Goal: Task Accomplishment & Management: Manage account settings

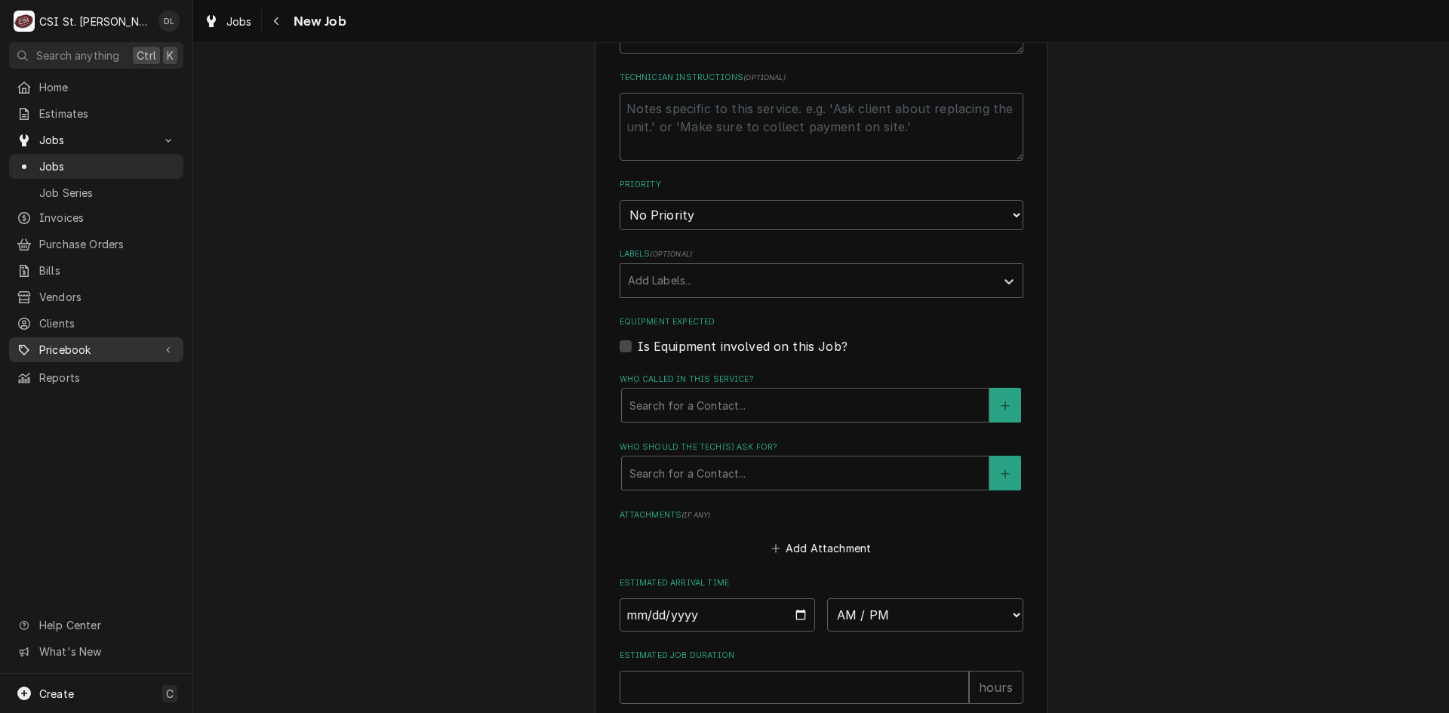
scroll to position [487, 0]
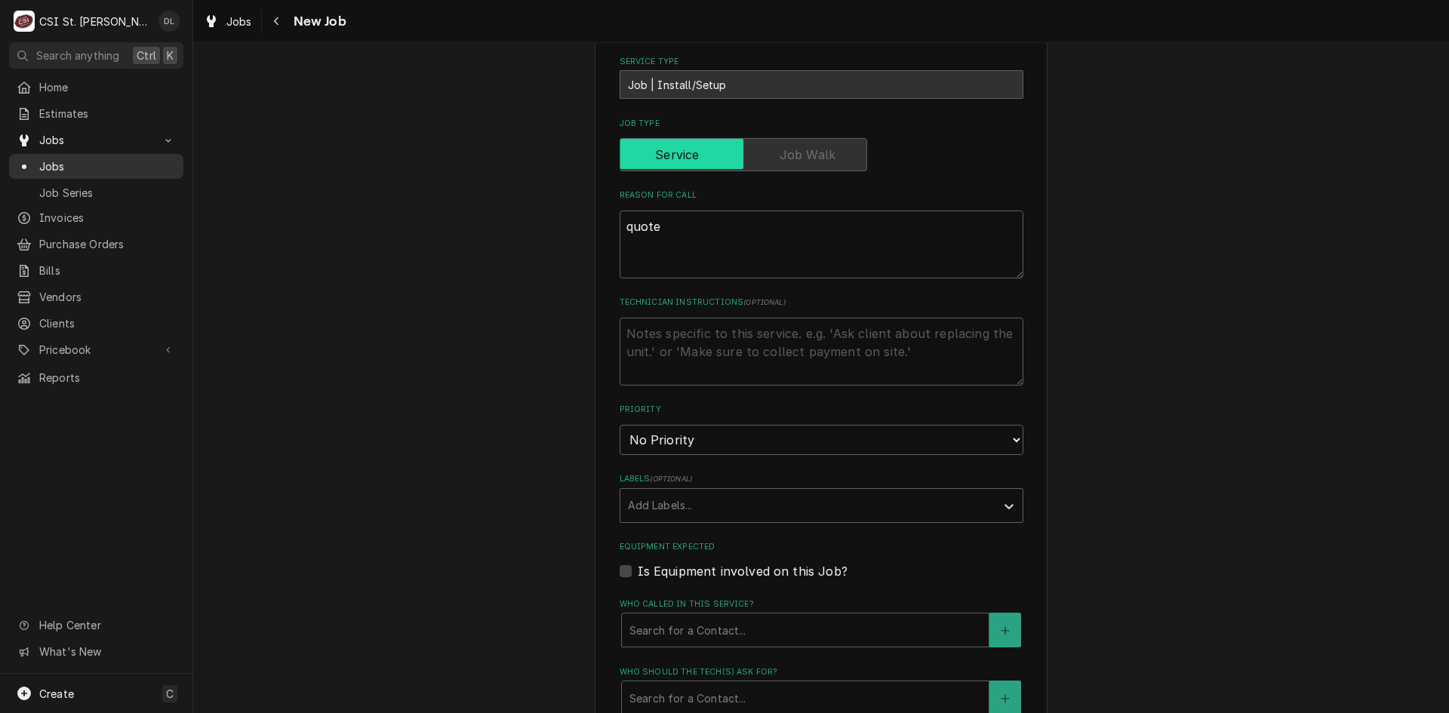
click at [54, 169] on div "Jobs" at bounding box center [96, 166] width 168 height 19
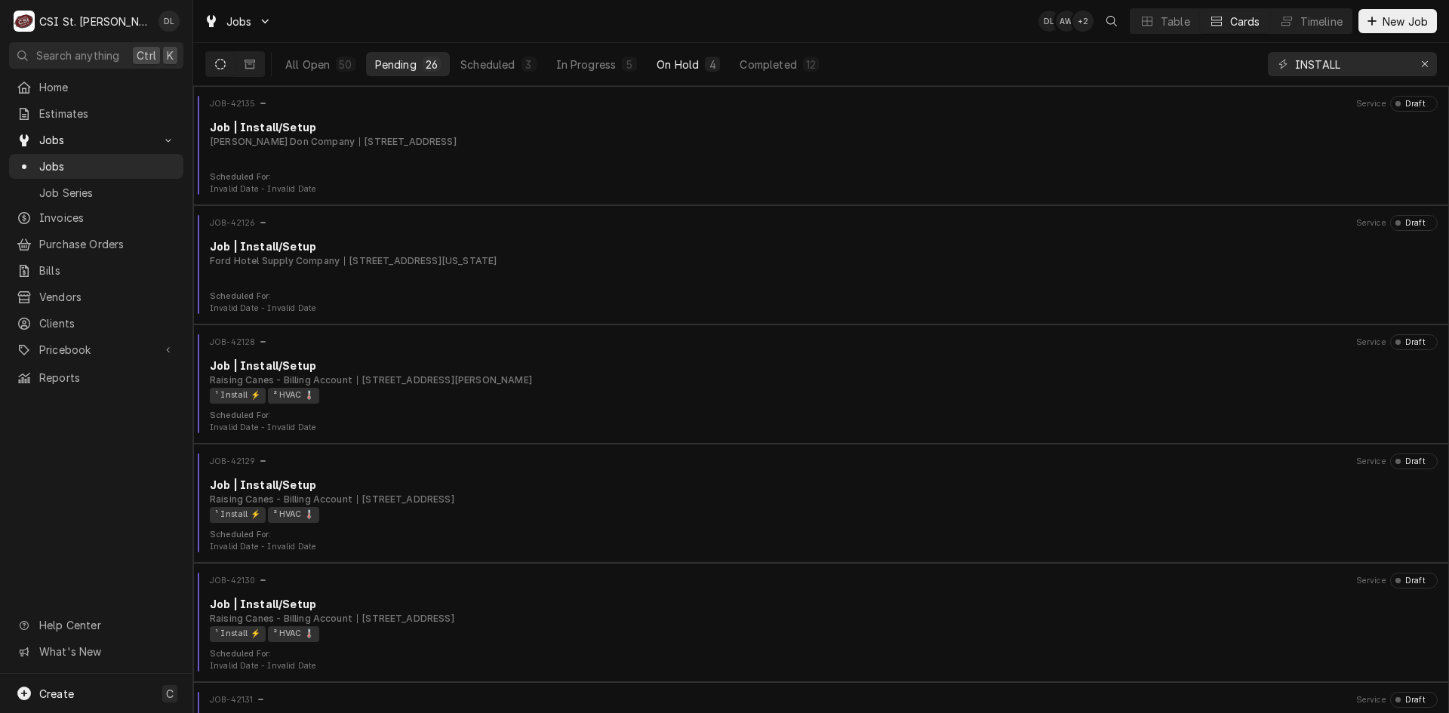
click at [669, 59] on div "On Hold" at bounding box center [677, 65] width 42 height 16
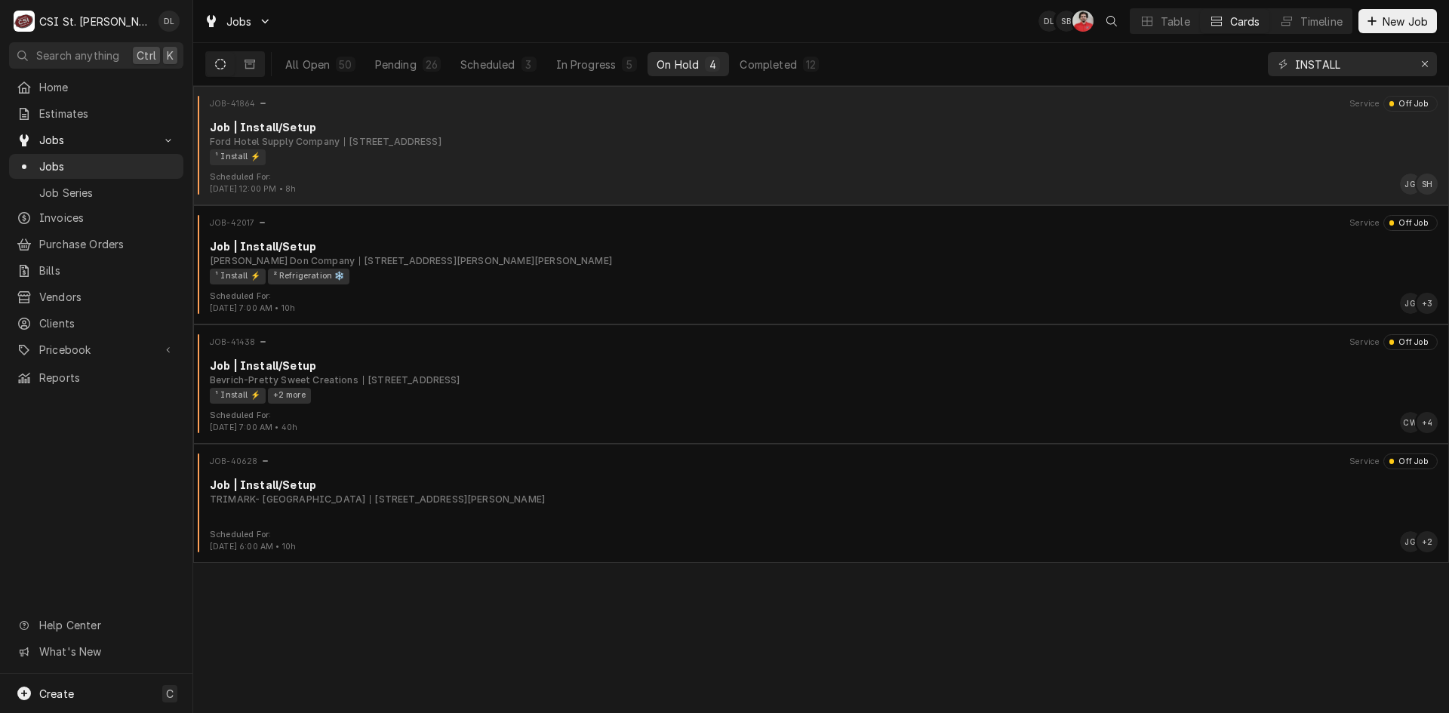
click at [610, 167] on div "JOB-41864 Service Off Job Job | Install/Setup Ford Hotel Supply Company 2 Mills…" at bounding box center [820, 133] width 1243 height 75
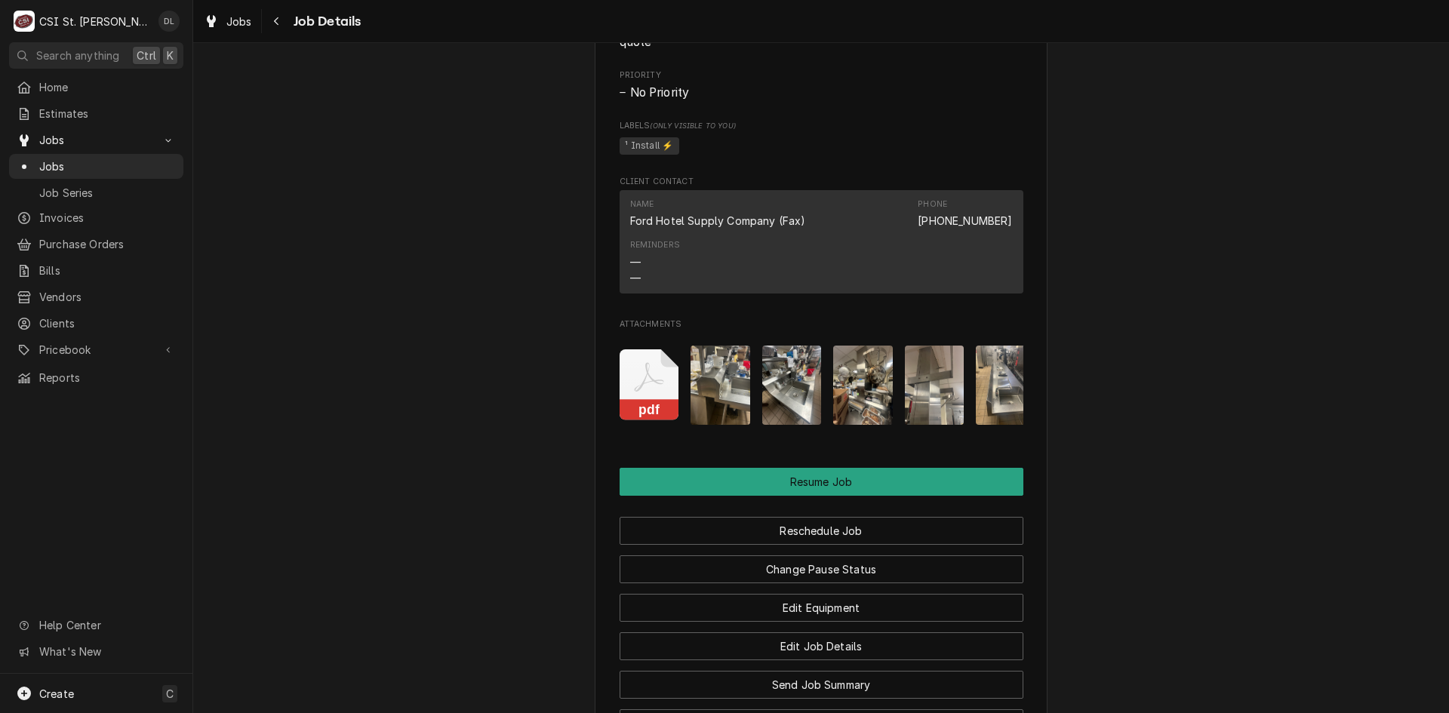
scroll to position [1351, 0]
click at [708, 418] on img "Attachments" at bounding box center [720, 385] width 60 height 79
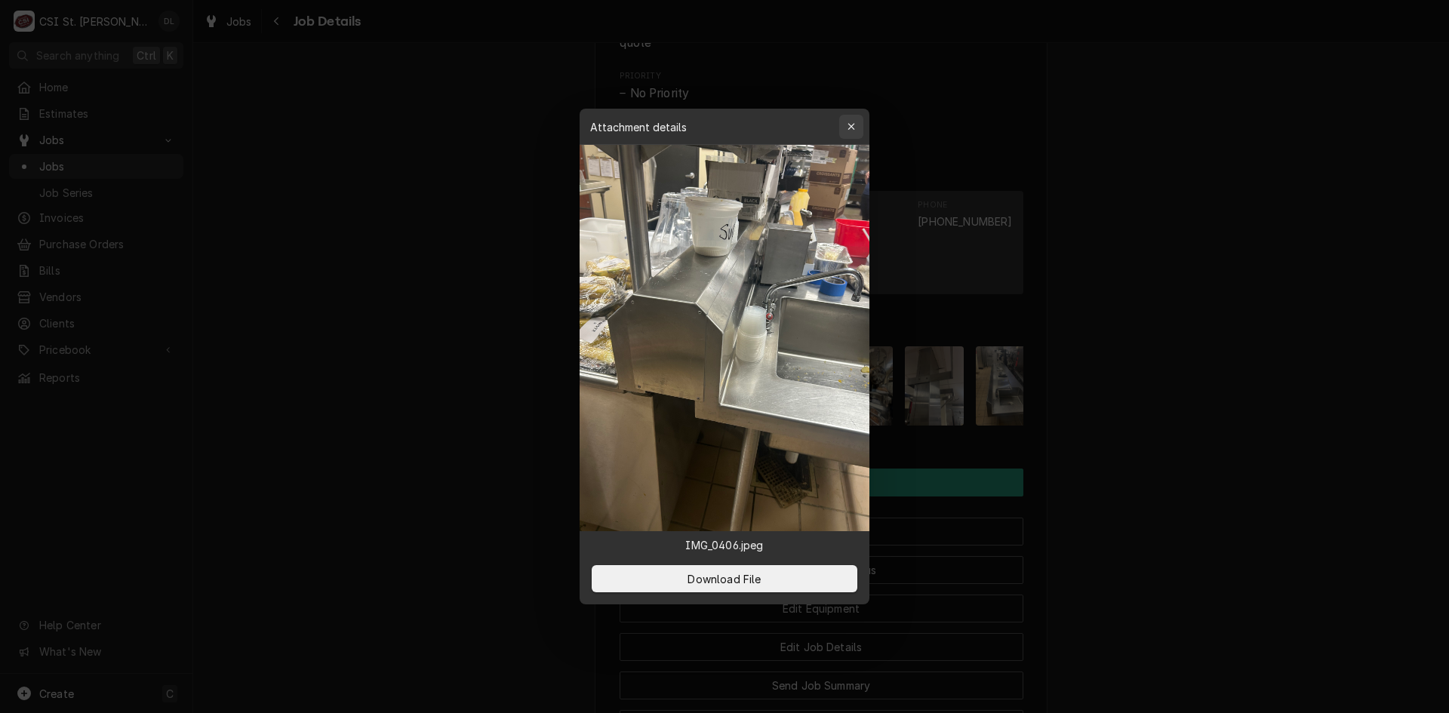
click at [847, 128] on icon "button" at bounding box center [851, 126] width 8 height 11
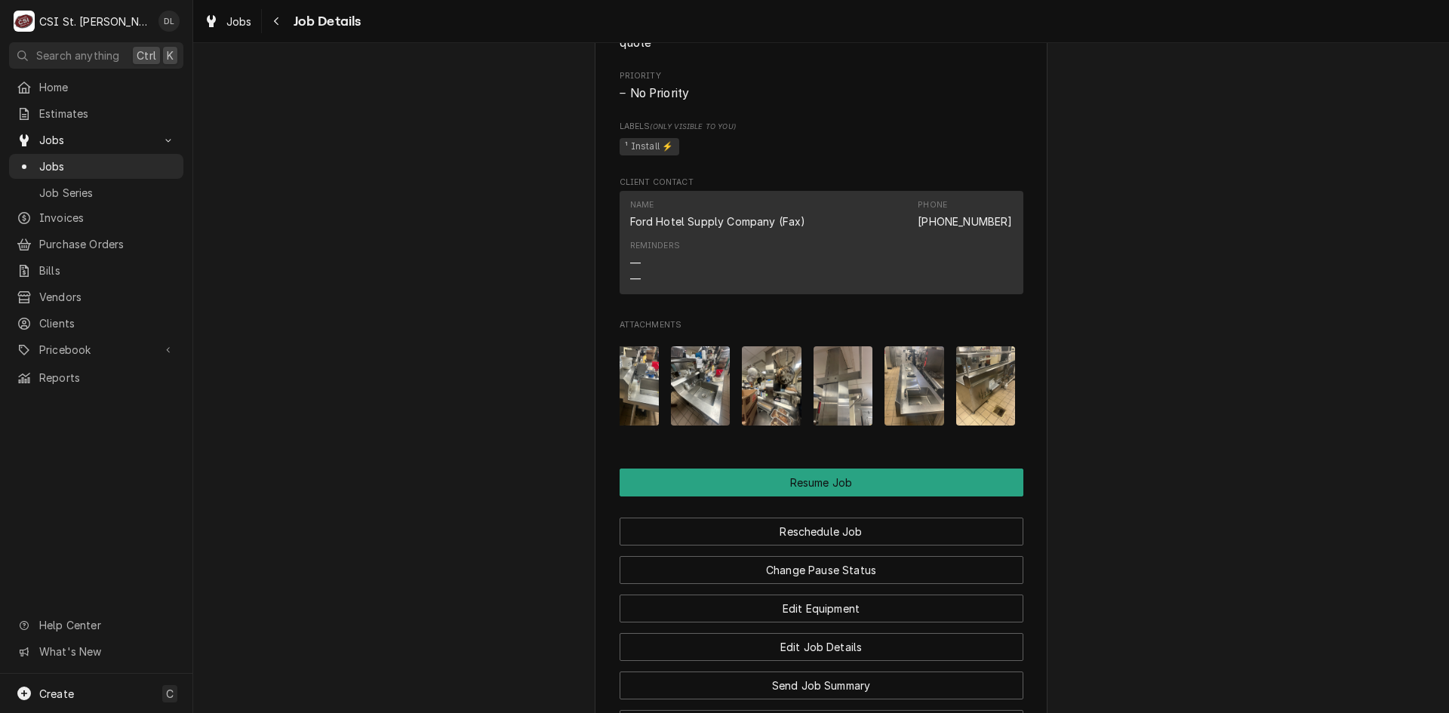
scroll to position [0, 121]
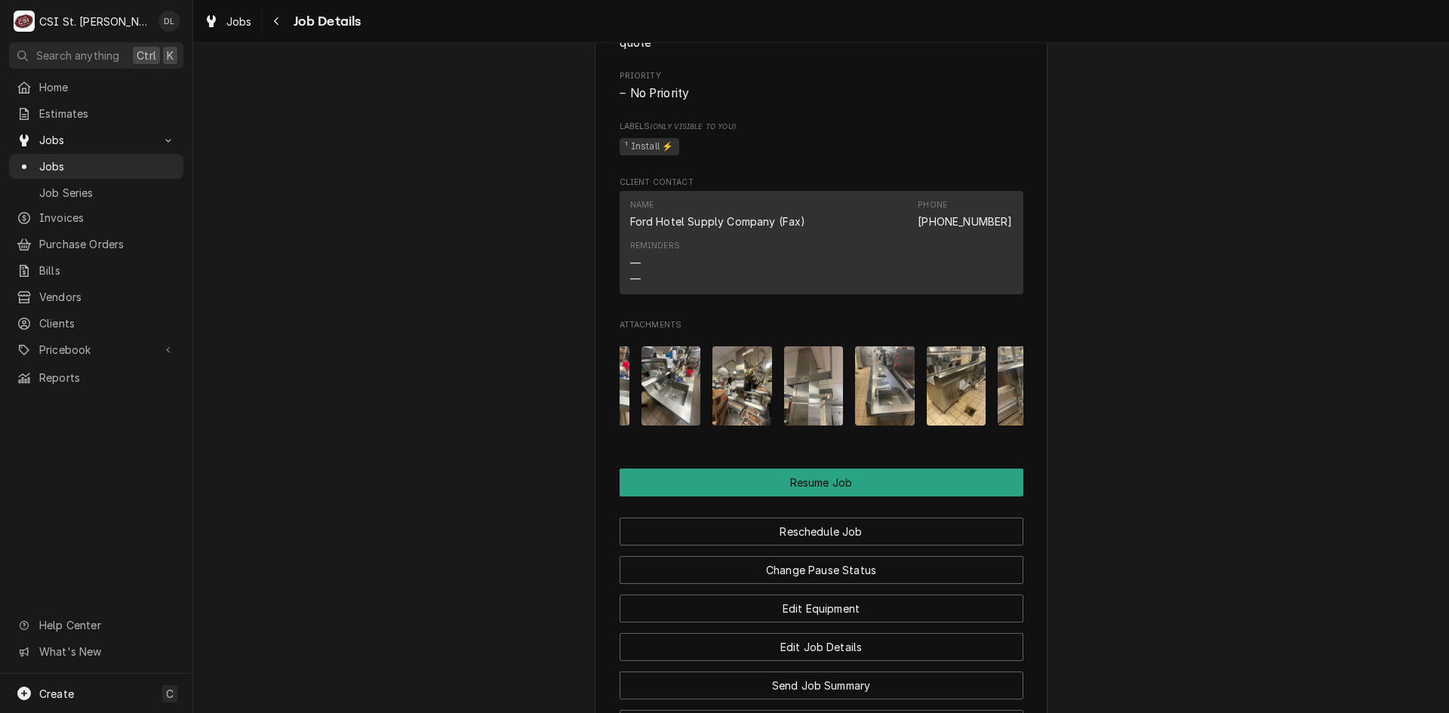
click at [856, 395] on img "Attachments" at bounding box center [885, 385] width 60 height 79
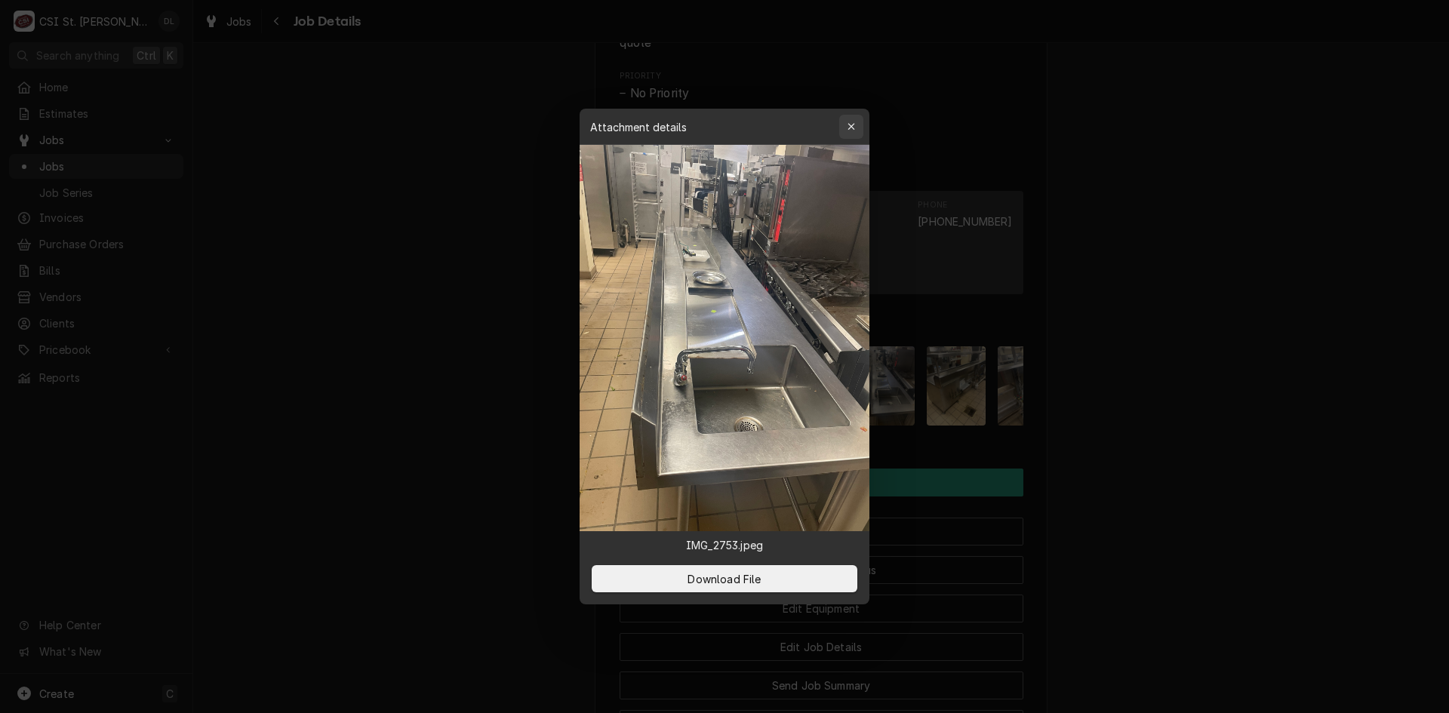
click at [842, 128] on button "button" at bounding box center [851, 127] width 24 height 24
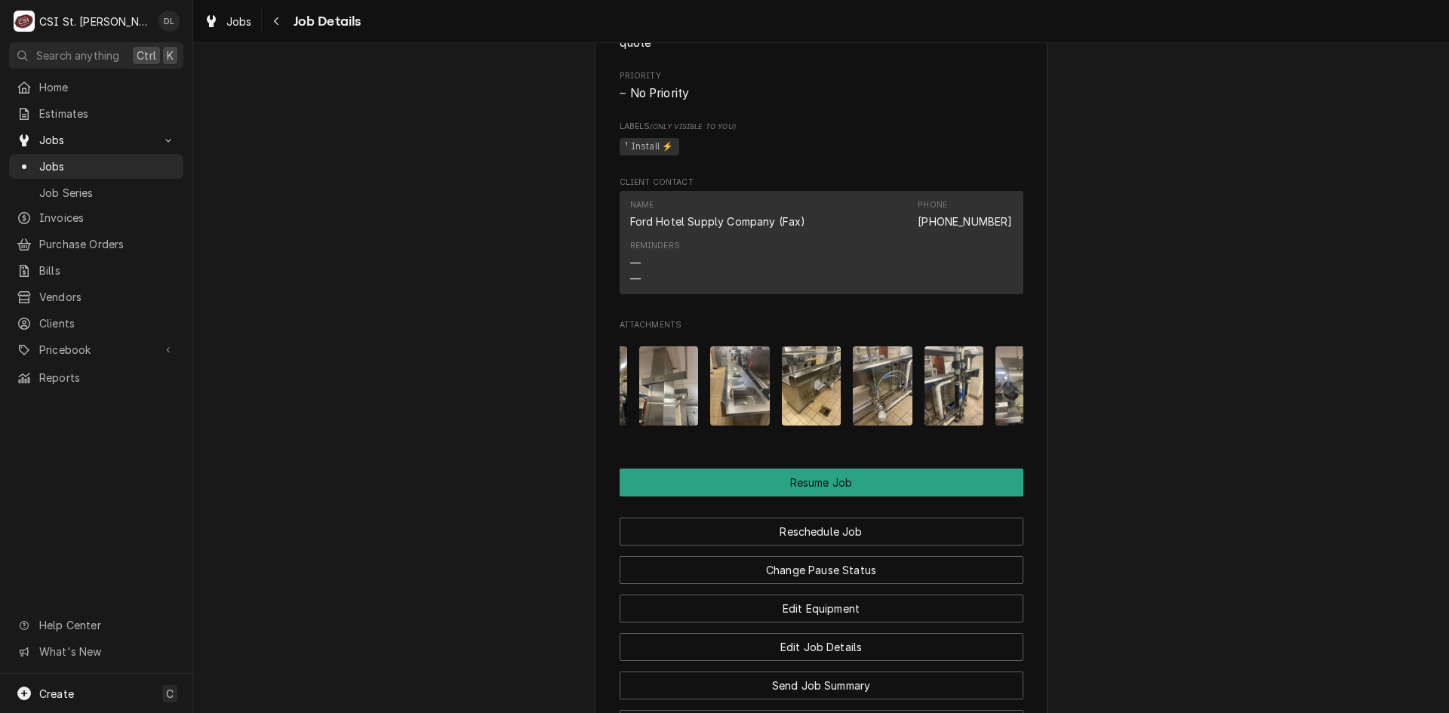
scroll to position [0, 302]
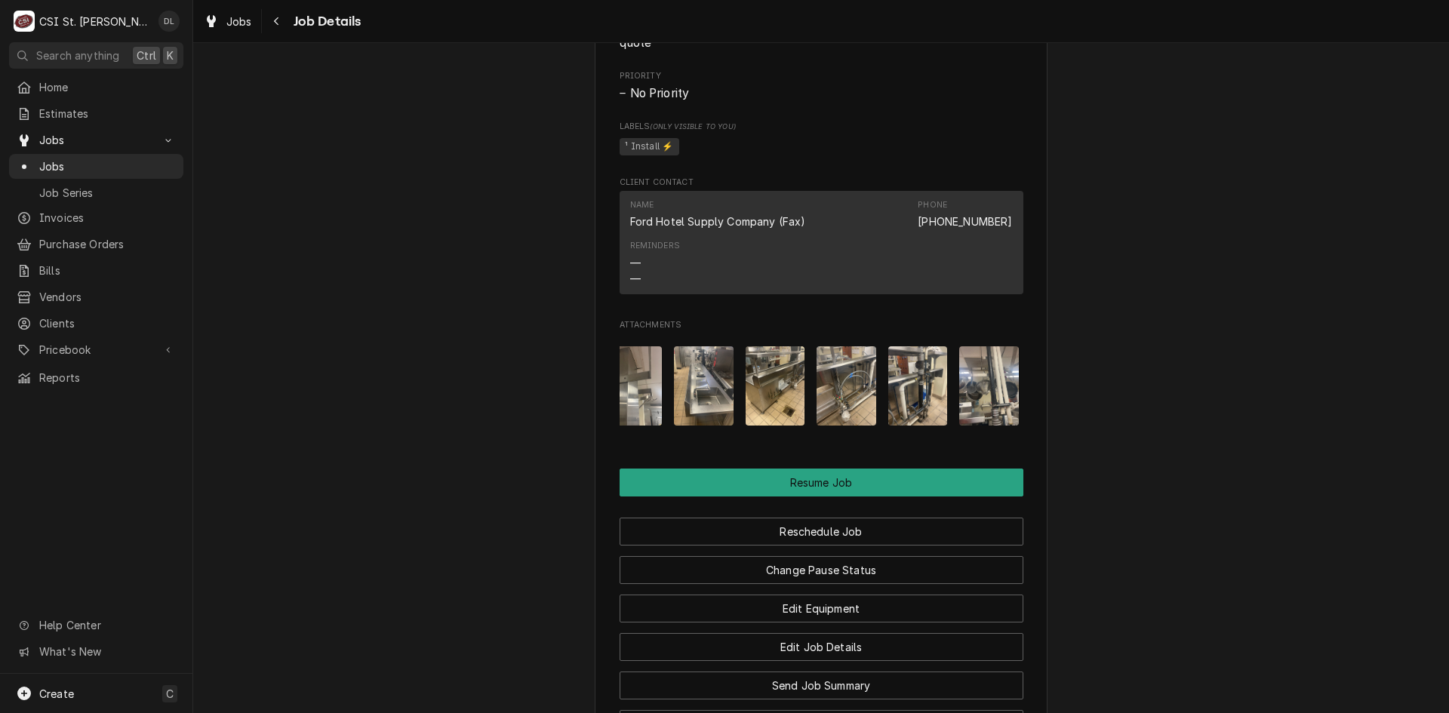
click at [817, 396] on img "Attachments" at bounding box center [846, 385] width 60 height 79
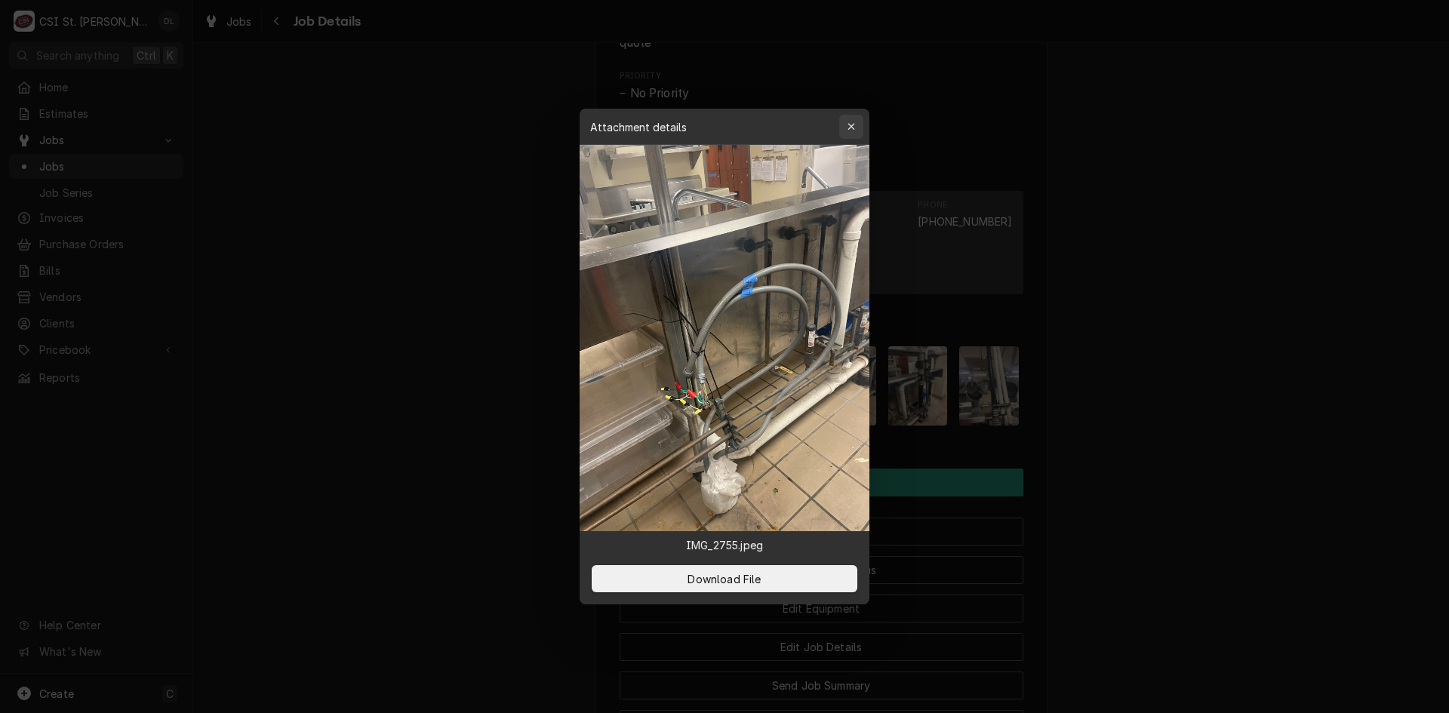
click at [856, 122] on div "button" at bounding box center [851, 126] width 15 height 15
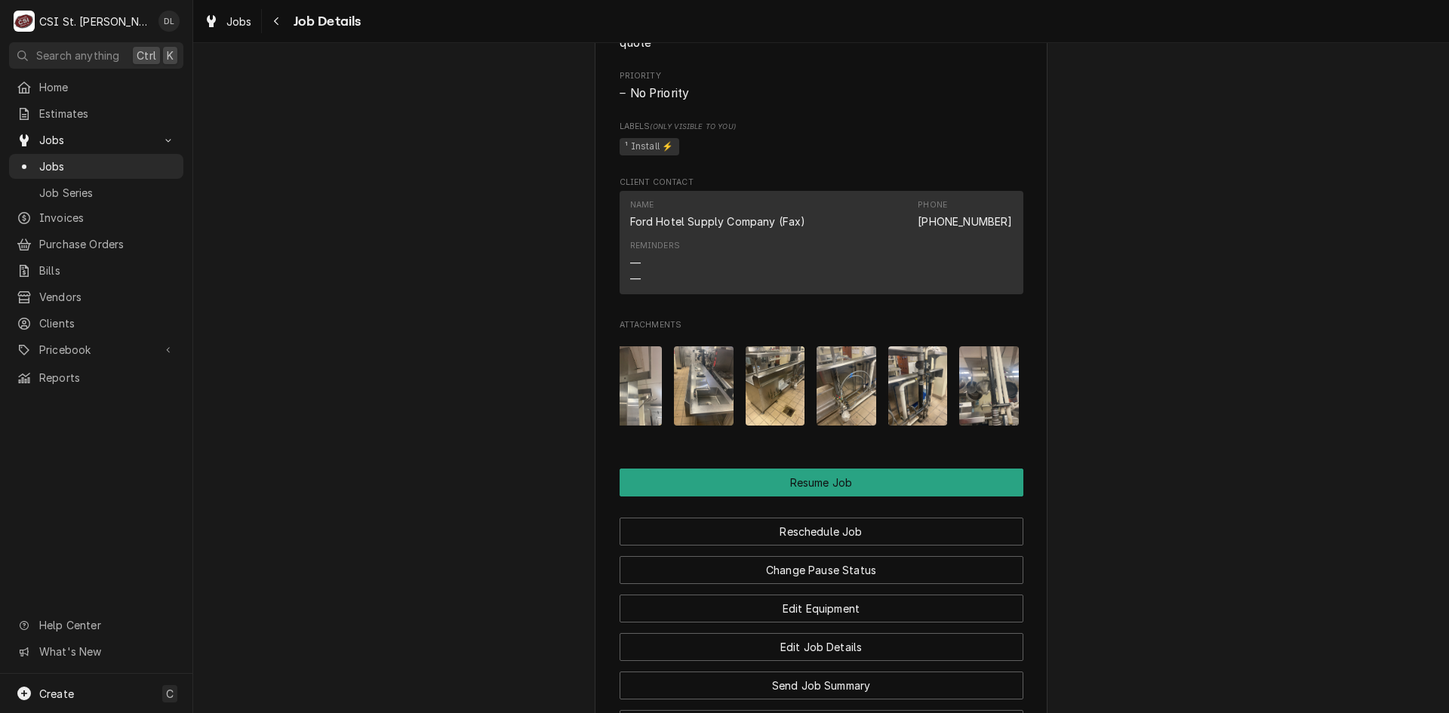
click at [936, 404] on img "Attachments" at bounding box center [918, 385] width 60 height 79
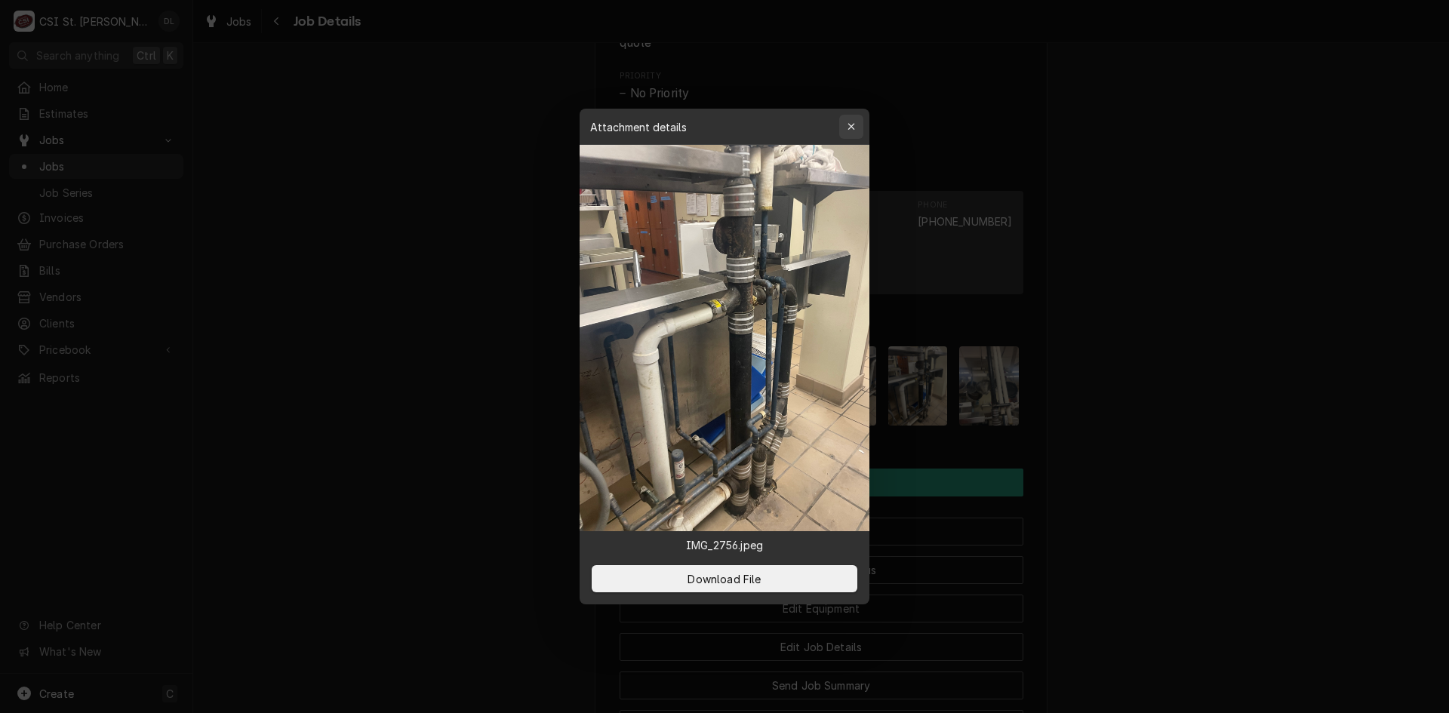
click at [851, 124] on icon "button" at bounding box center [851, 126] width 8 height 11
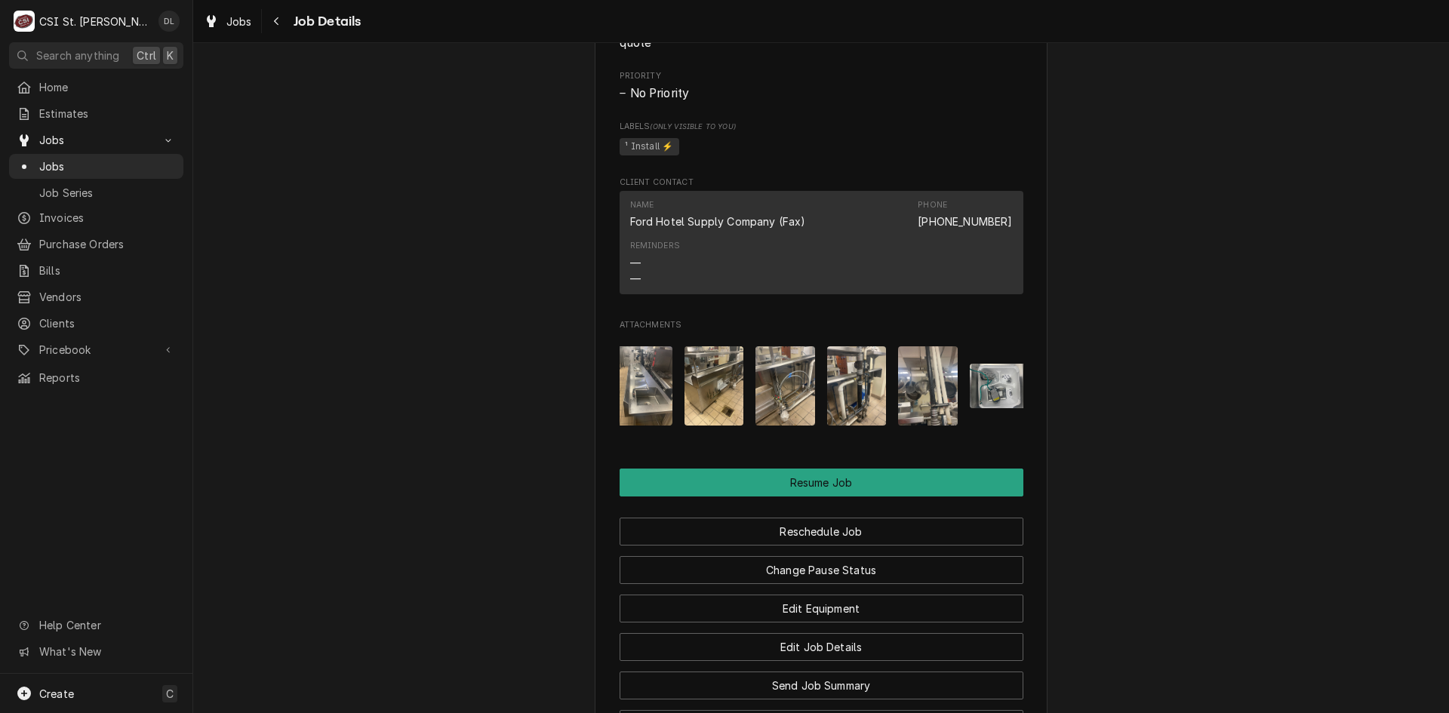
scroll to position [0, 392]
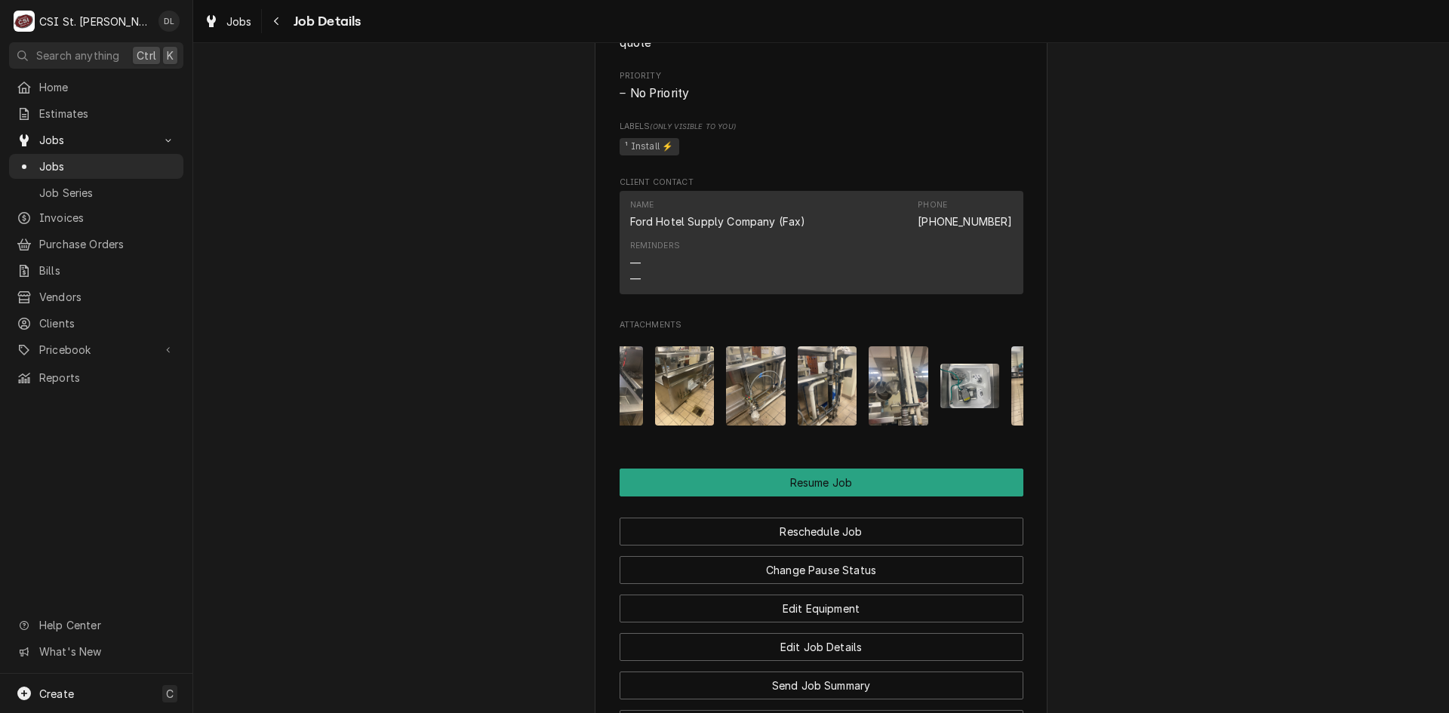
click at [898, 408] on img "Attachments" at bounding box center [898, 385] width 60 height 79
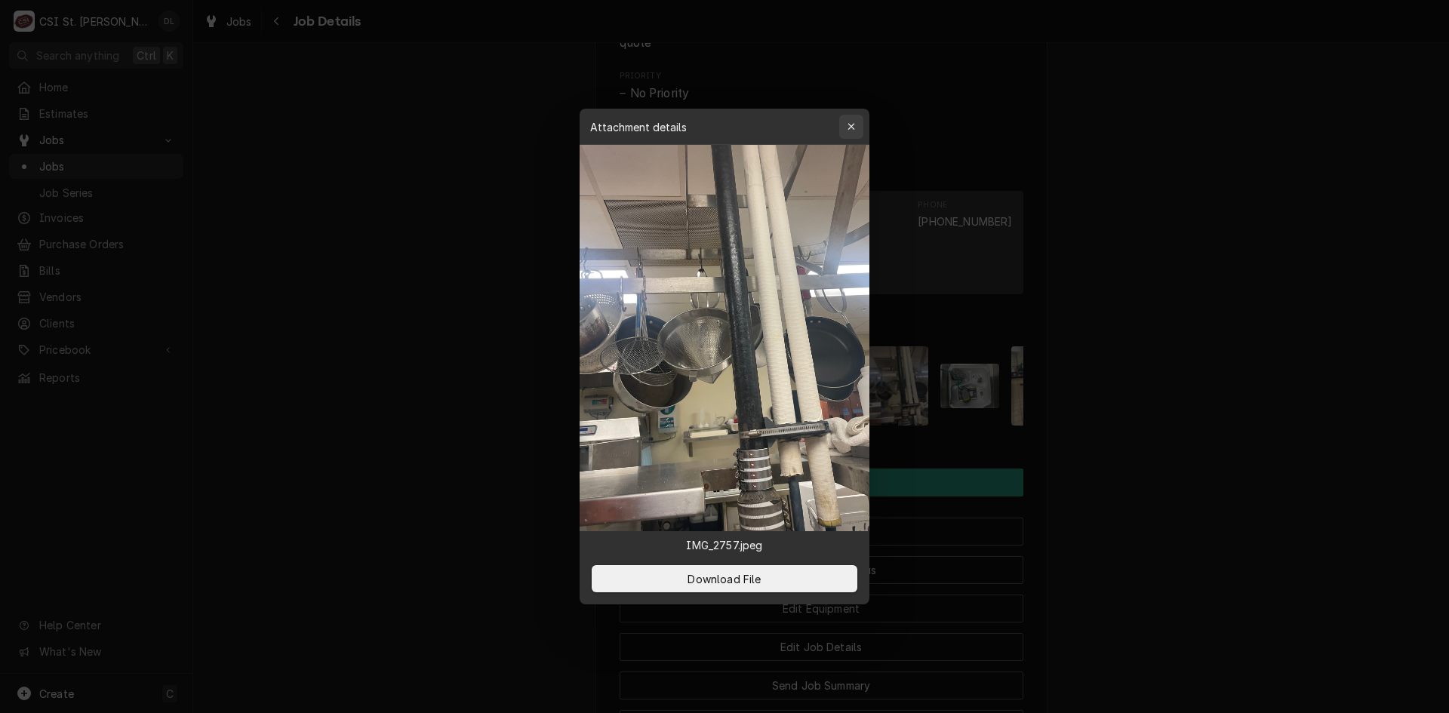
click at [852, 131] on icon "button" at bounding box center [851, 126] width 8 height 11
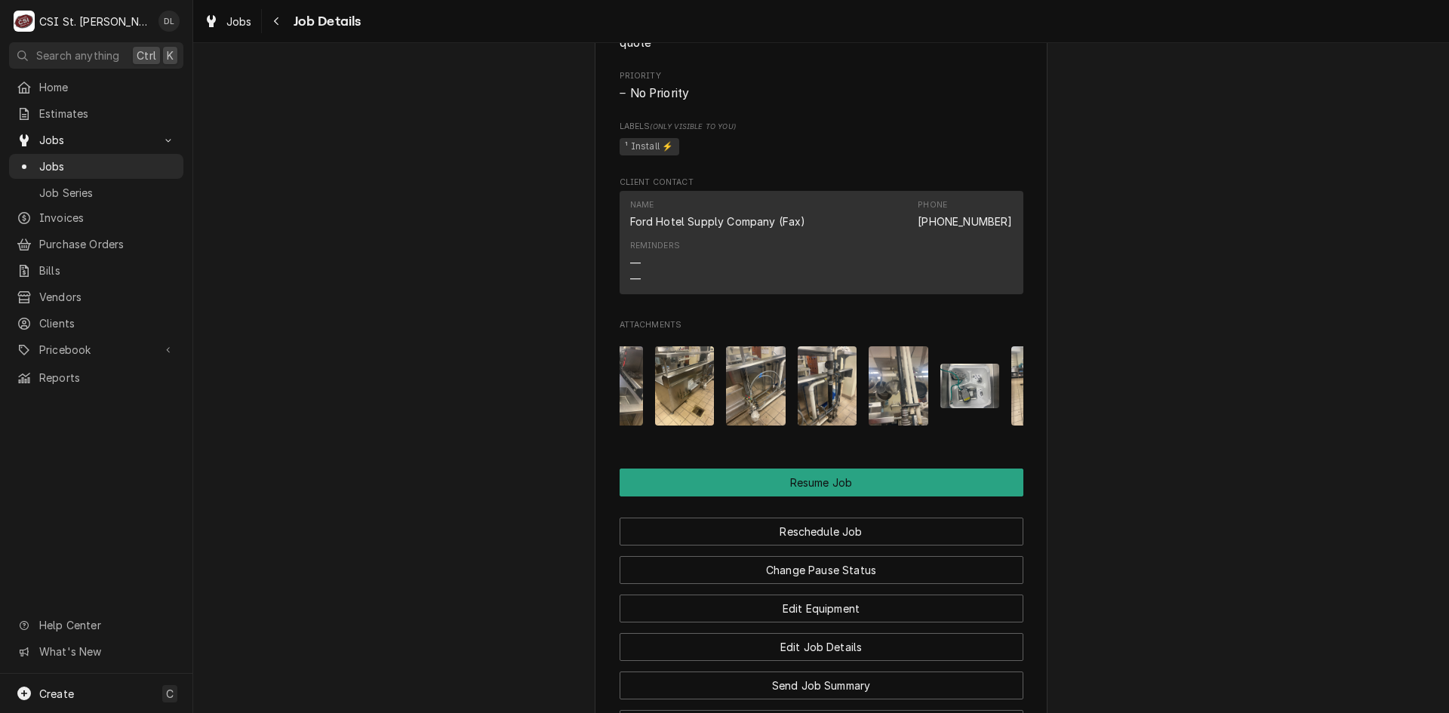
click at [984, 408] on img "Attachments" at bounding box center [970, 386] width 60 height 45
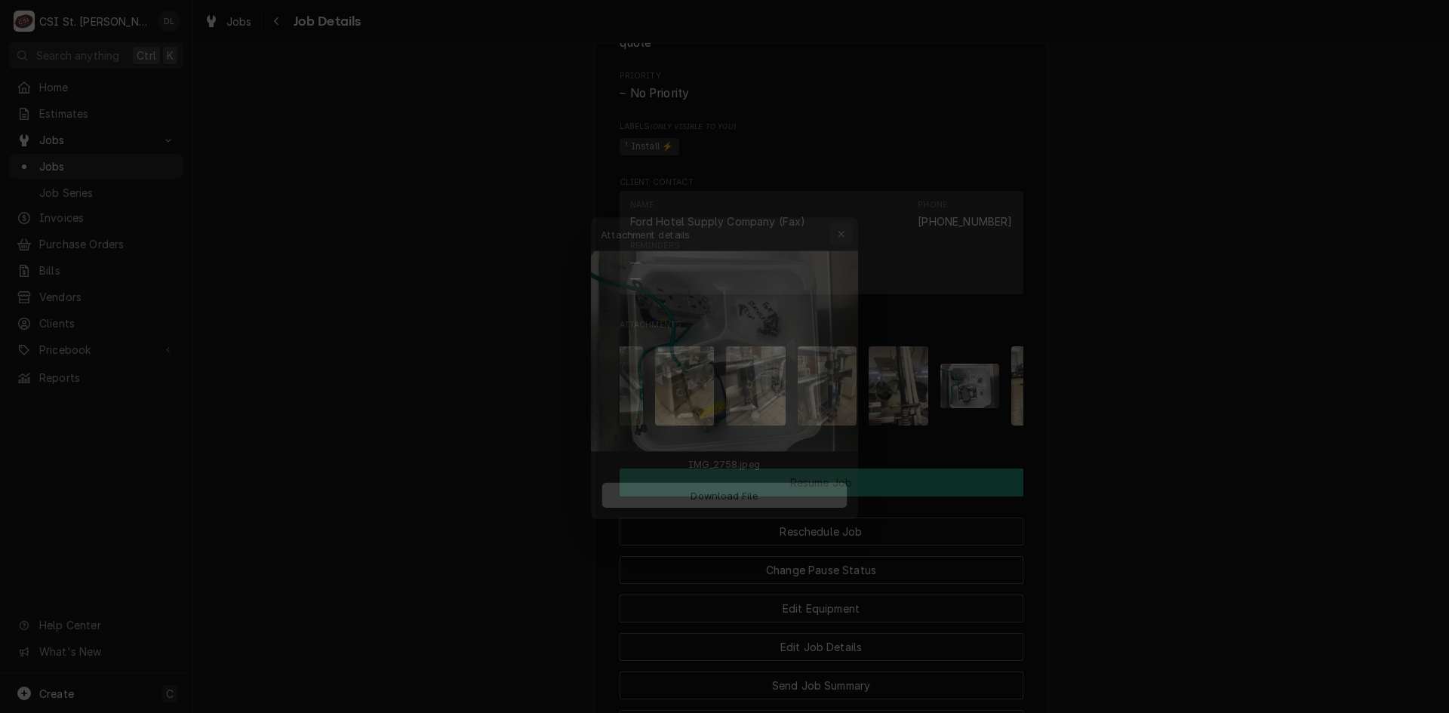
click at [856, 209] on div "button" at bounding box center [851, 211] width 15 height 15
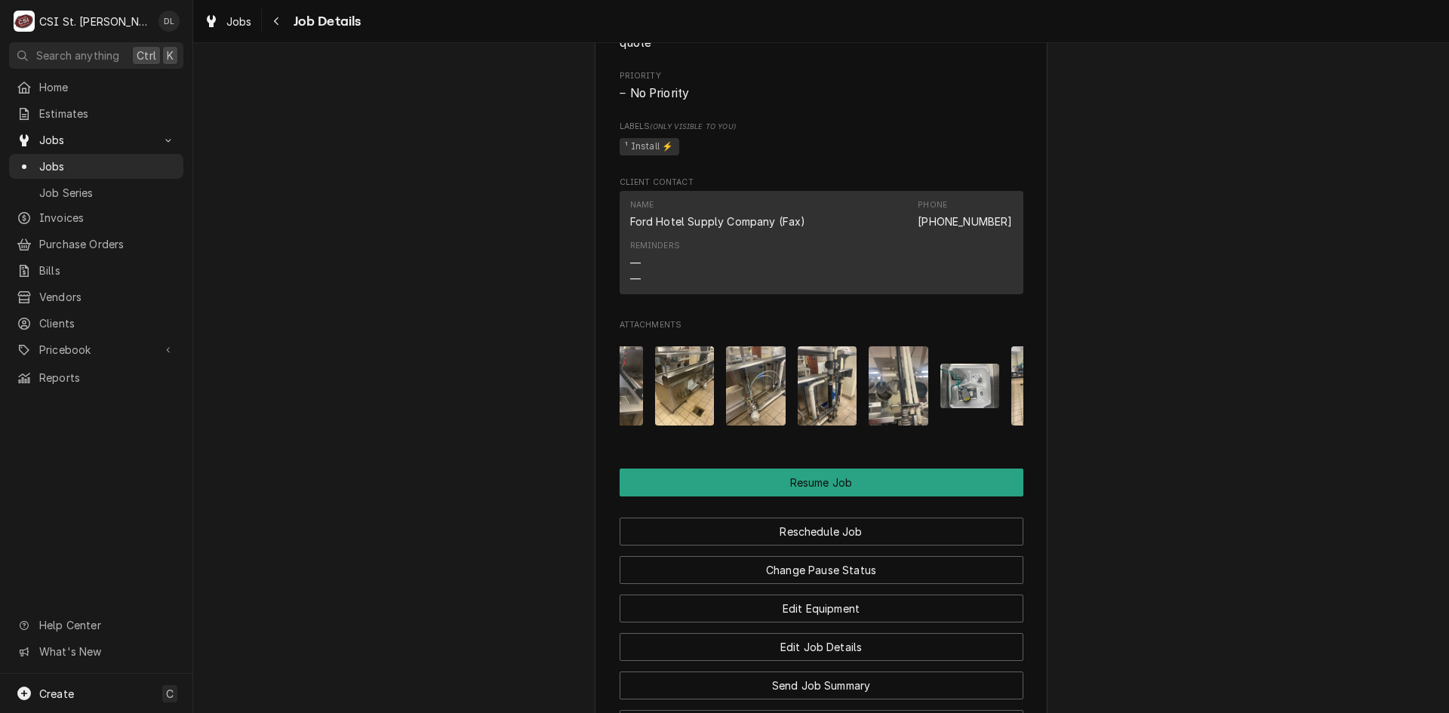
scroll to position [0, 452]
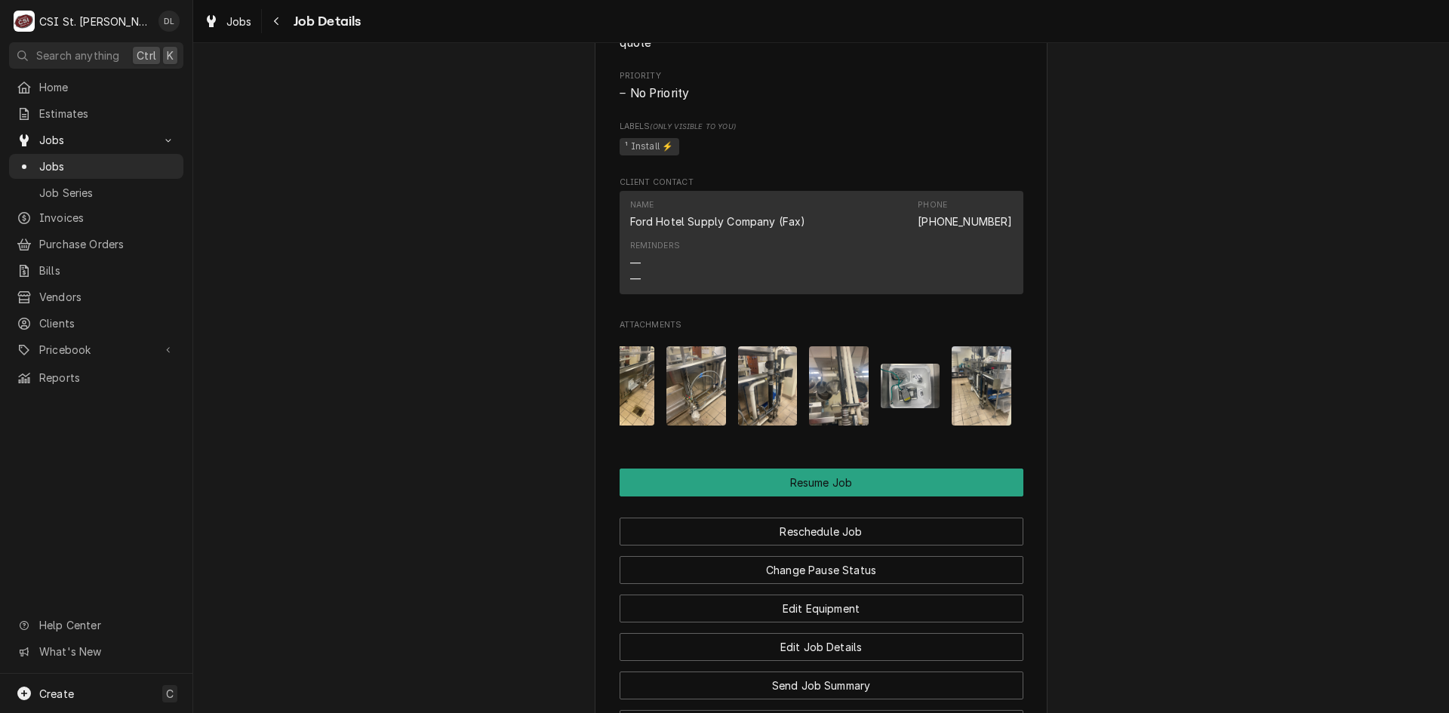
click at [951, 402] on img "Attachments" at bounding box center [981, 385] width 60 height 79
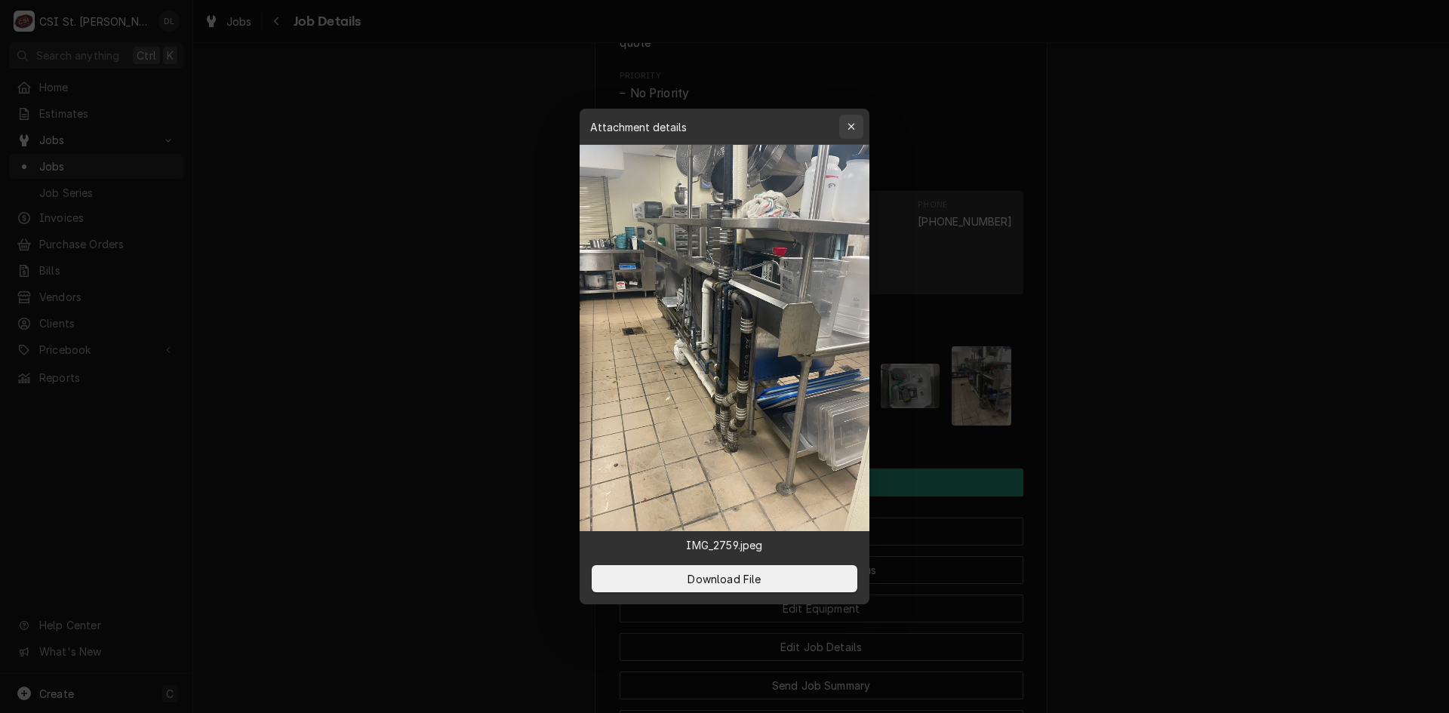
click at [846, 125] on div "button" at bounding box center [851, 126] width 15 height 15
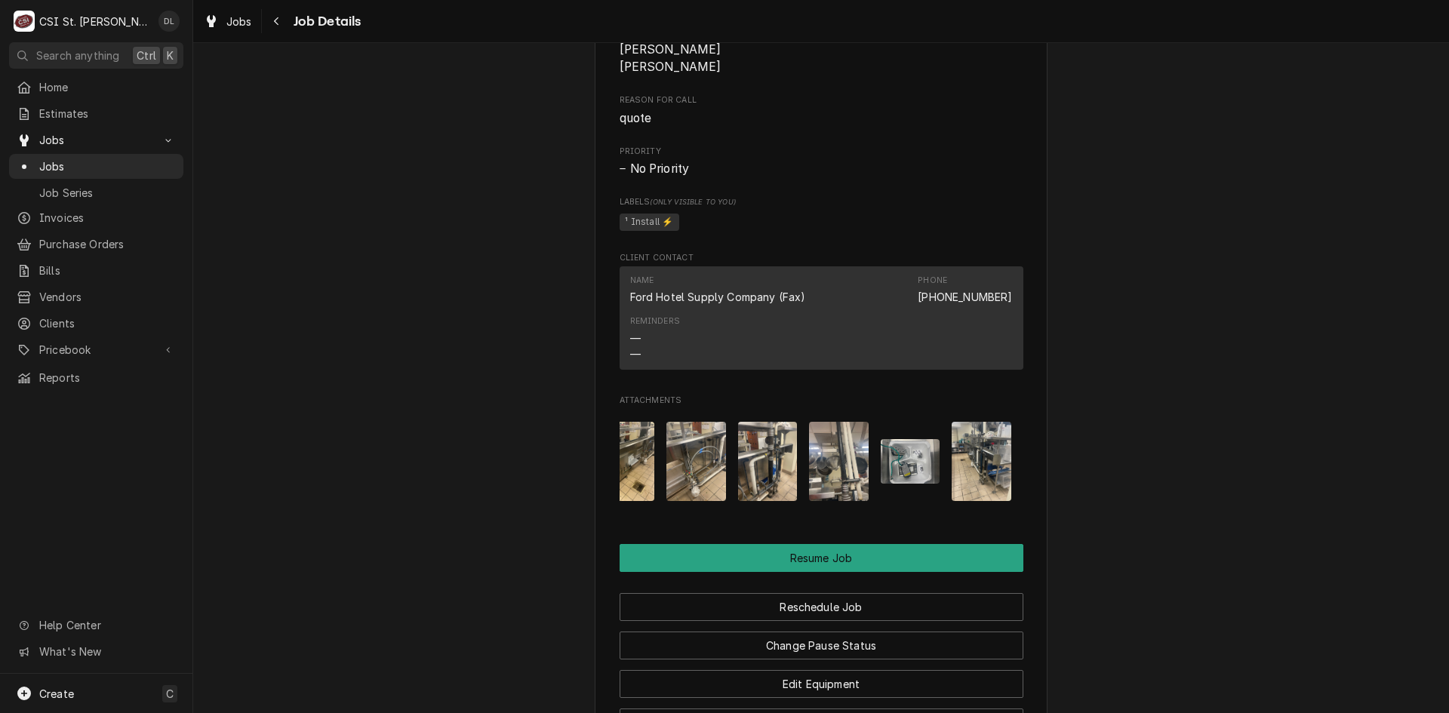
scroll to position [1577, 0]
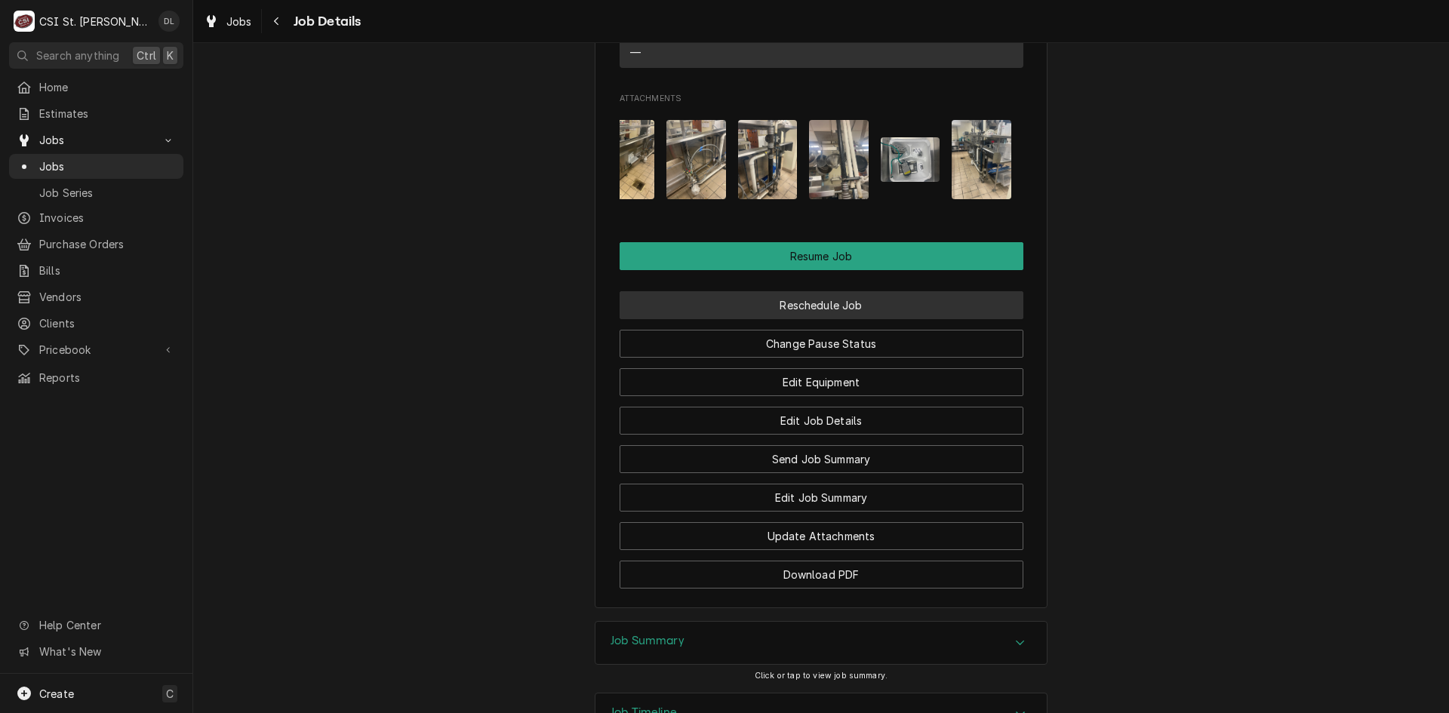
click at [845, 319] on button "Reschedule Job" at bounding box center [821, 305] width 404 height 28
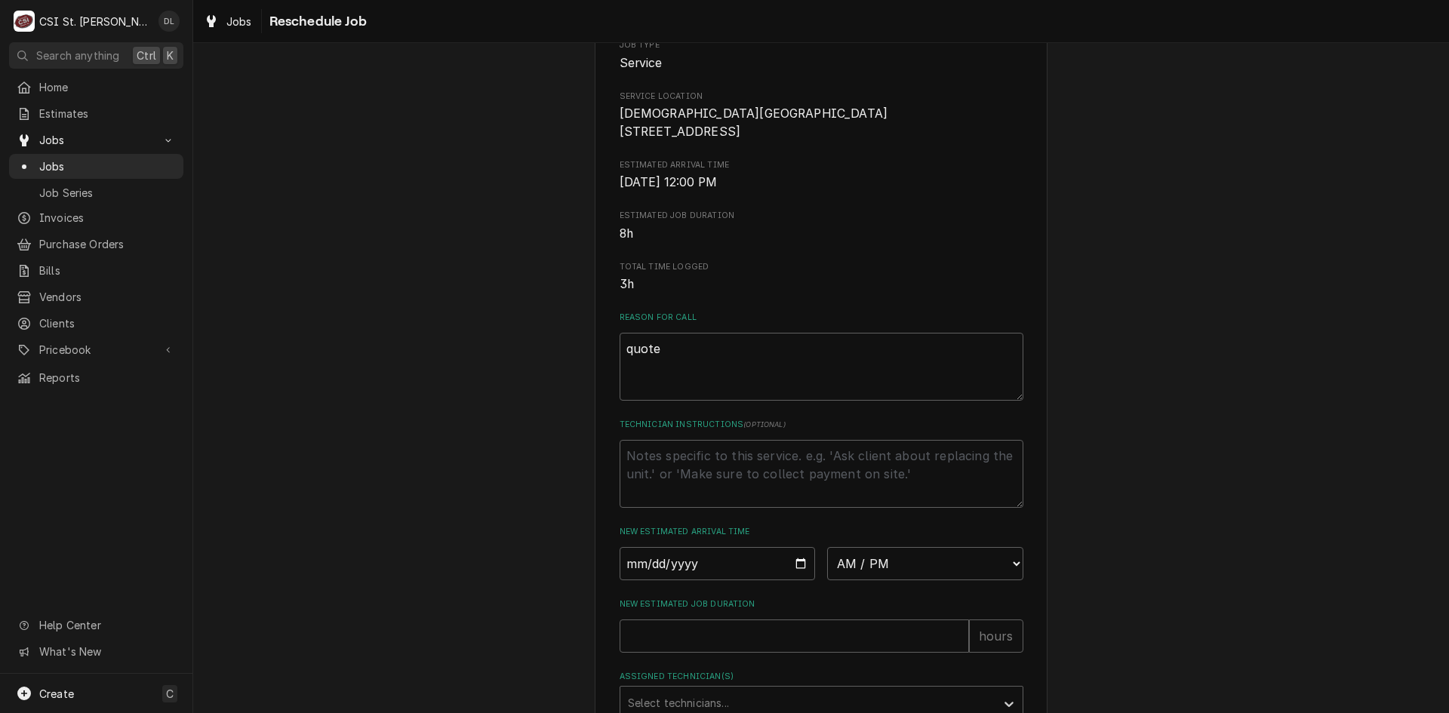
scroll to position [415, 0]
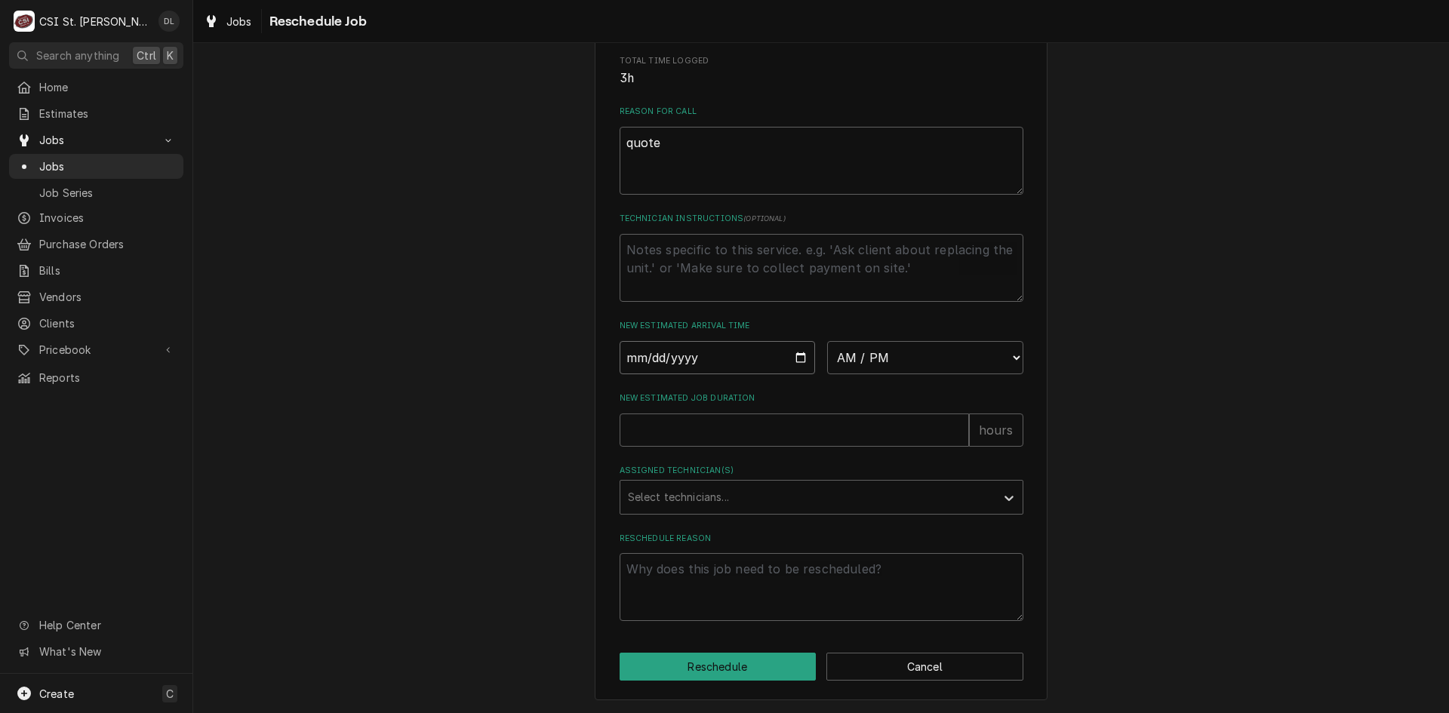
click at [793, 361] on input "Date" at bounding box center [717, 357] width 196 height 33
type input "2025-08-21"
type textarea "x"
click at [997, 353] on select "AM / PM 6:00 AM 6:15 AM 6:30 AM 6:45 AM 7:00 AM 7:15 AM 7:30 AM 7:45 AM 8:00 AM…" at bounding box center [925, 357] width 196 height 33
select select "12:00:00"
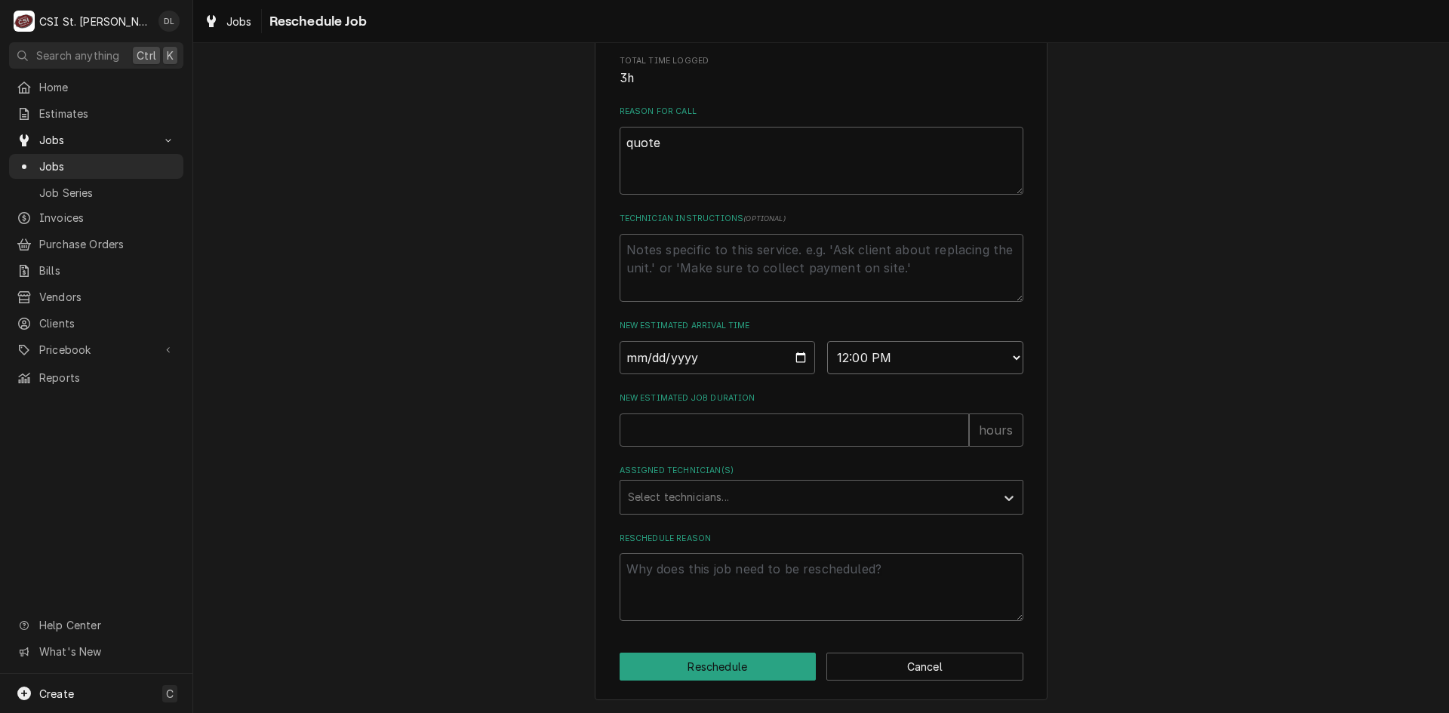
click at [827, 341] on select "AM / PM 6:00 AM 6:15 AM 6:30 AM 6:45 AM 7:00 AM 7:15 AM 7:30 AM 7:45 AM 8:00 AM…" at bounding box center [925, 357] width 196 height 33
click at [723, 438] on input "New Estimated Job Duration" at bounding box center [793, 429] width 349 height 33
type textarea "x"
type input "2"
click at [844, 496] on div "Assigned Technician(s)" at bounding box center [808, 497] width 360 height 27
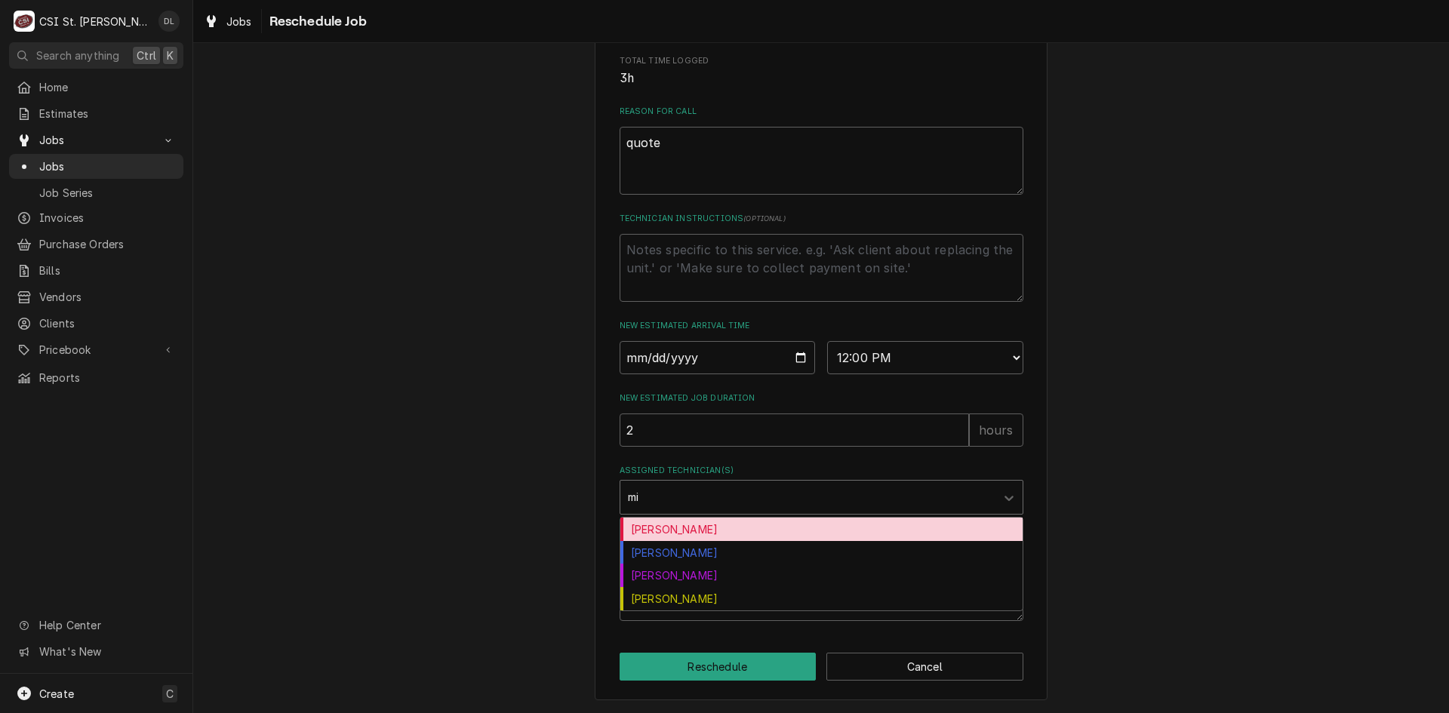
type input "mik"
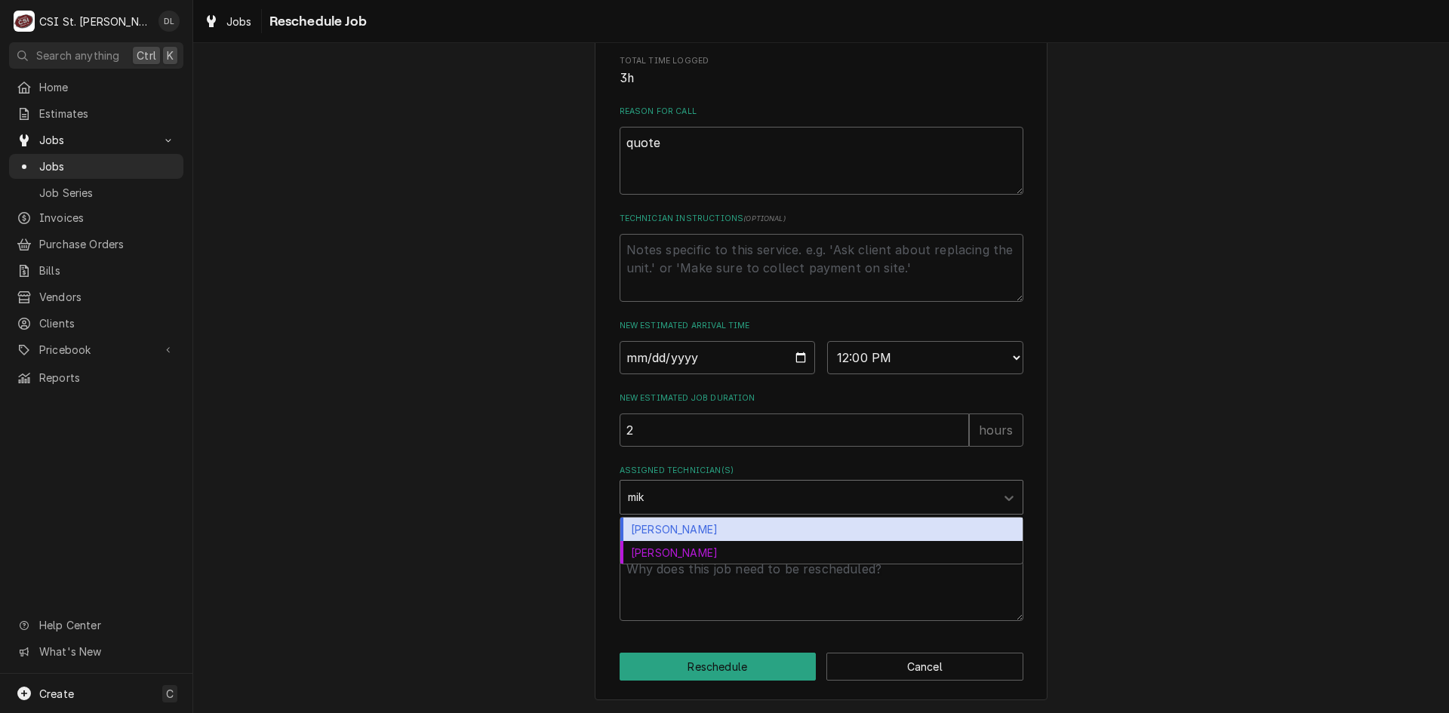
click at [676, 527] on div "Mike Barnett" at bounding box center [821, 529] width 402 height 23
type textarea "x"
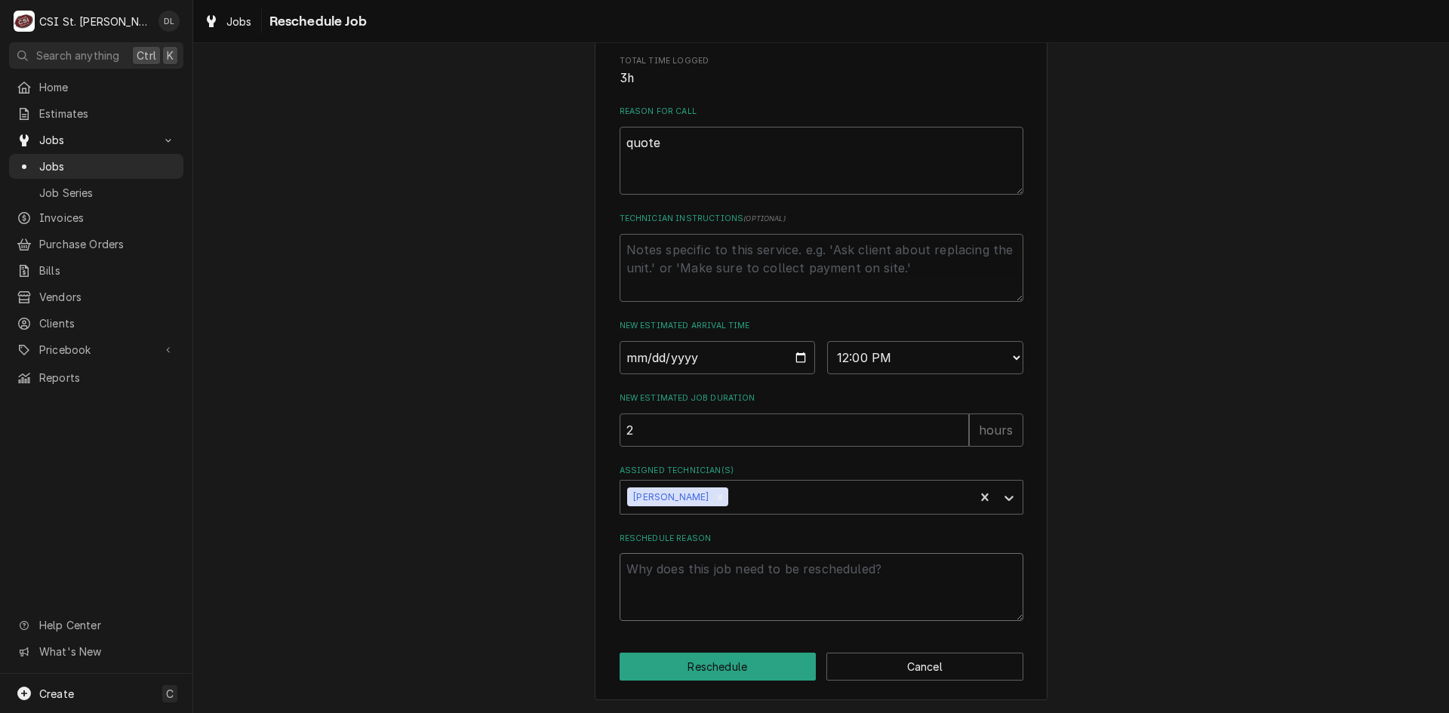
click at [720, 586] on textarea "Reschedule Reason" at bounding box center [821, 587] width 404 height 68
type textarea "x"
type textarea "p"
type textarea "x"
type textarea "pl"
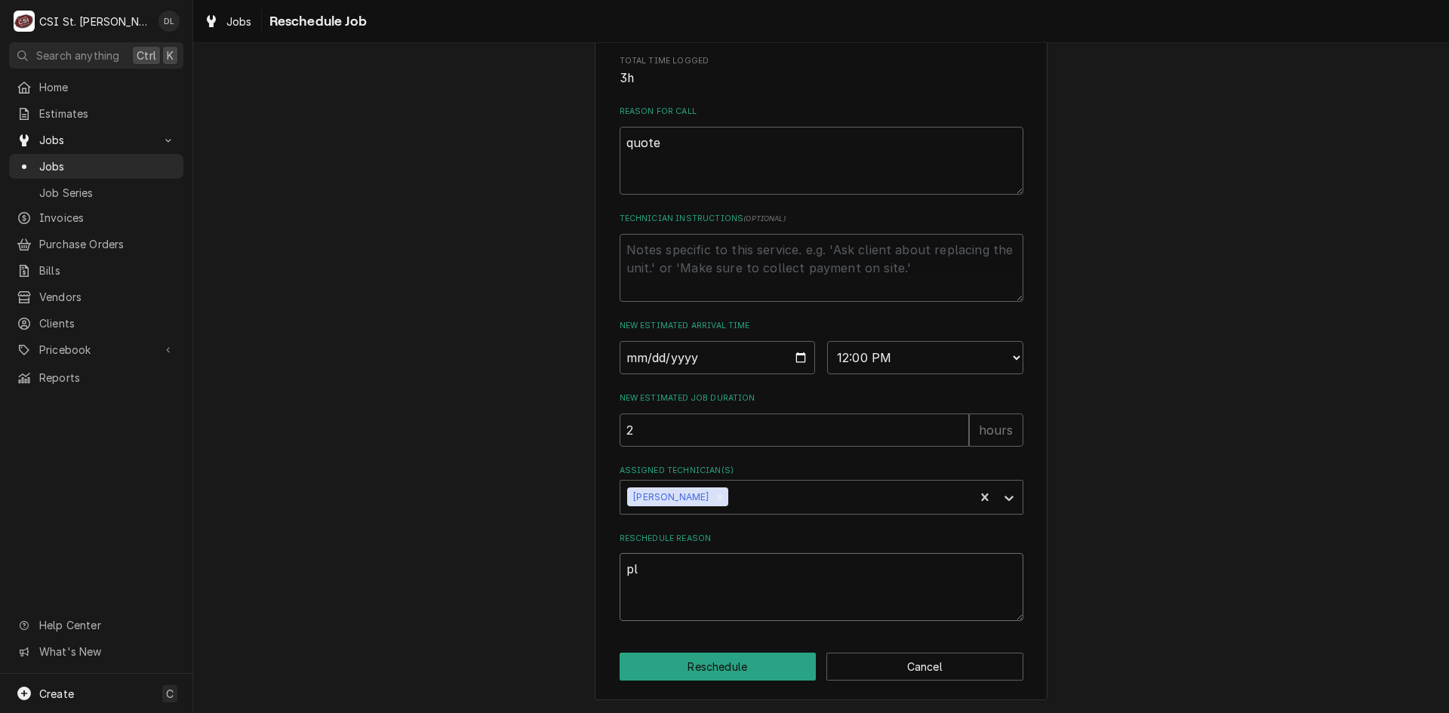
type textarea "x"
type textarea "plu"
type textarea "x"
type textarea "plum"
type textarea "x"
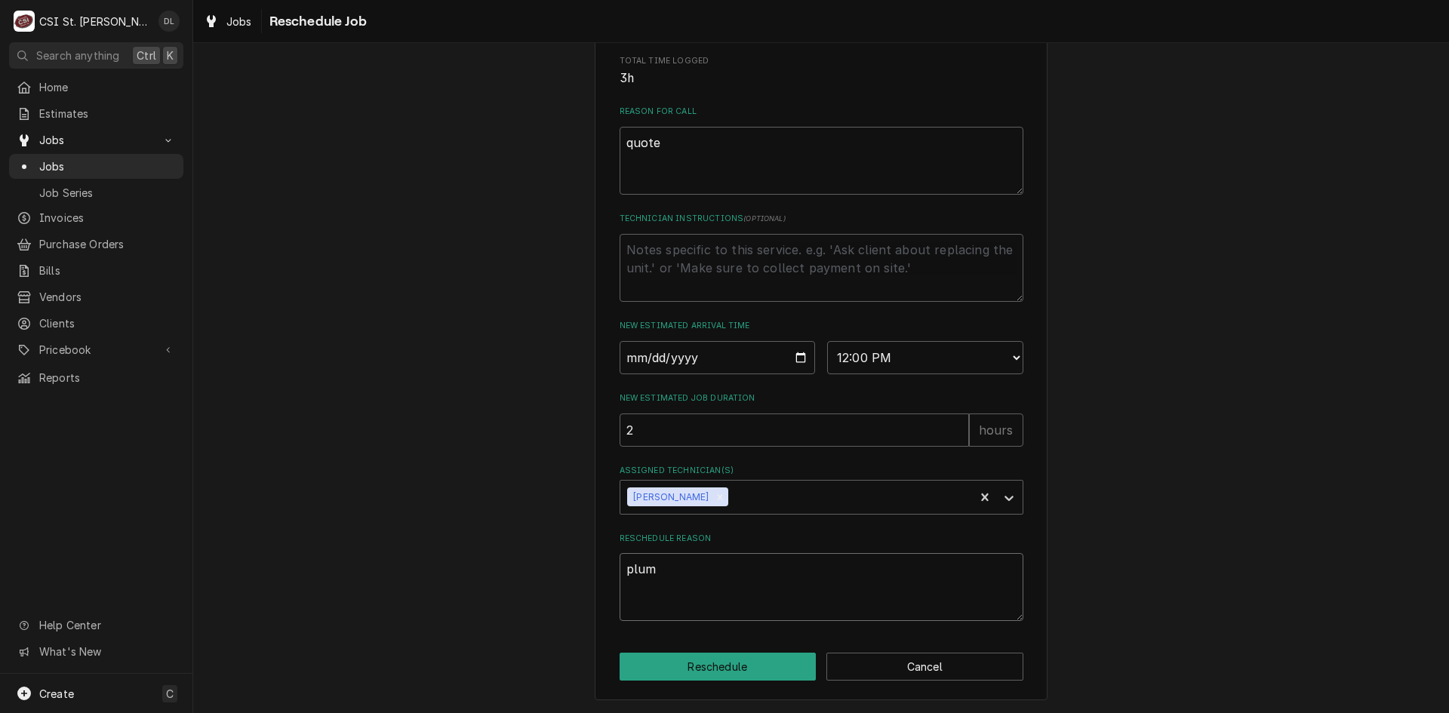
type textarea "plumb"
type textarea "x"
type textarea "plumbe"
type textarea "x"
type textarea "plumber"
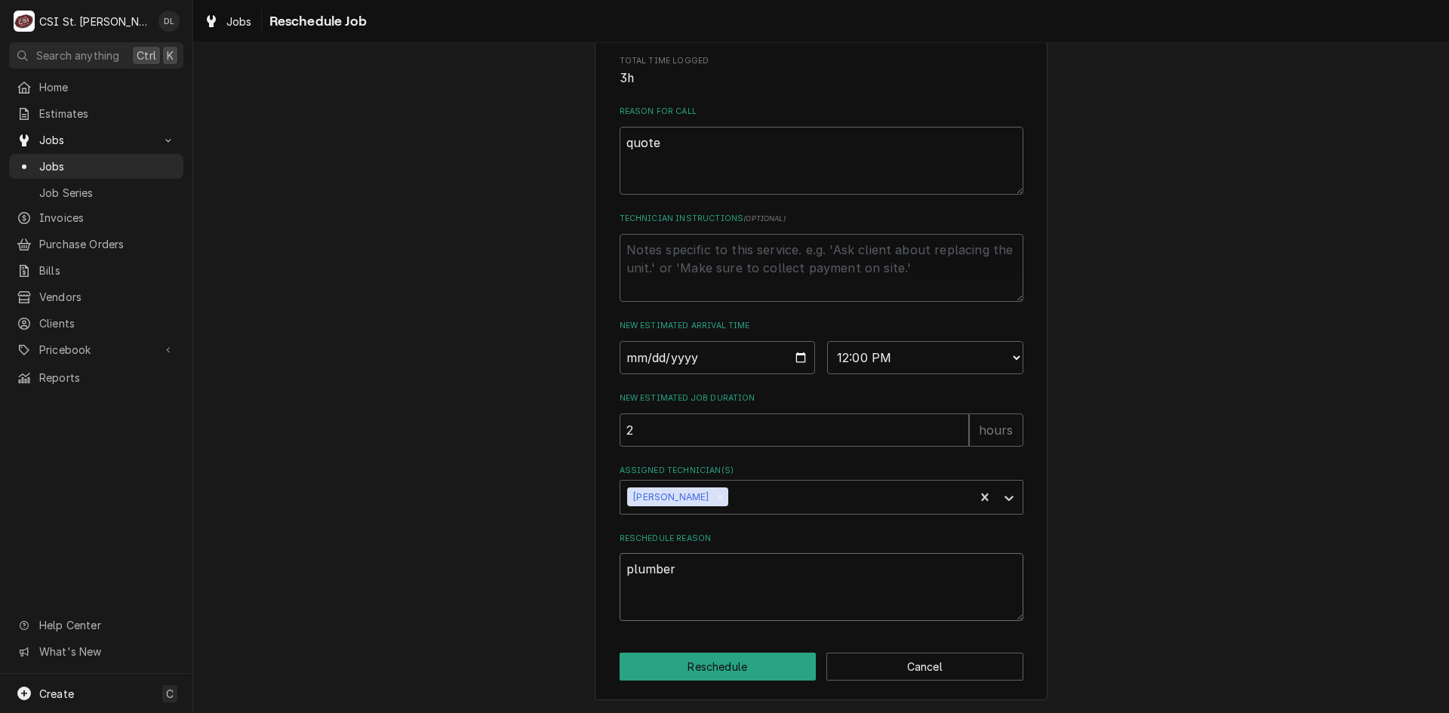
type textarea "x"
type textarea "plumber"
type textarea "x"
type textarea "plumber"
type textarea "x"
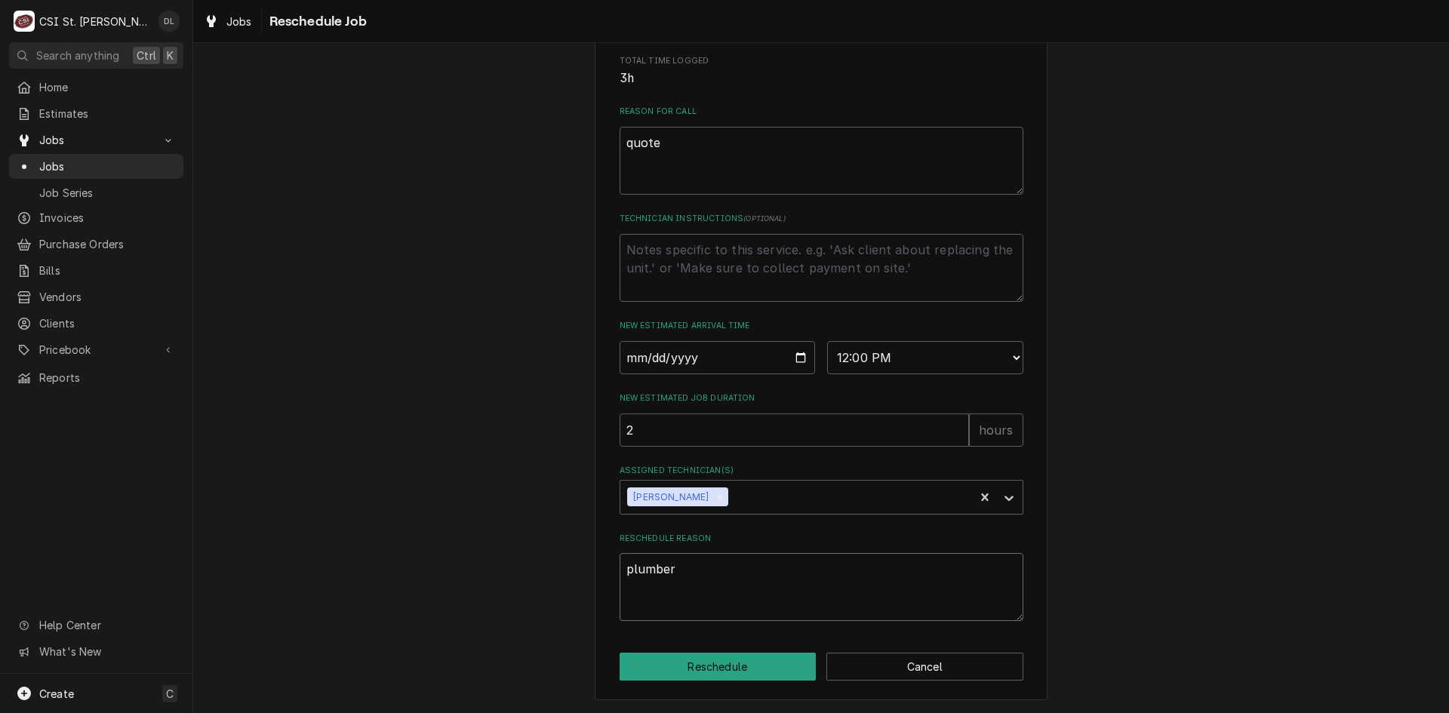
type textarea "plumbe"
type textarea "x"
type textarea "plumb"
type textarea "x"
type textarea "plum"
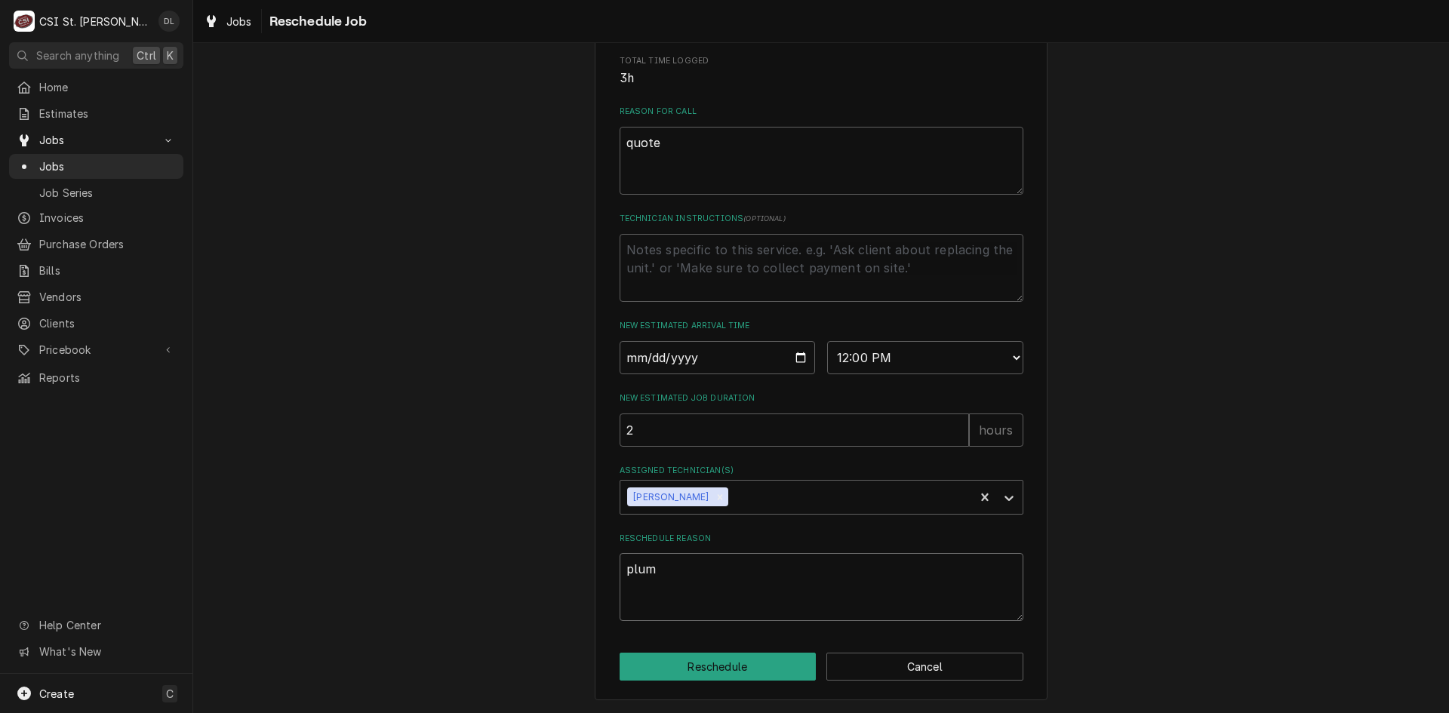
type textarea "x"
type textarea "plu"
type textarea "x"
type textarea "pl"
type textarea "x"
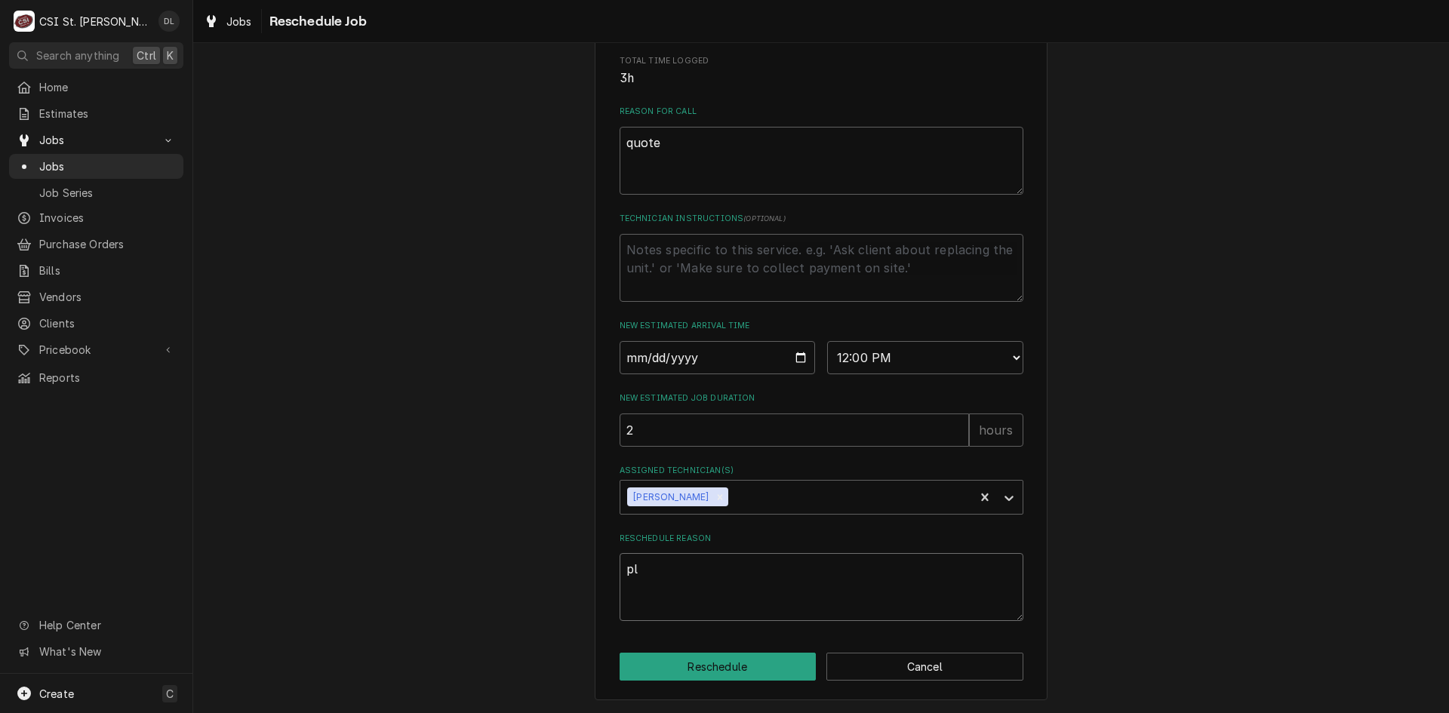
type textarea "p"
type textarea "x"
type textarea "r"
type textarea "x"
type textarea "re"
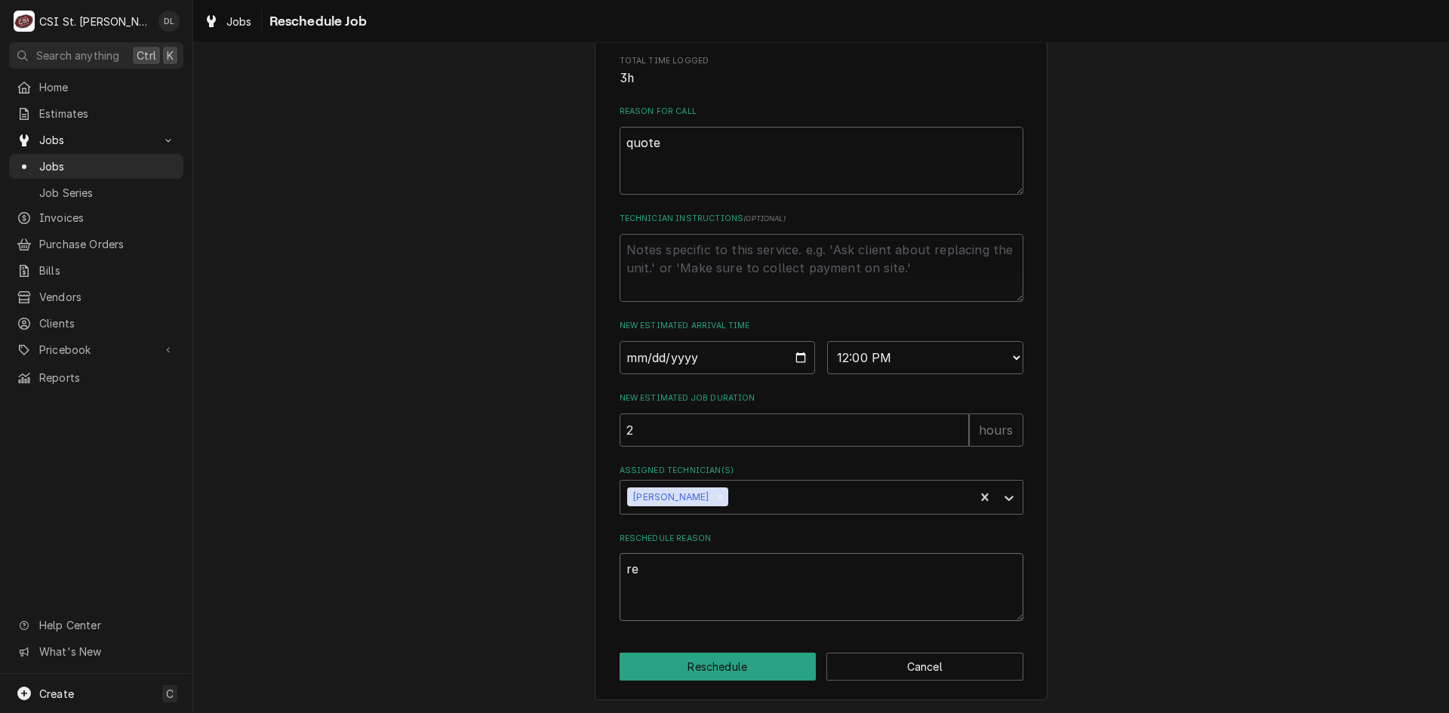
type textarea "x"
type textarea "rea"
type textarea "x"
type textarea "read"
type textarea "x"
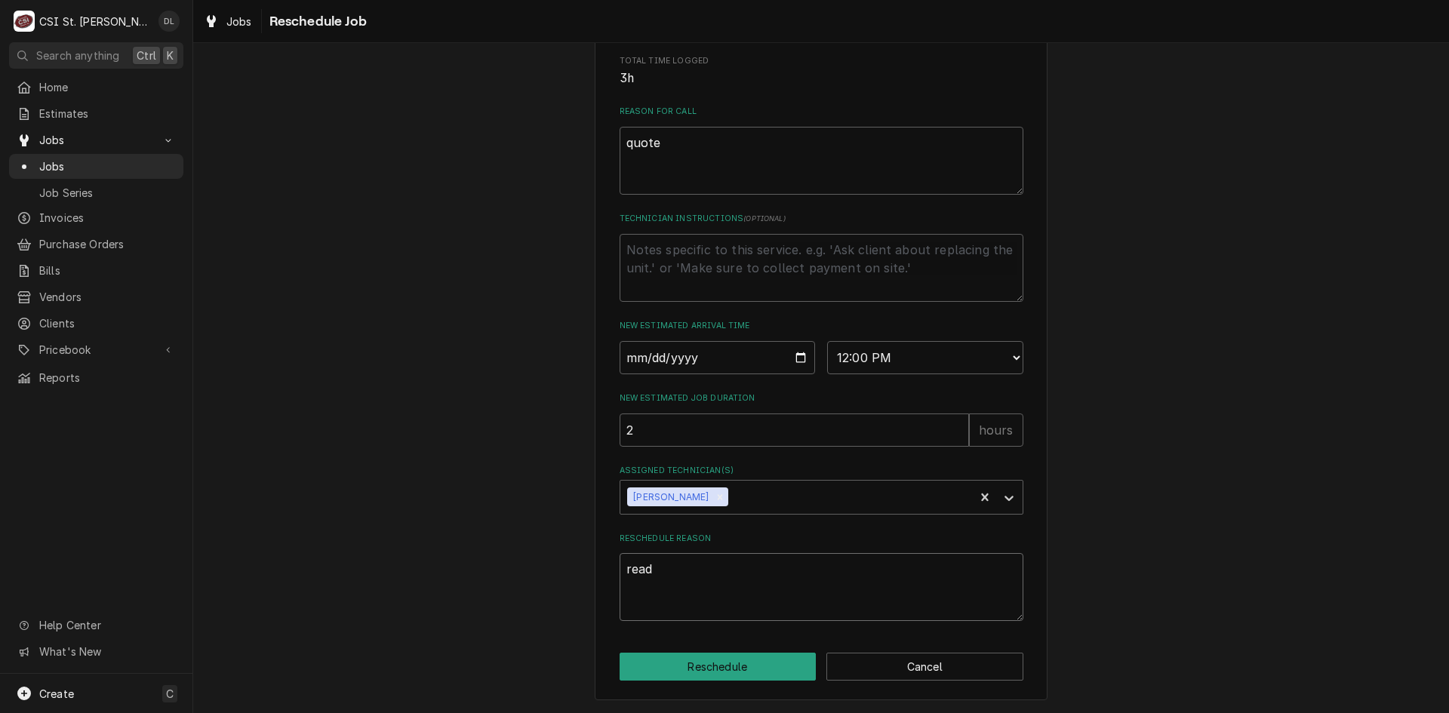
type textarea "ready"
type textarea "x"
type textarea "ready"
type textarea "x"
type textarea "ready f"
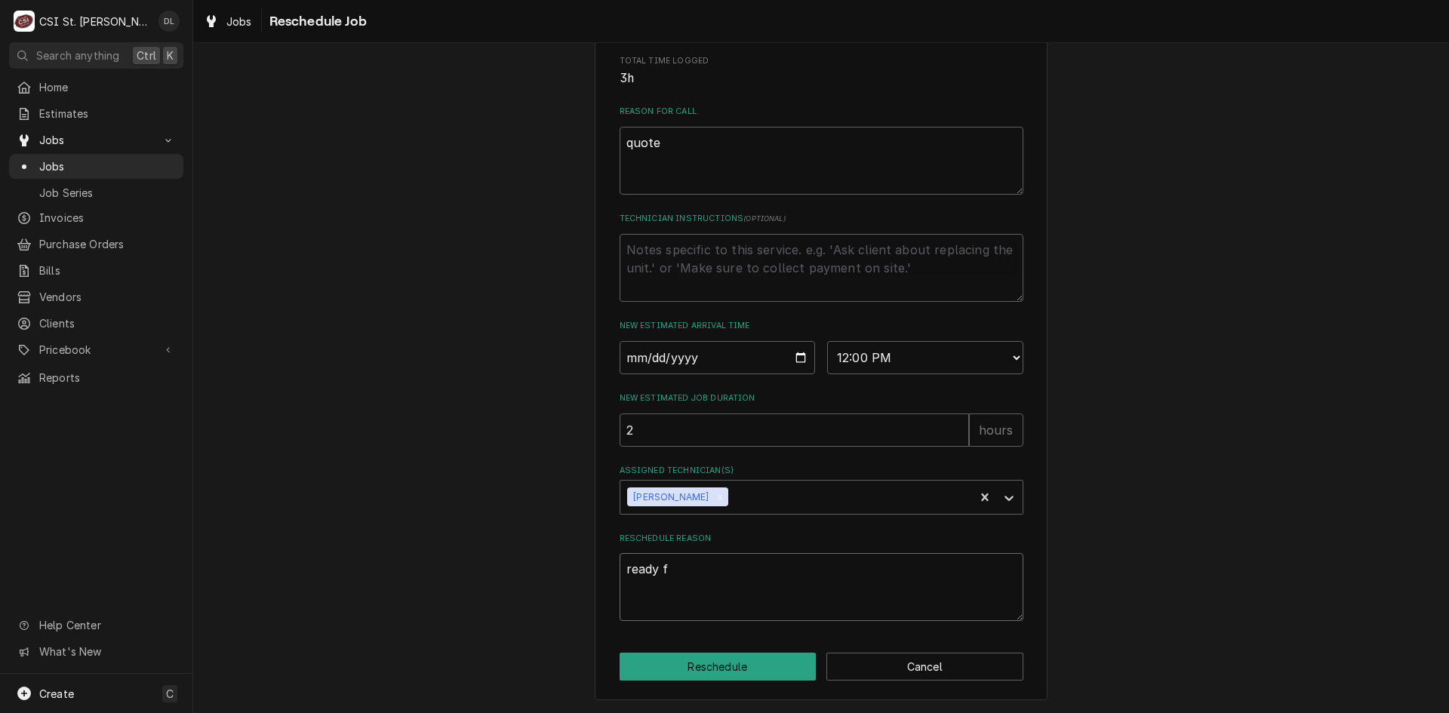
type textarea "x"
type textarea "ready fo"
type textarea "x"
type textarea "ready for"
type textarea "x"
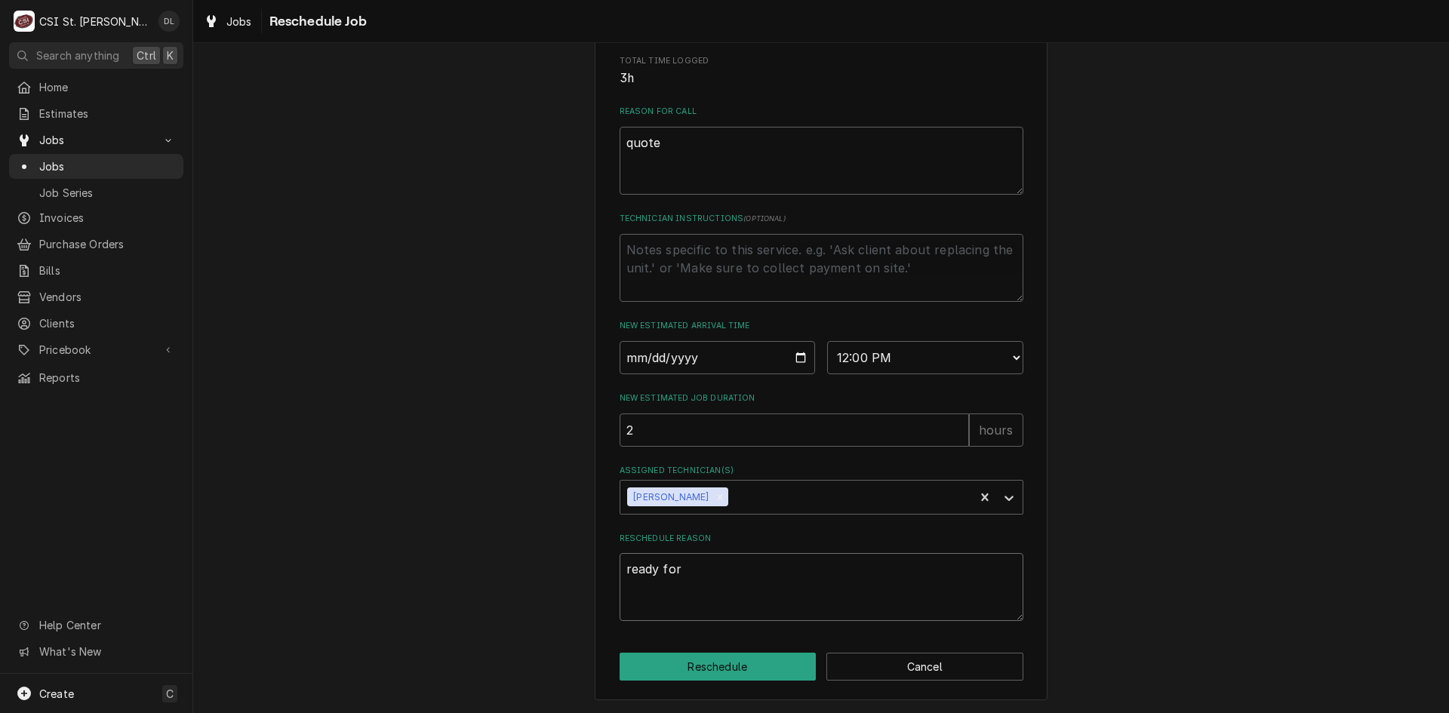
type textarea "ready for"
type textarea "x"
type textarea "ready for r"
type textarea "x"
type textarea "ready for re"
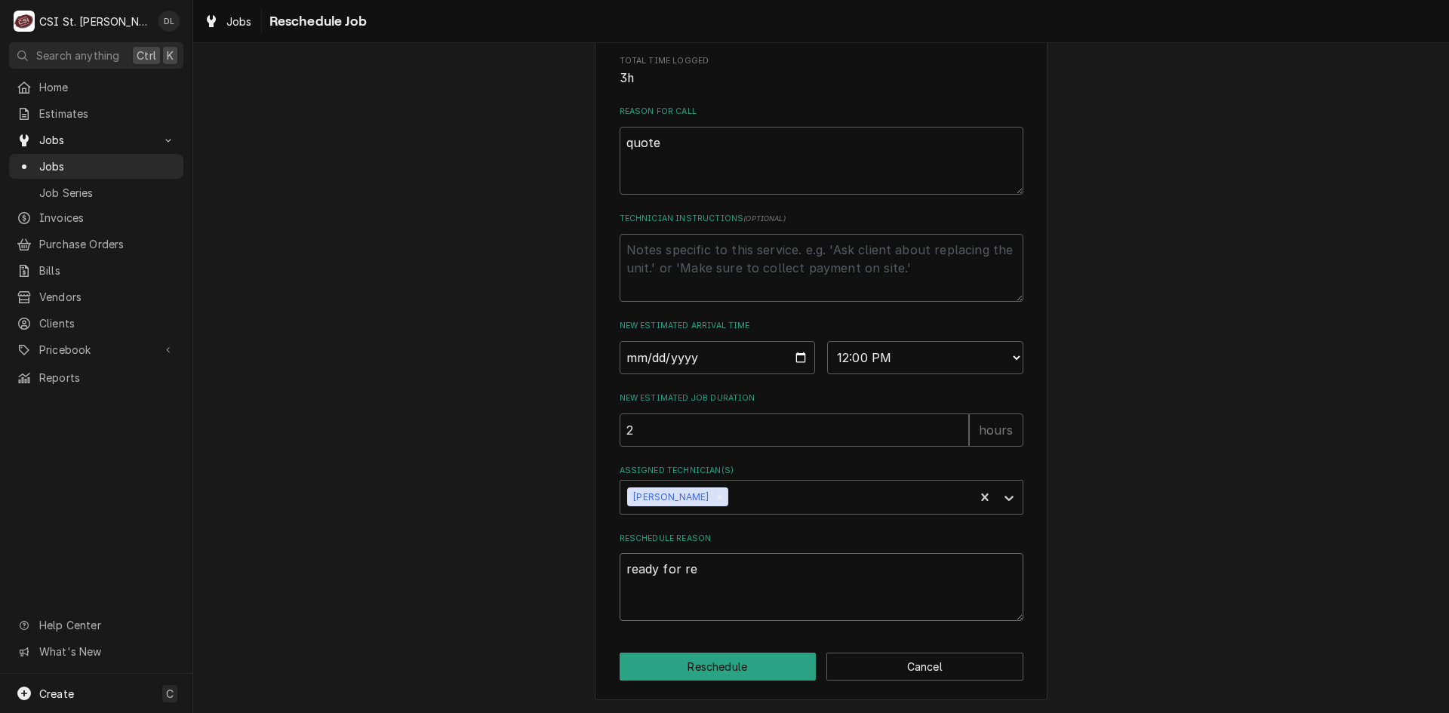
type textarea "x"
type textarea "ready for rei"
type textarea "x"
type textarea "ready for rein"
type textarea "x"
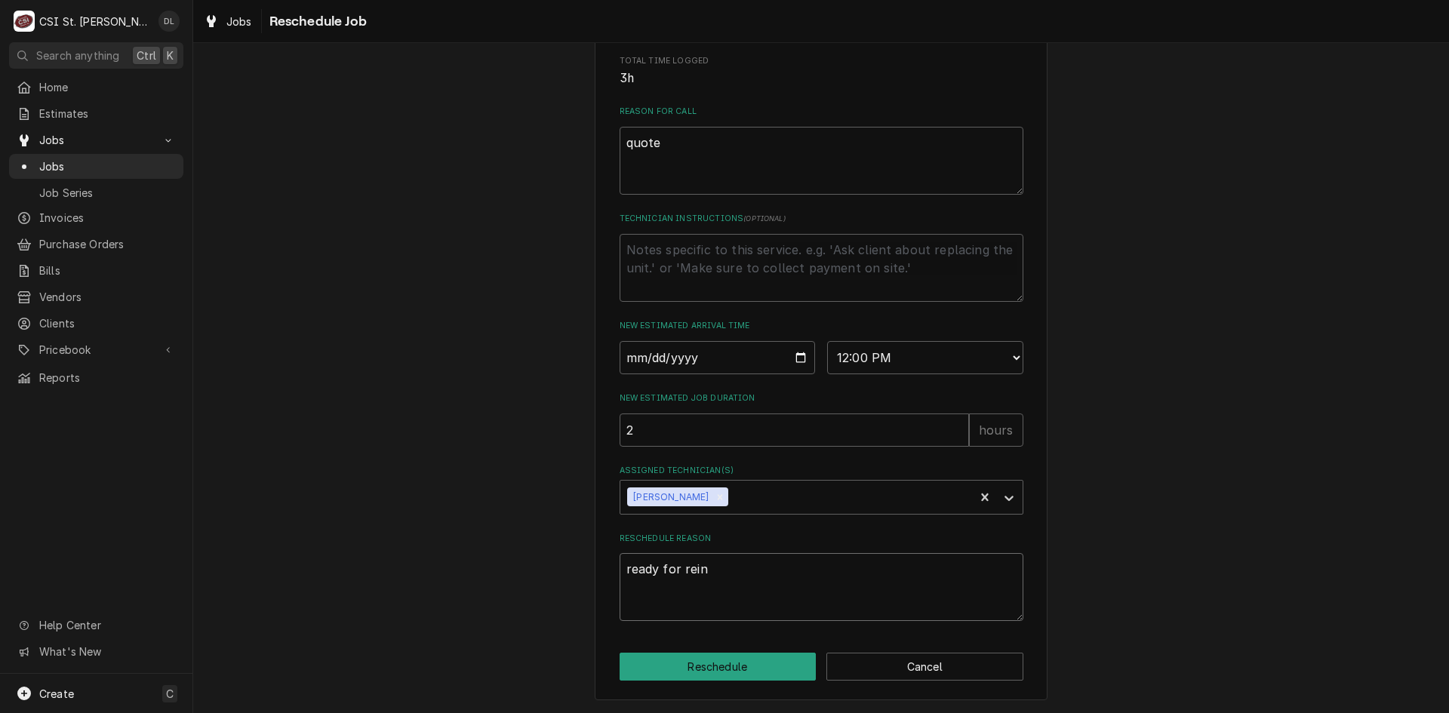
type textarea "ready for reins"
type textarea "x"
type textarea "ready for reinst"
type textarea "x"
type textarea "ready for reinsta"
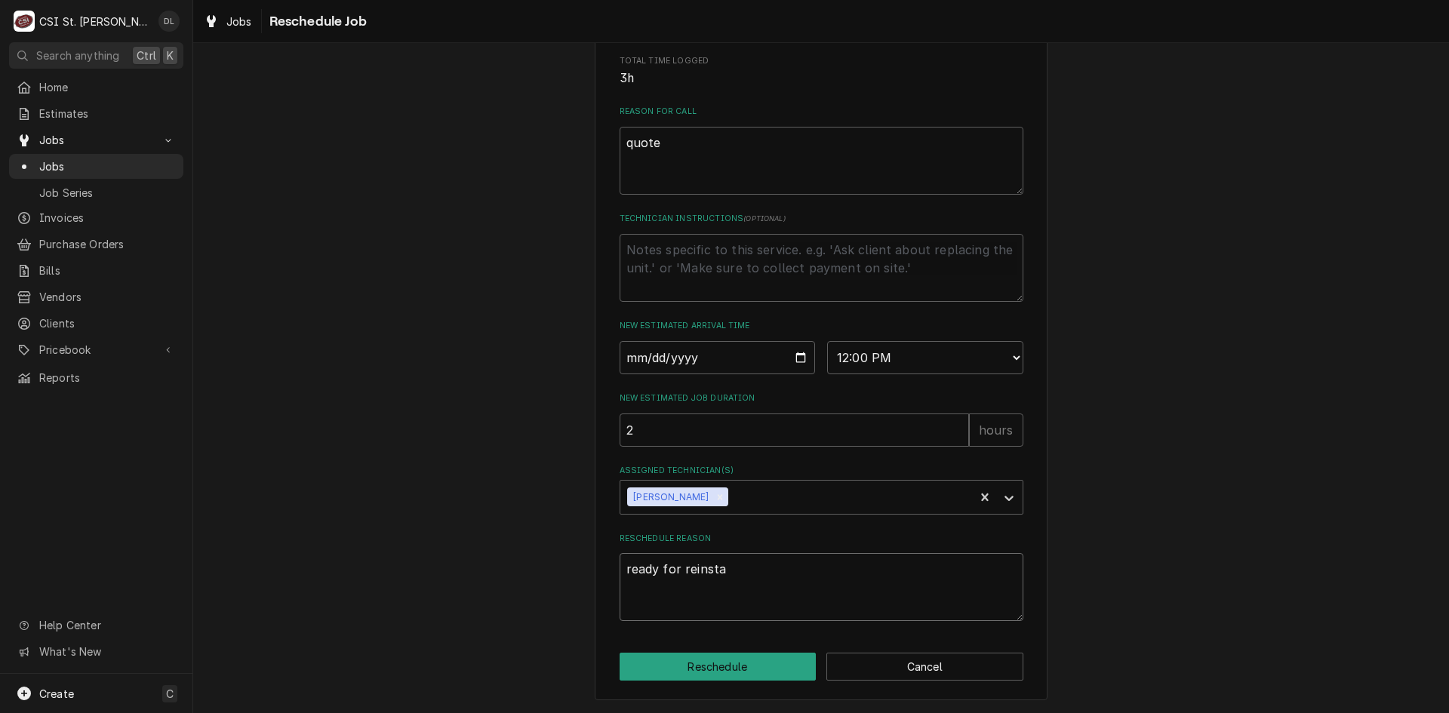
type textarea "x"
type textarea "ready for reinstal"
type textarea "x"
type textarea "ready for reinstall"
type textarea "x"
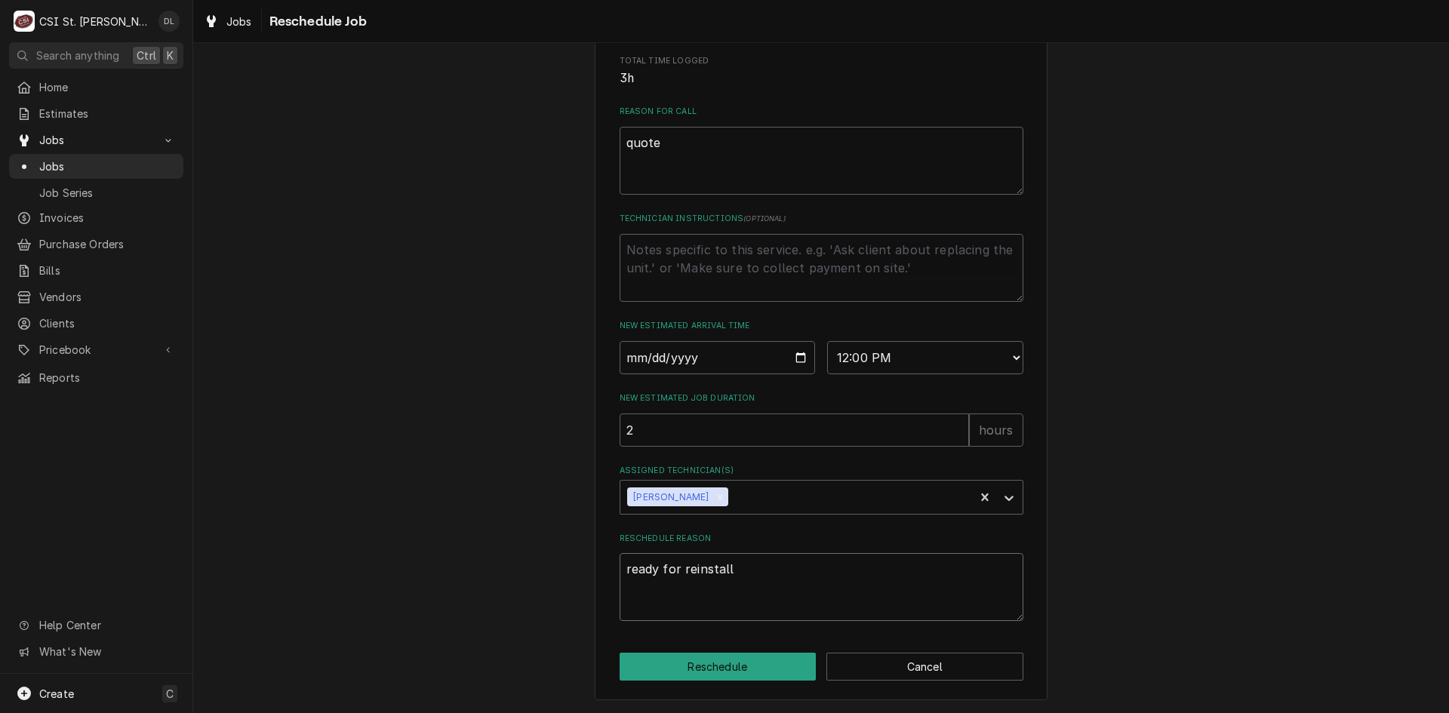
type textarea "ready for reinstalla"
type textarea "x"
type textarea "ready for reinstallat"
type textarea "x"
type textarea "ready for reinstallati"
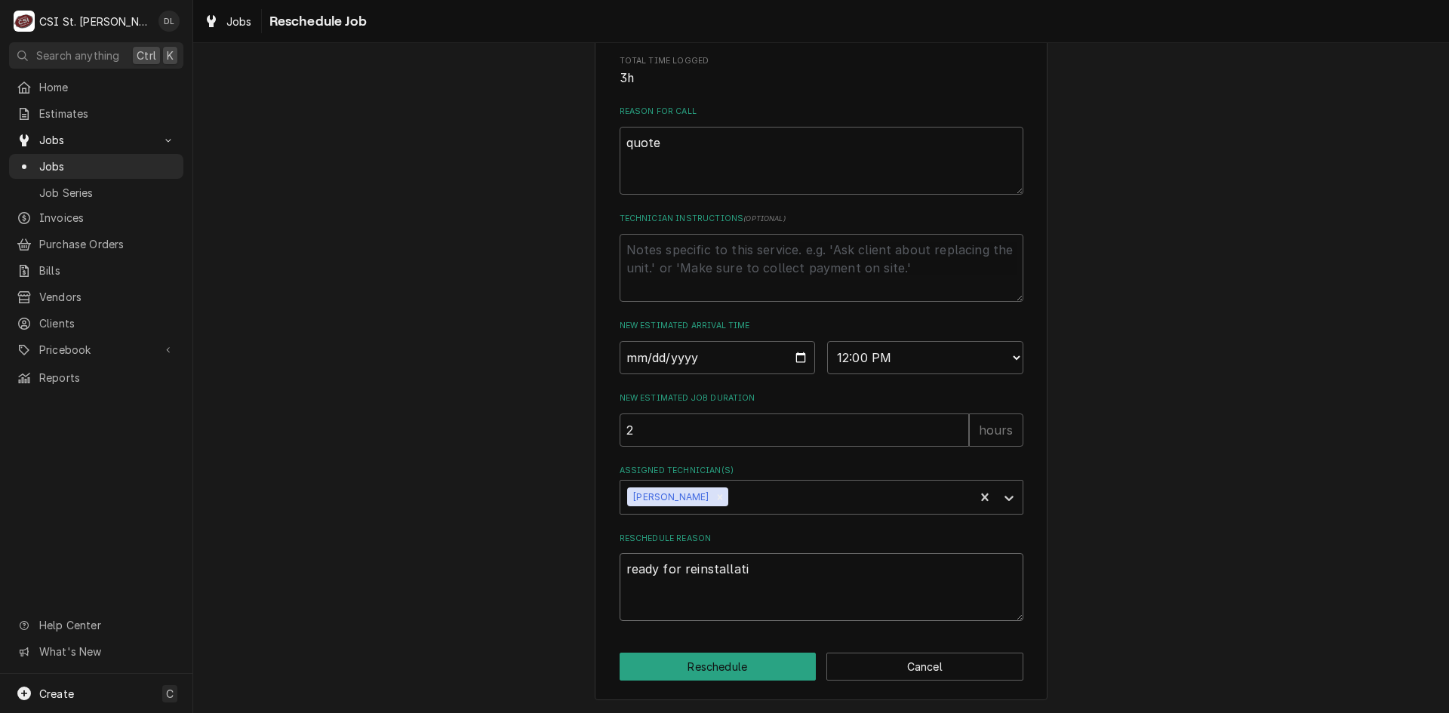
type textarea "x"
type textarea "ready for reinstallatio"
type textarea "x"
type textarea "ready for reinstallation"
type textarea "x"
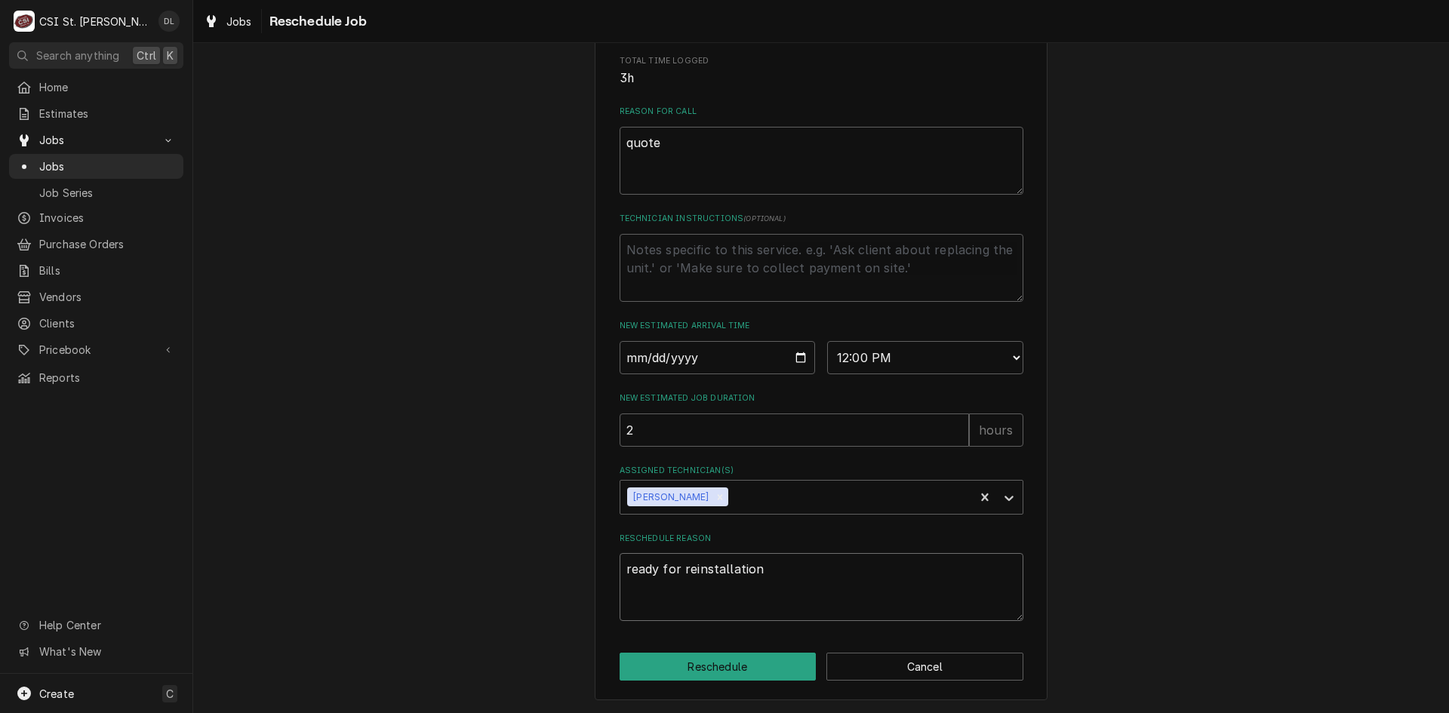
type textarea "ready for reinstallationo"
type textarea "x"
type textarea "ready for reinstallationof"
type textarea "x"
type textarea "ready for reinstallationo"
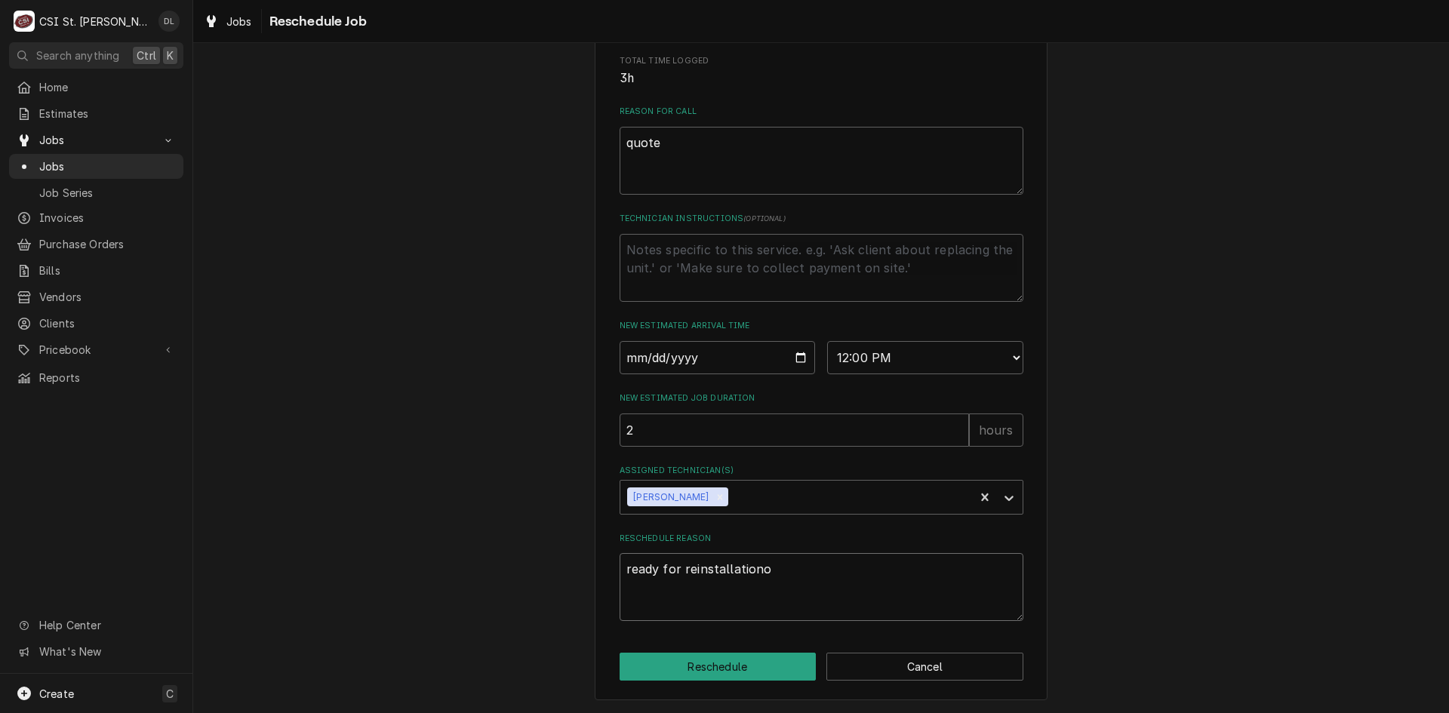
type textarea "x"
type textarea "ready for reinstallation"
type textarea "x"
type textarea "ready for reinstallation"
type textarea "x"
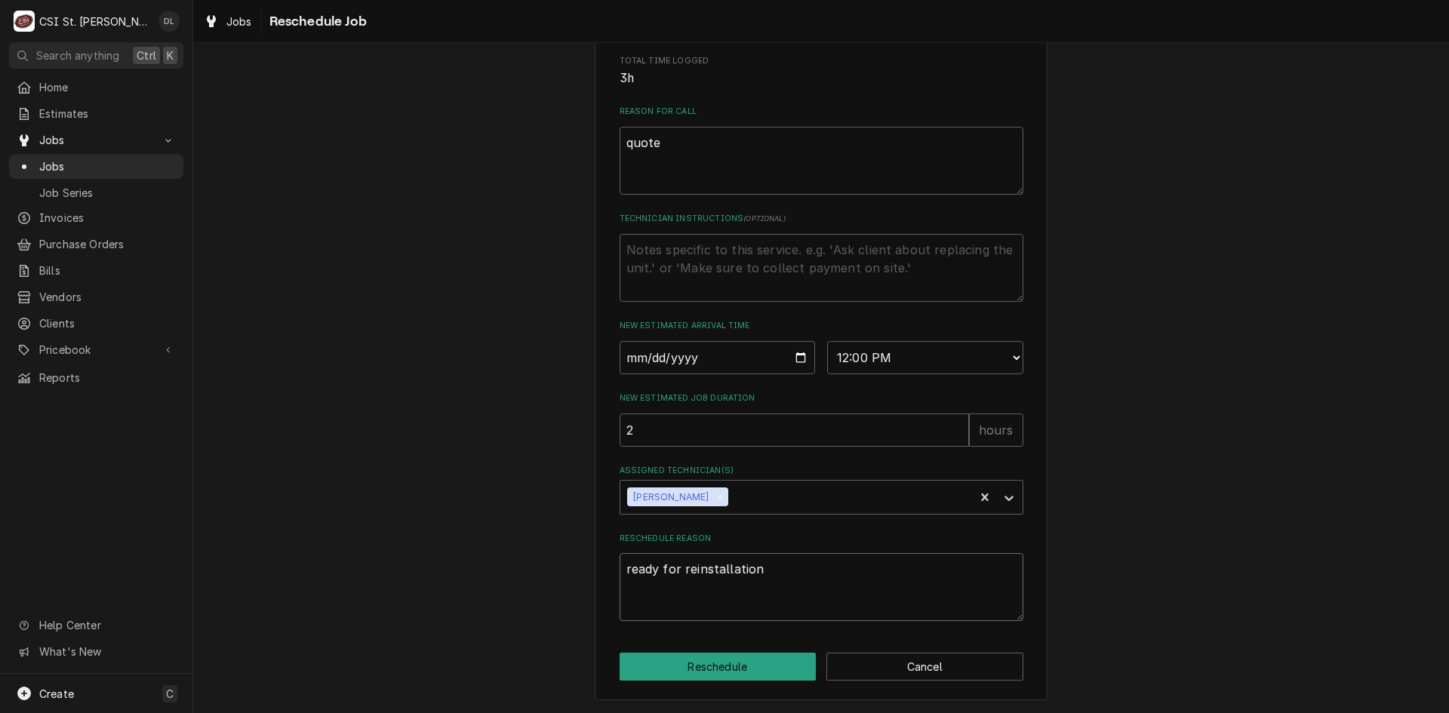
type textarea "ready for reinstallation o"
type textarea "x"
type textarea "ready for reinstallation of"
type textarea "x"
type textarea "ready for reinstallation of s"
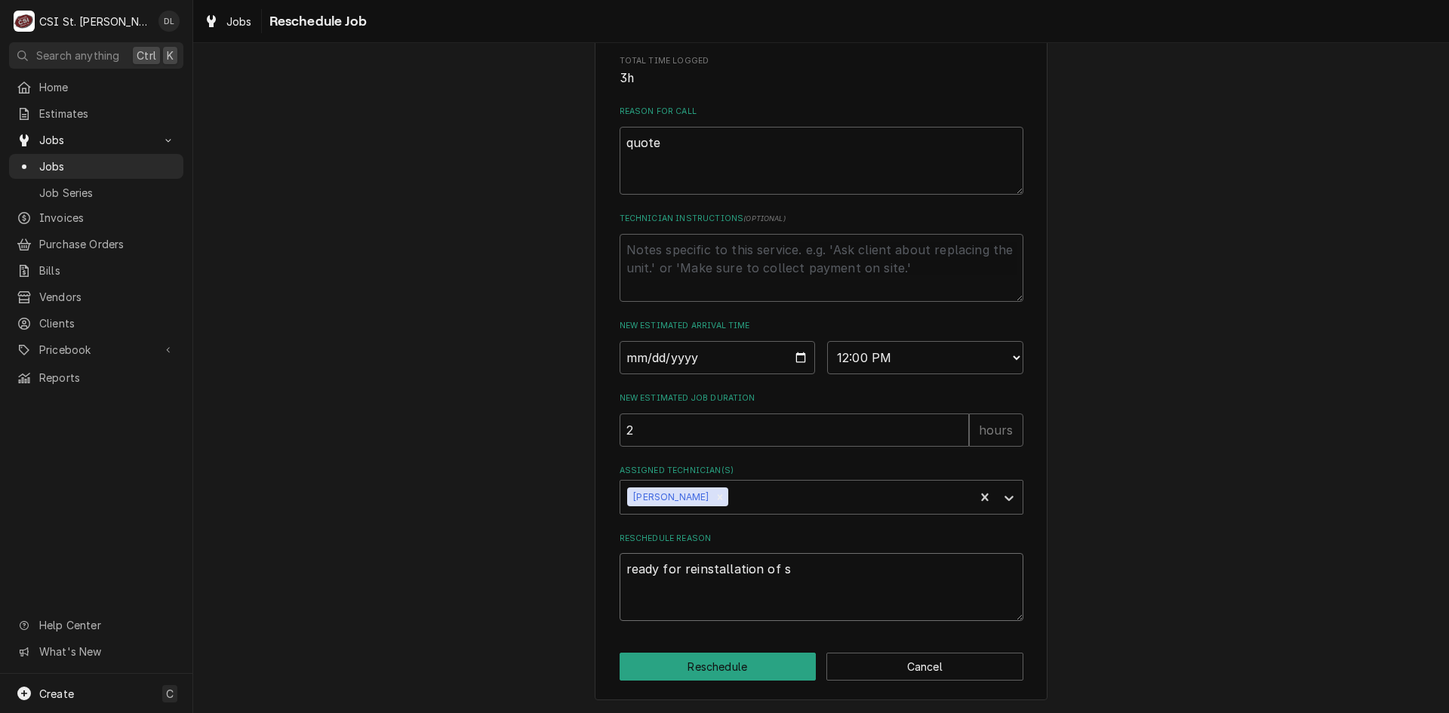
type textarea "x"
type textarea "ready for reinstallation of sin"
type textarea "x"
type textarea "ready for reinstallation of sink"
type textarea "x"
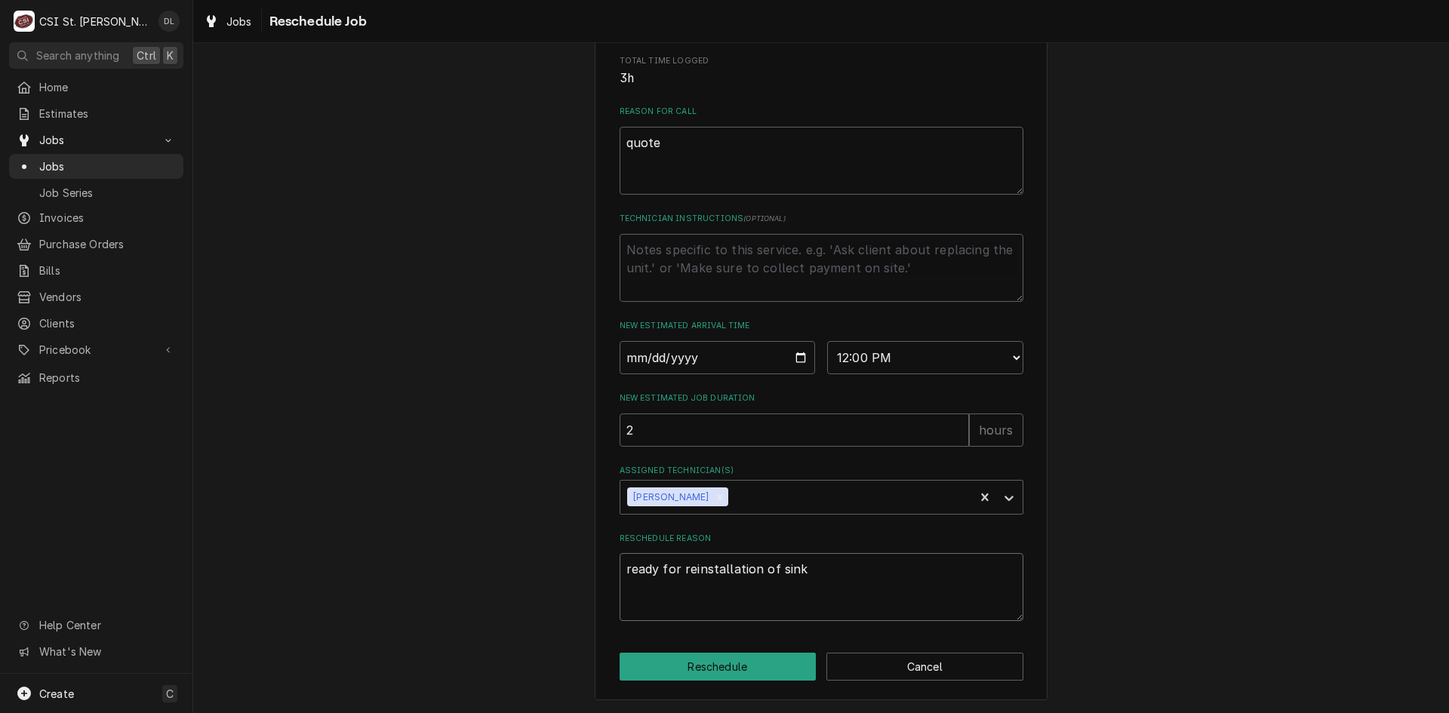
type textarea "ready for reinstallation of sink."
type textarea "x"
type textarea "ready for reinstallation of sink."
click at [734, 662] on button "Reschedule" at bounding box center [717, 667] width 197 height 28
type textarea "x"
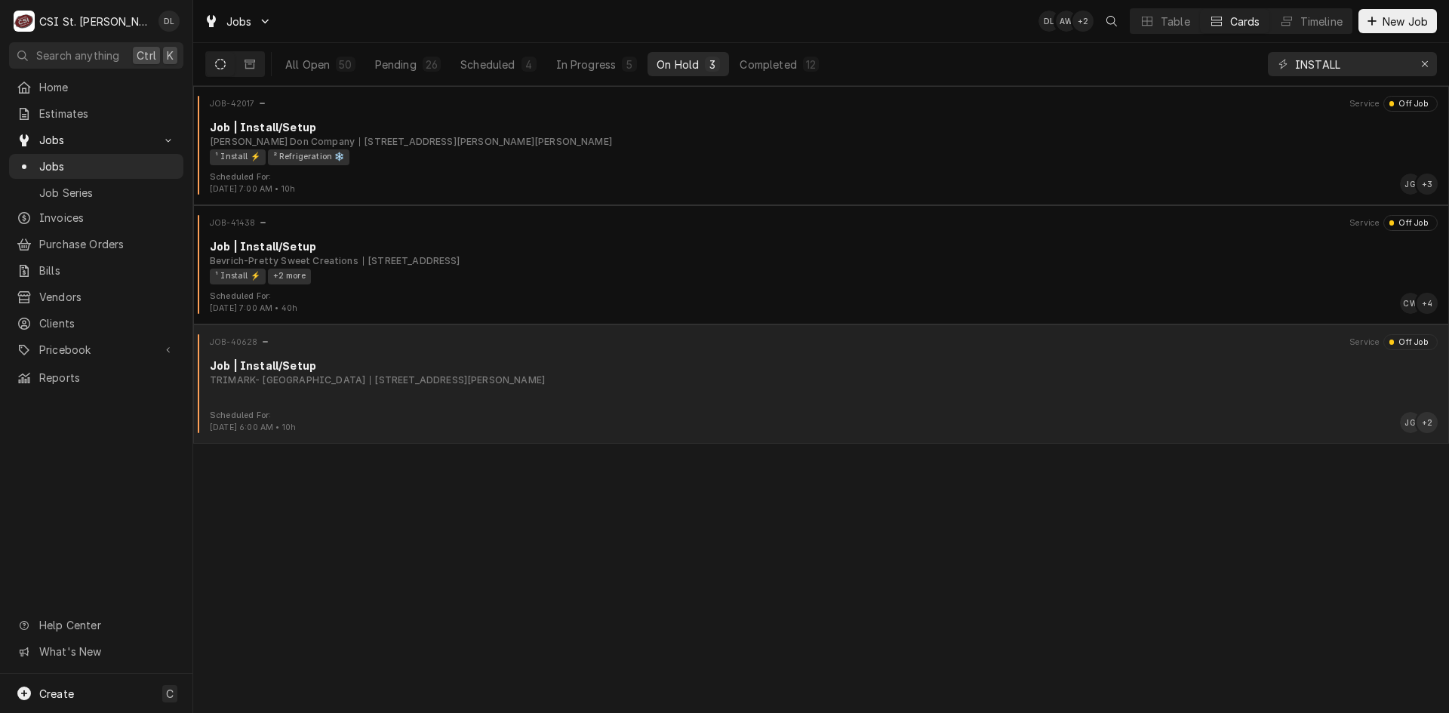
click at [609, 381] on div "TRIMARK- UNITED EAST 10752 Sunset Hills Plaza, St. Louis, MO 63127" at bounding box center [824, 380] width 1228 height 14
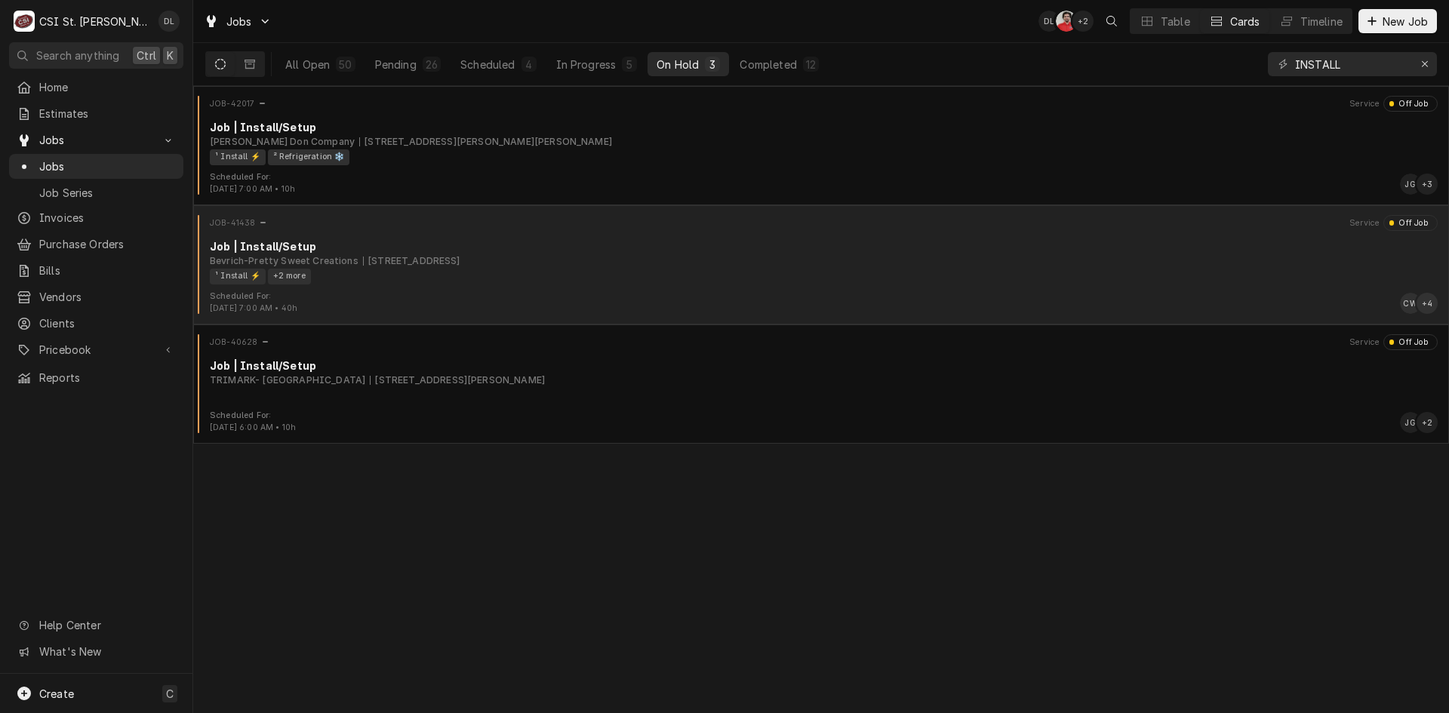
click at [460, 262] on div "2600 Chouteau Ave, St. Louis, MO 63103" at bounding box center [411, 261] width 97 height 14
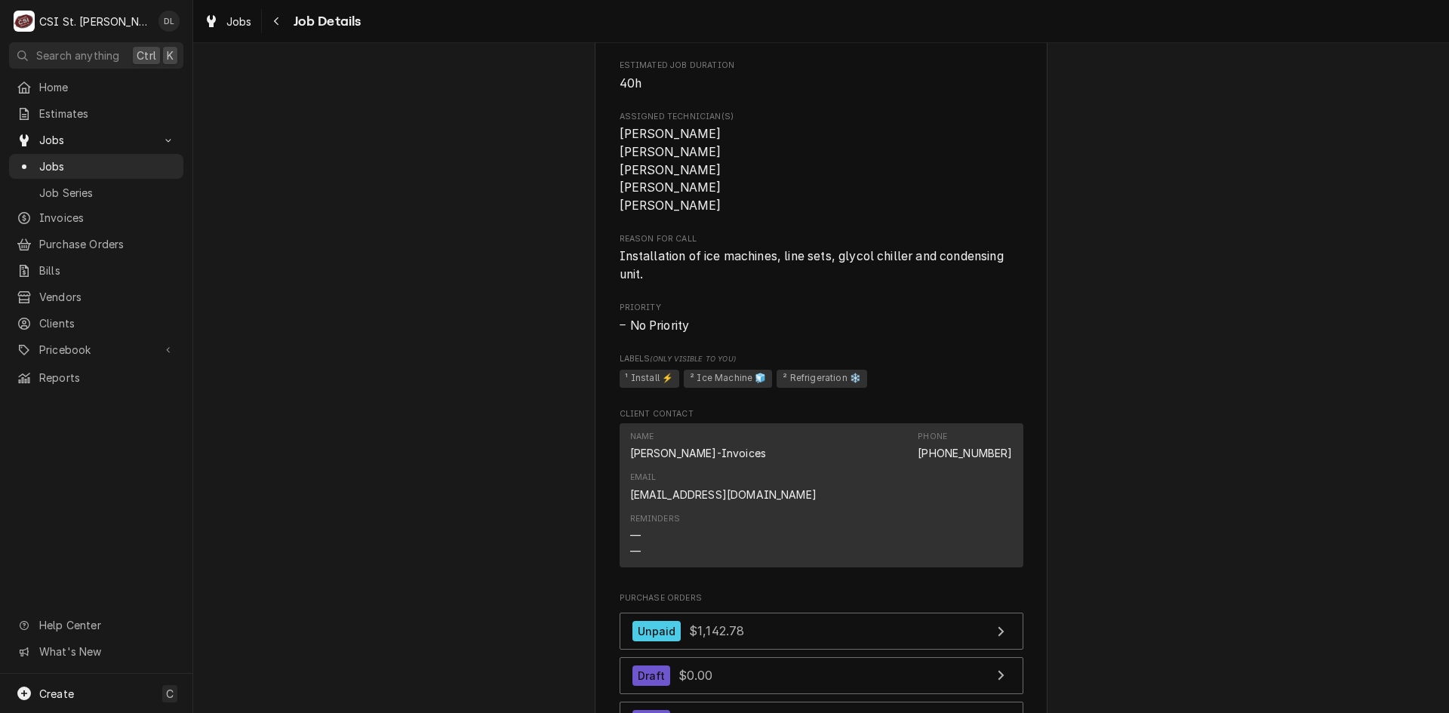
scroll to position [821, 0]
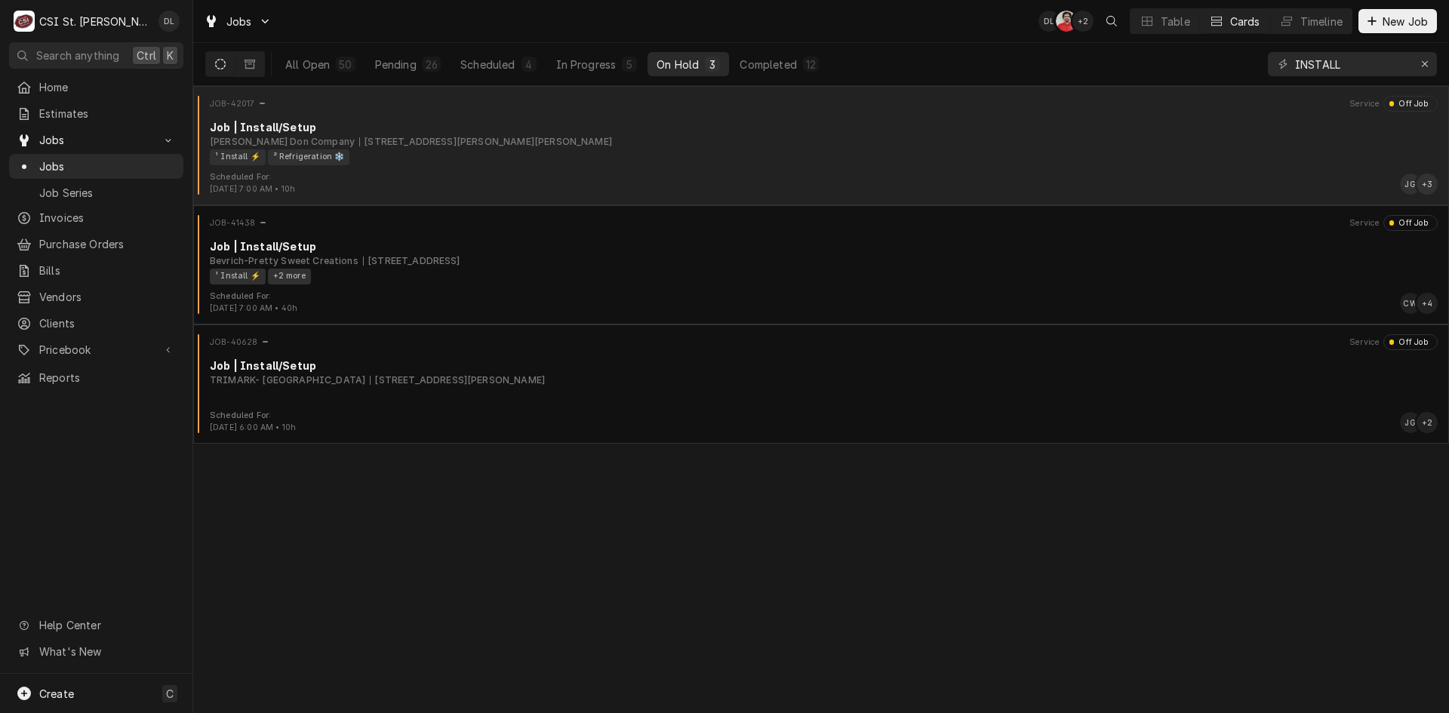
click at [421, 180] on div "Scheduled For: Aug 15th, 2025 - 7:00 AM • 10h JG + 3" at bounding box center [820, 183] width 1243 height 24
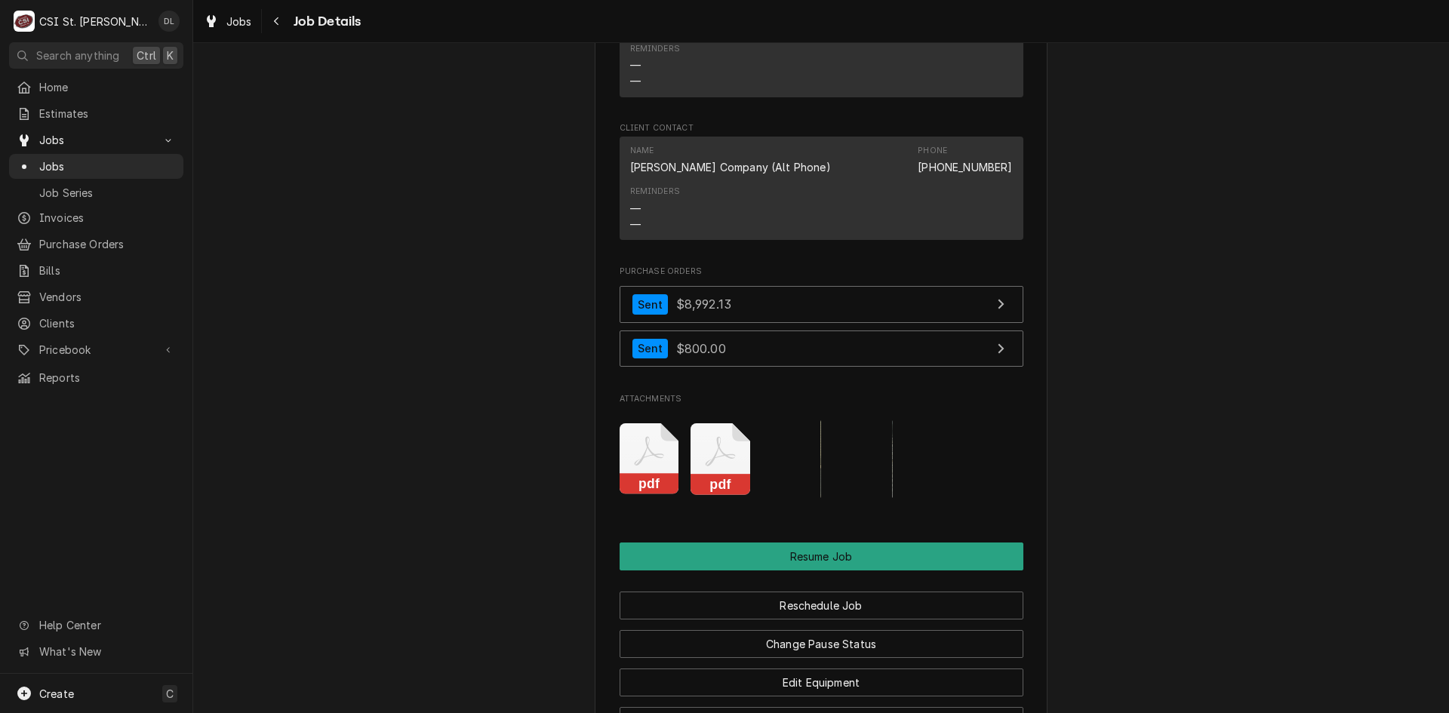
scroll to position [2154, 0]
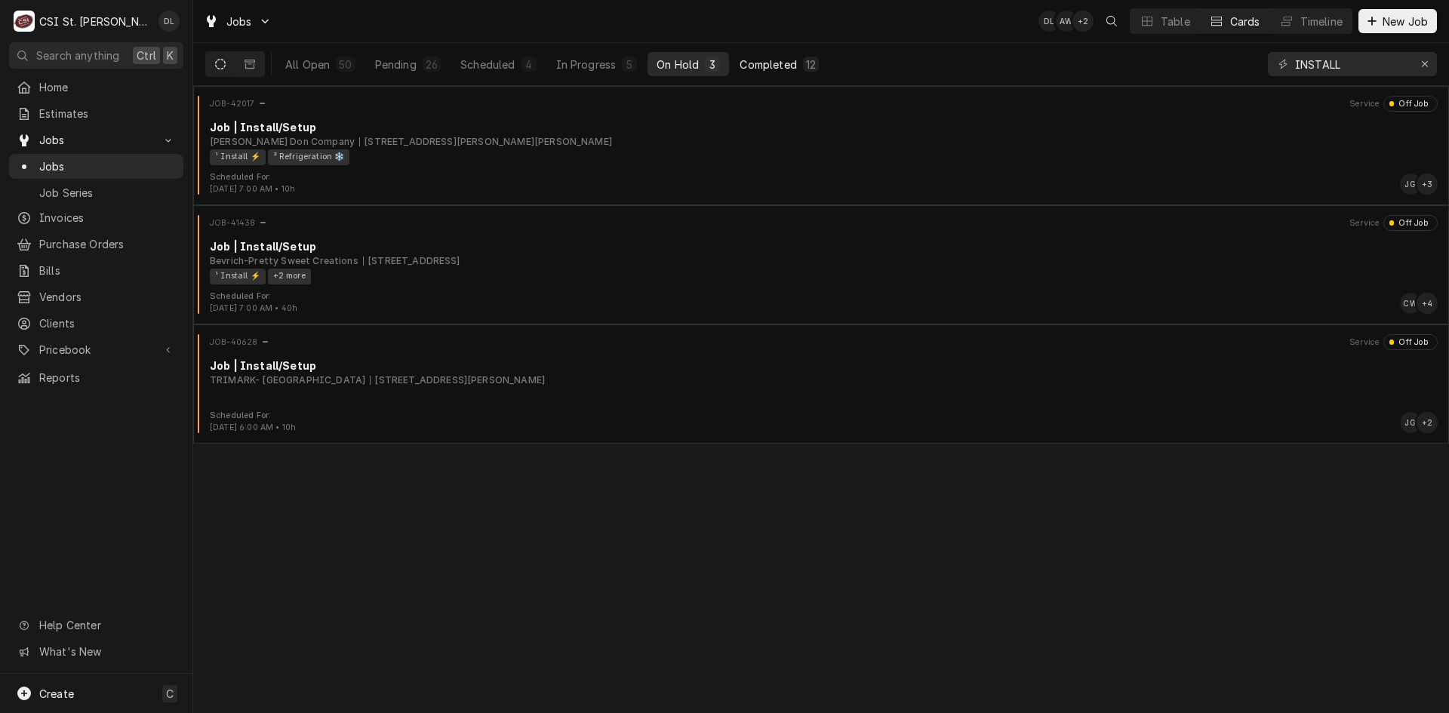
click at [761, 68] on div "Completed" at bounding box center [767, 65] width 57 height 16
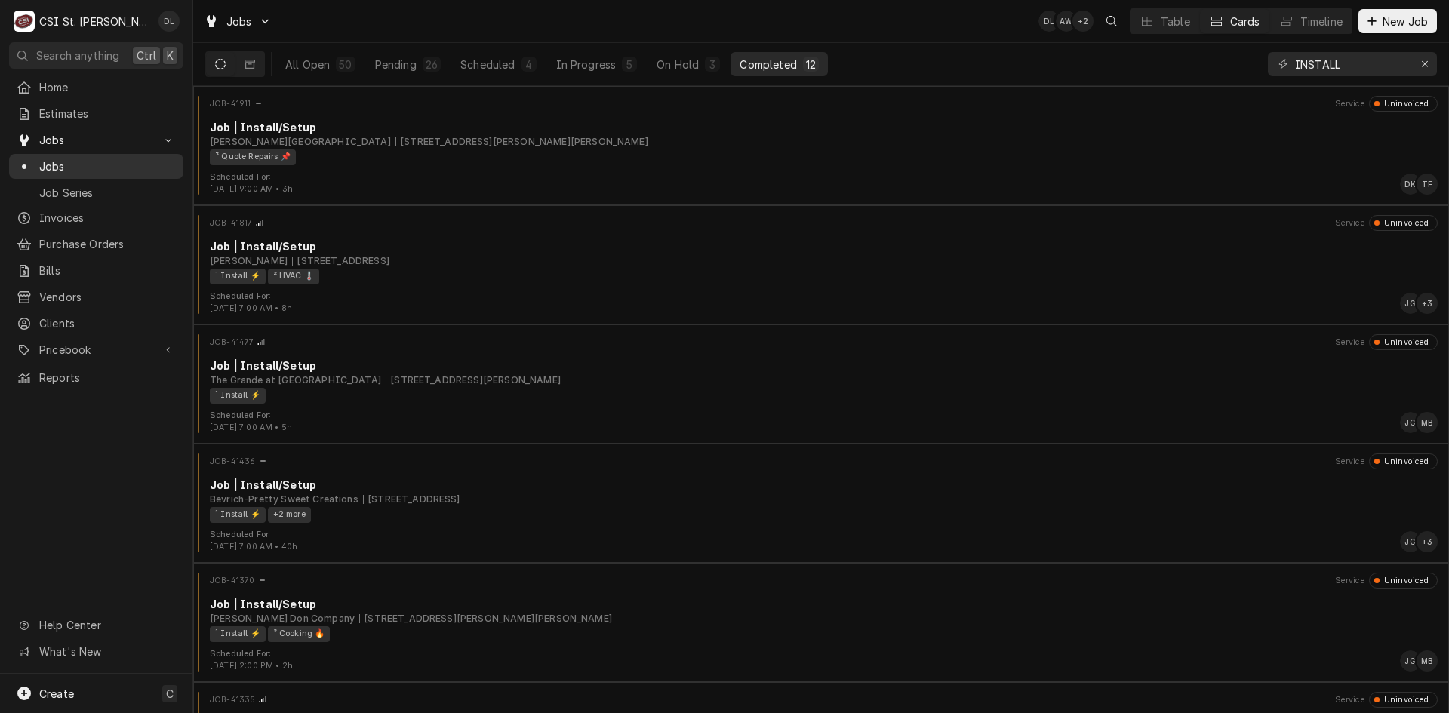
click at [45, 158] on span "Jobs" at bounding box center [107, 166] width 137 height 16
click at [378, 69] on div "Pending" at bounding box center [395, 65] width 41 height 16
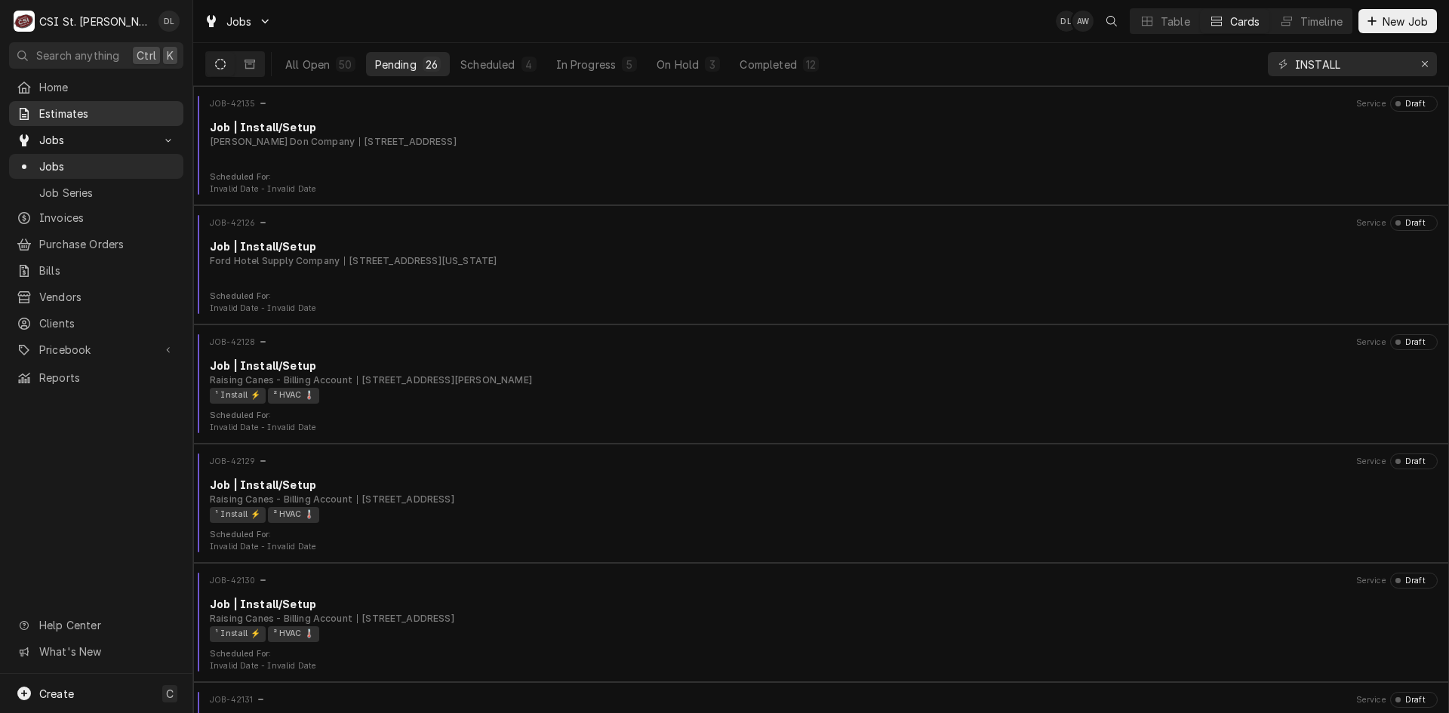
click at [94, 108] on span "Estimates" at bounding box center [107, 114] width 137 height 16
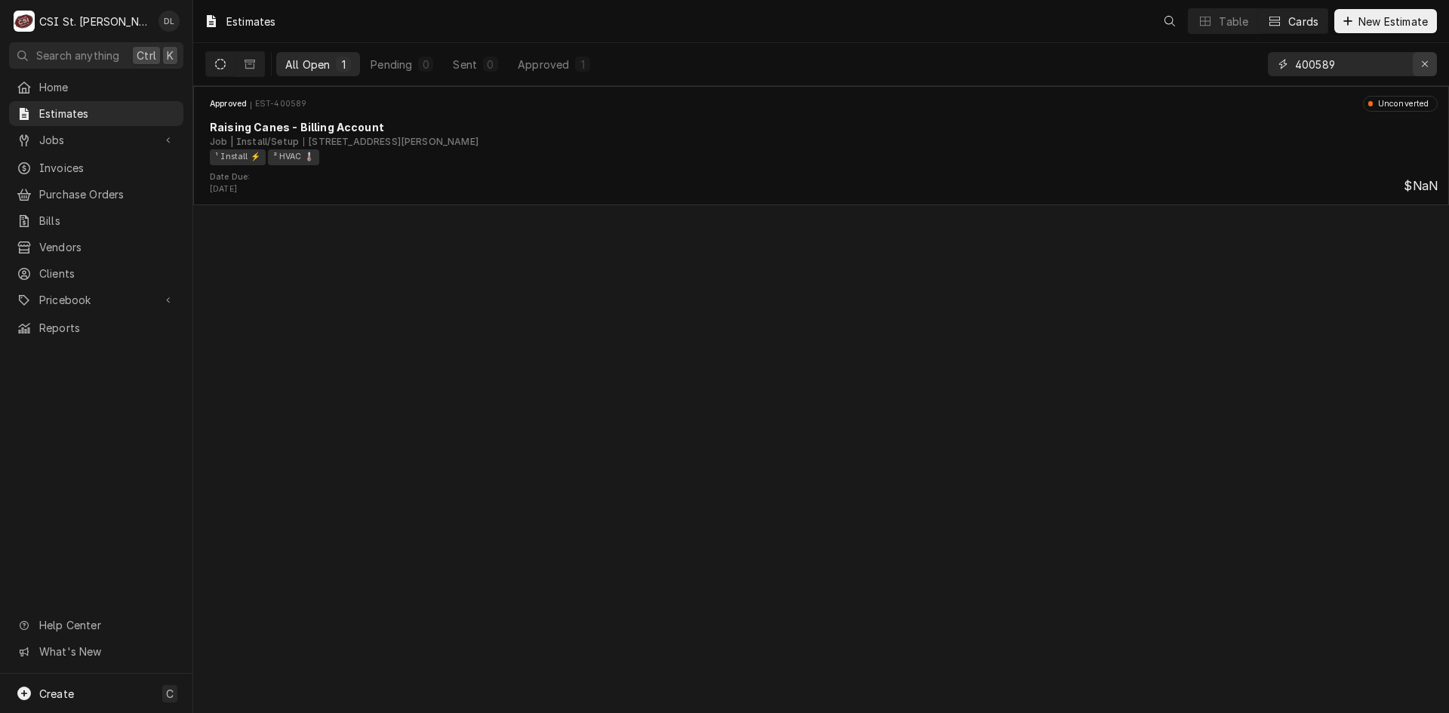
click at [1415, 63] on button "Erase input" at bounding box center [1424, 64] width 24 height 24
click at [1375, 65] on input "Dynamic Content Wrapper" at bounding box center [1366, 64] width 142 height 24
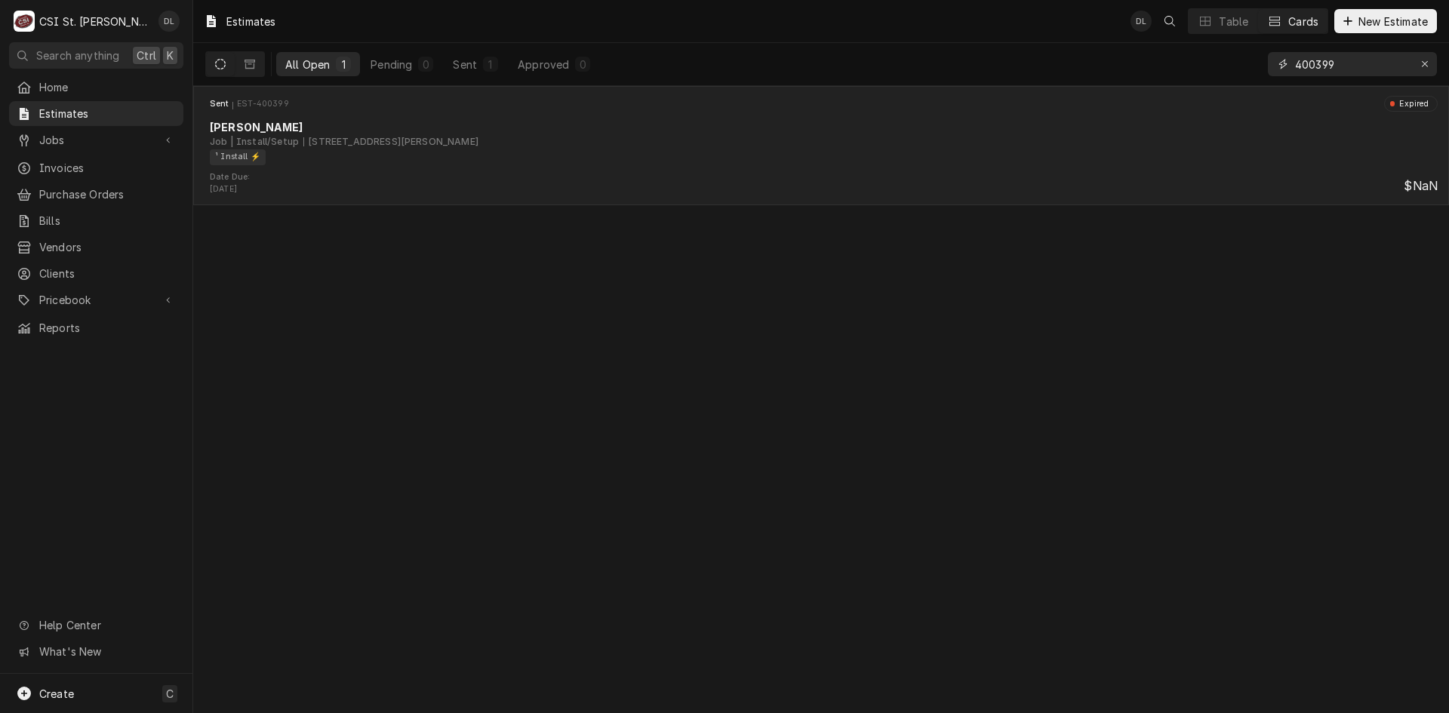
type input "400399"
click at [905, 153] on div "¹ Install ⚡️" at bounding box center [818, 157] width 1217 height 16
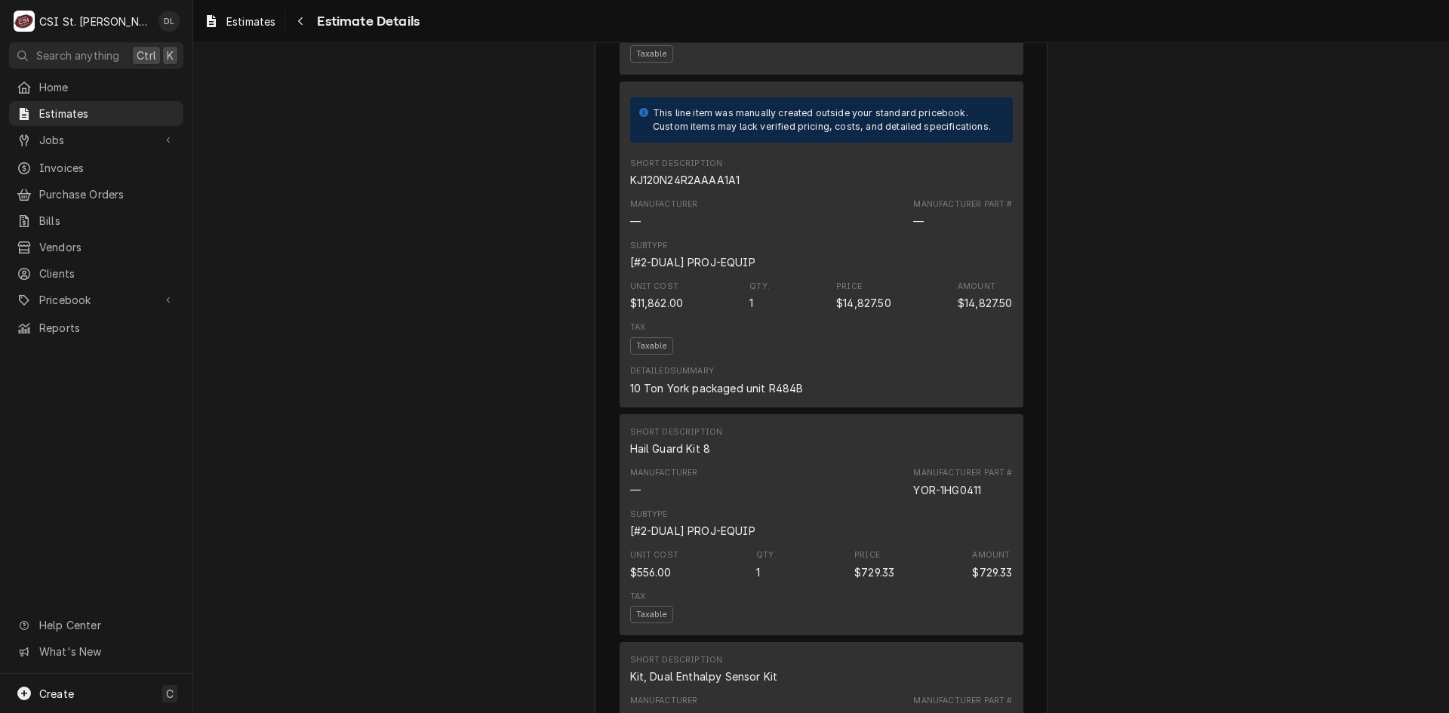
scroll to position [2490, 0]
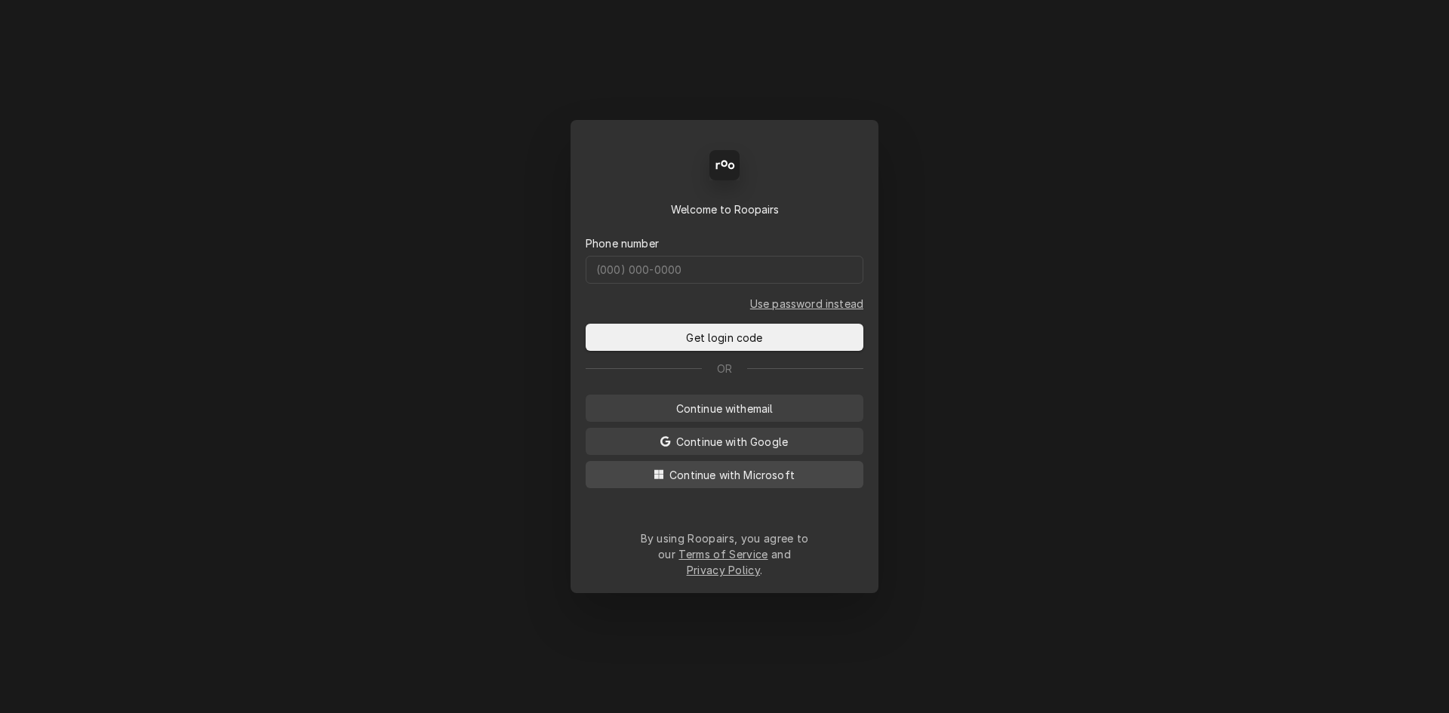
click at [751, 483] on span "Continue with Microsoft" at bounding box center [731, 475] width 131 height 16
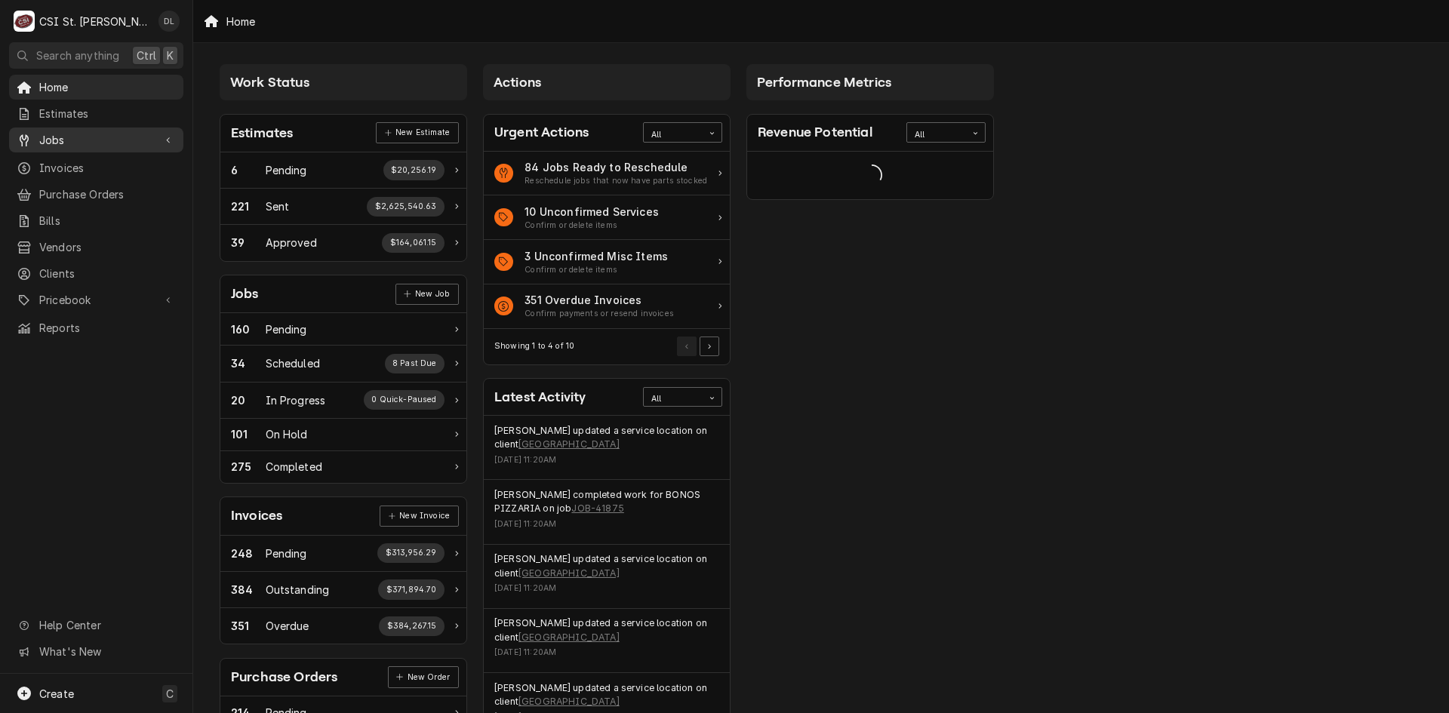
click at [57, 140] on span "Jobs" at bounding box center [96, 140] width 114 height 16
click at [73, 160] on span "Jobs" at bounding box center [107, 166] width 137 height 16
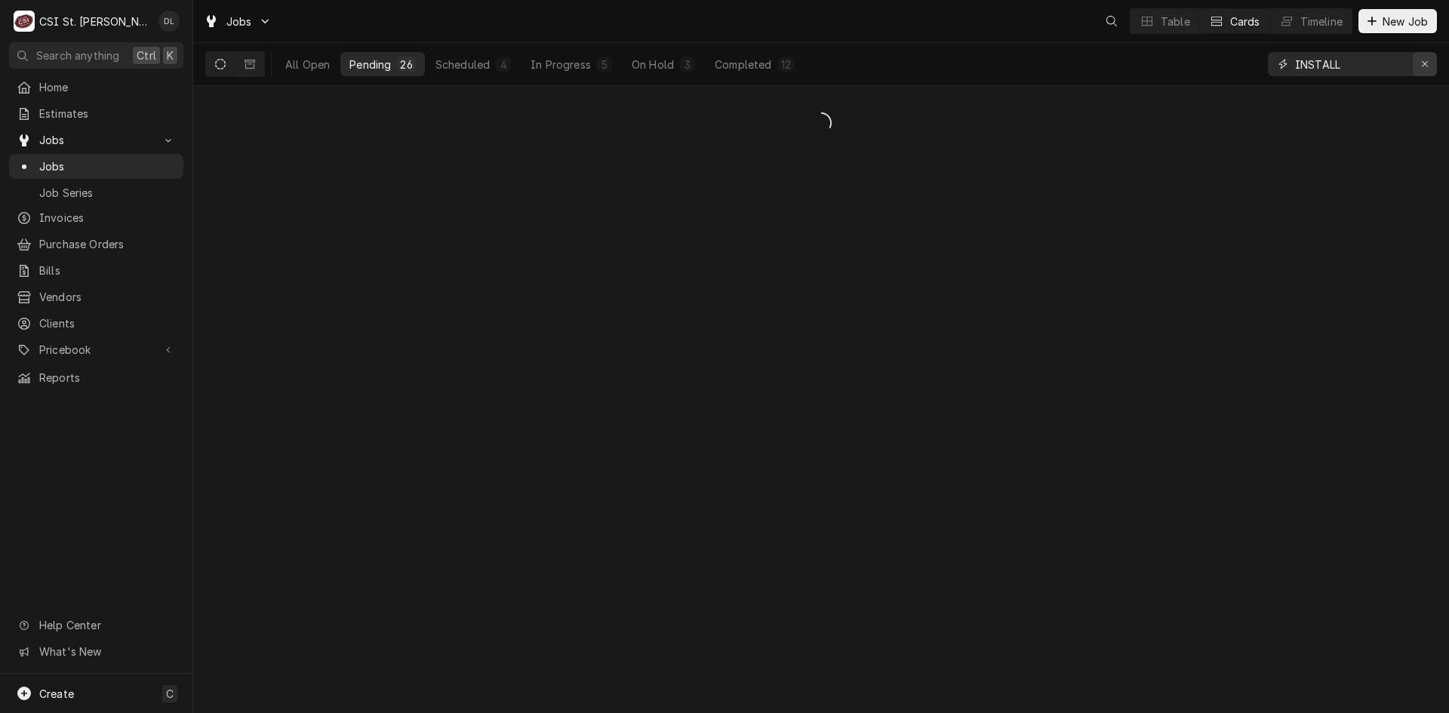
click at [1422, 64] on icon "Erase input" at bounding box center [1425, 64] width 8 height 11
click at [1377, 63] on input "Dynamic Content Wrapper" at bounding box center [1362, 64] width 134 height 24
type input "41865"
click at [326, 65] on div "All Open" at bounding box center [307, 65] width 45 height 16
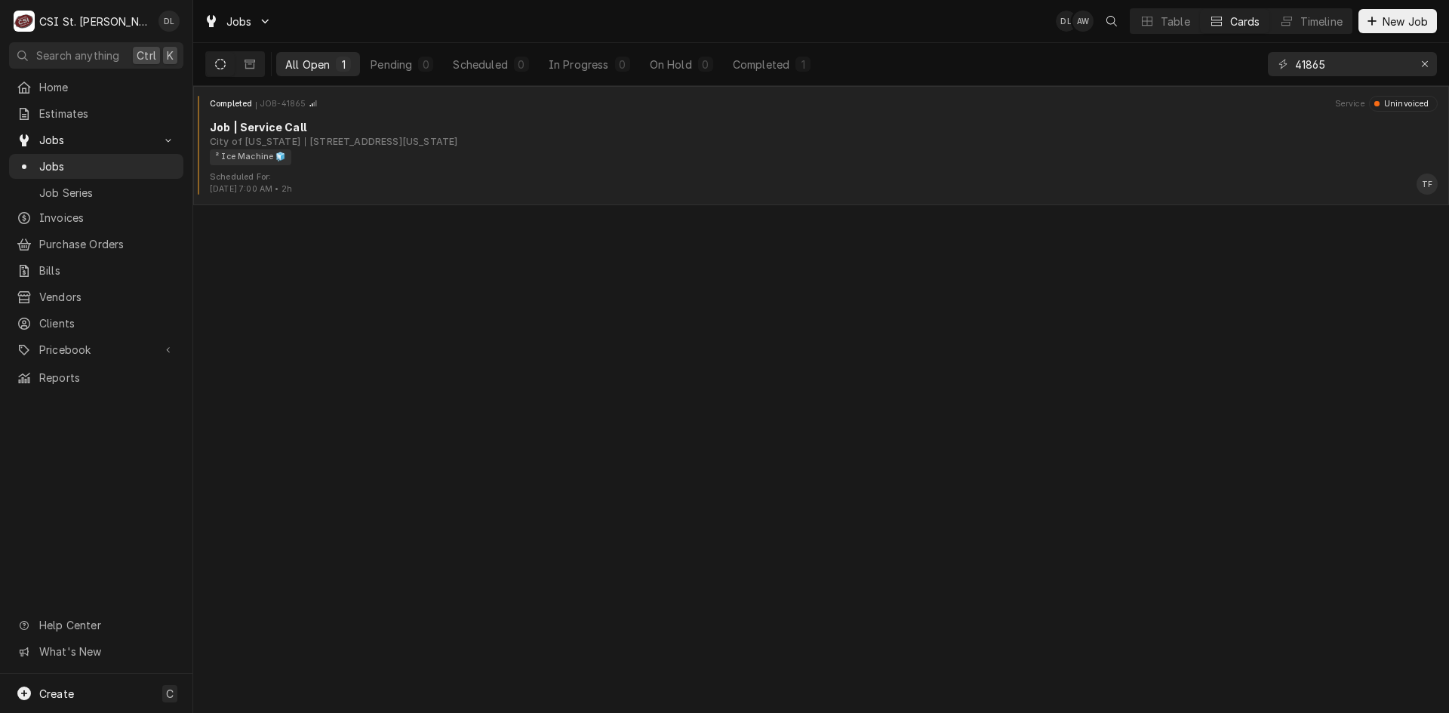
click at [723, 122] on div "Job | Service Call" at bounding box center [824, 127] width 1228 height 16
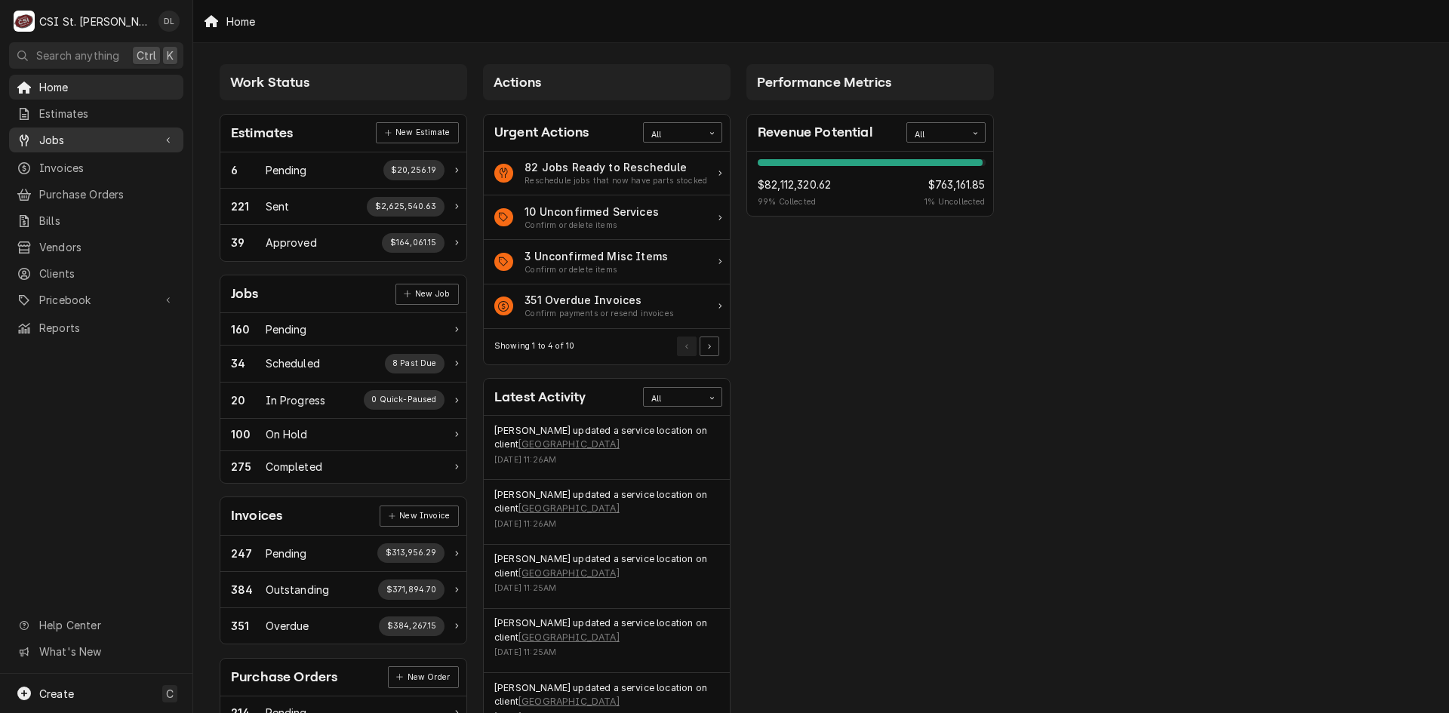
click at [66, 142] on span "Jobs" at bounding box center [96, 140] width 114 height 16
click at [55, 158] on span "Jobs" at bounding box center [107, 166] width 137 height 16
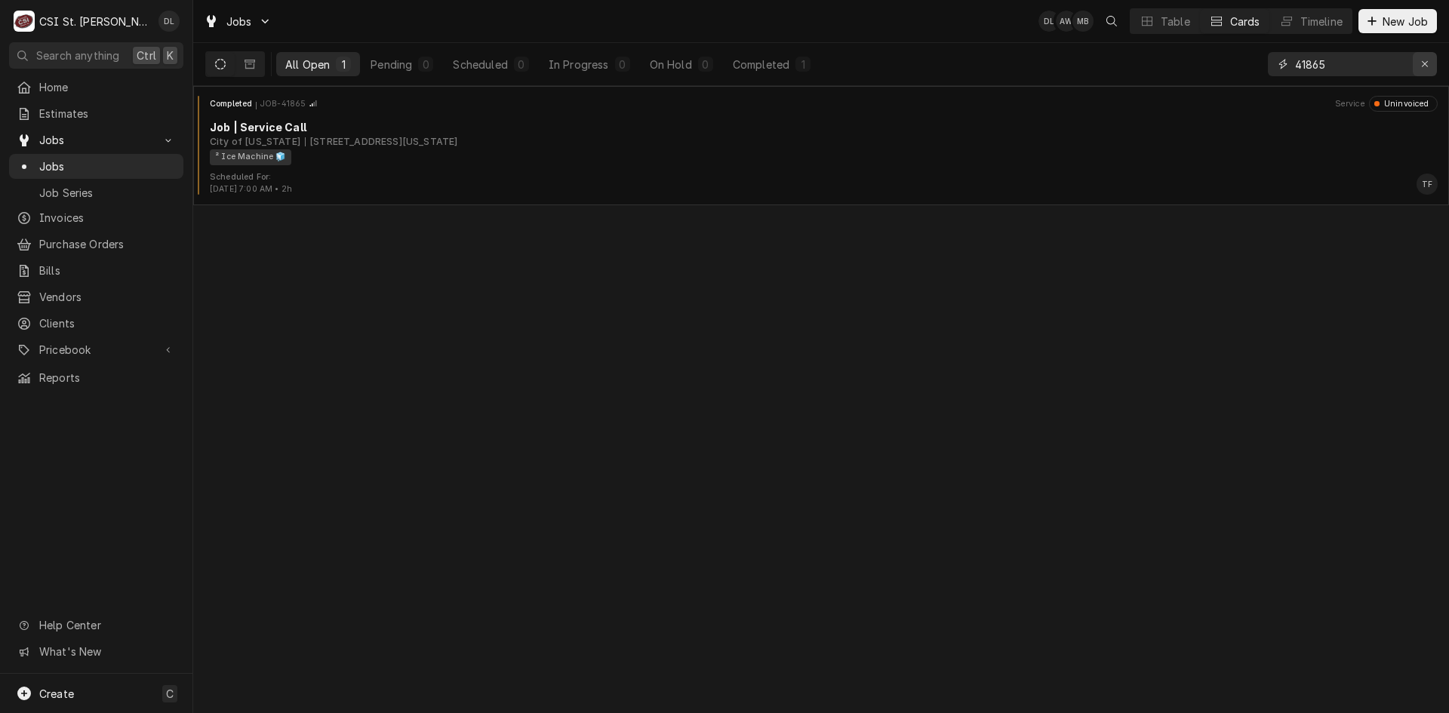
drag, startPoint x: 1423, startPoint y: 64, endPoint x: 1367, endPoint y: 66, distance: 55.9
click at [1422, 64] on icon "Erase input" at bounding box center [1425, 64] width 8 height 11
click at [1335, 66] on input "Dynamic Content Wrapper" at bounding box center [1366, 64] width 142 height 24
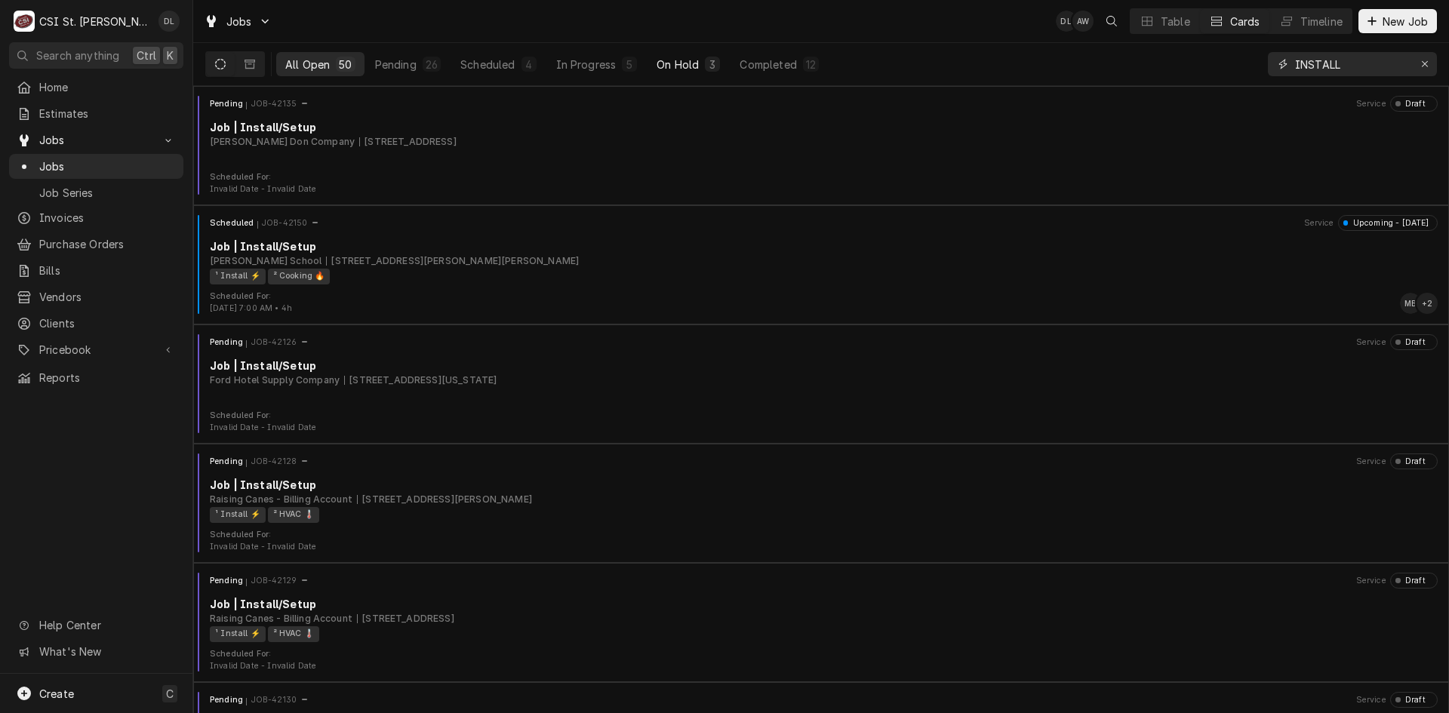
type input "INSTALL"
click at [677, 69] on div "On Hold" at bounding box center [677, 65] width 42 height 16
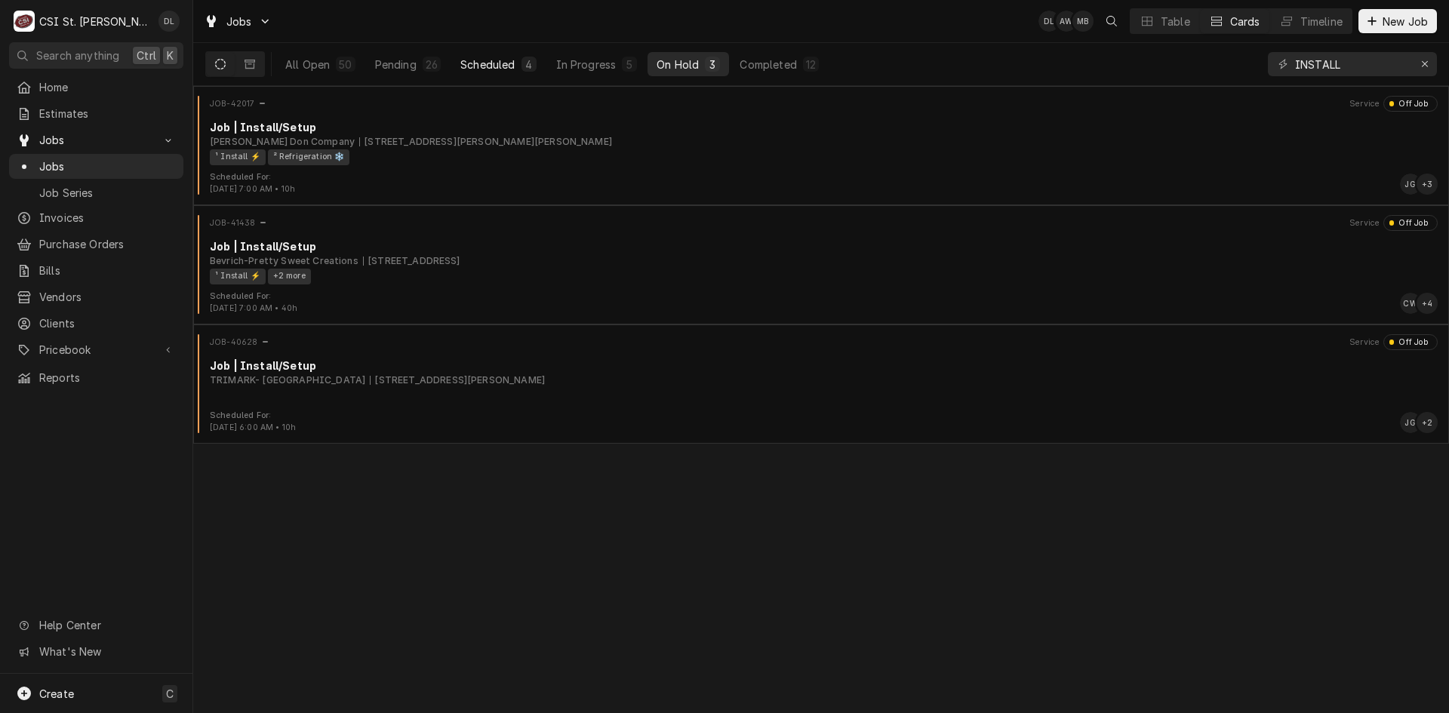
click at [498, 69] on div "Scheduled" at bounding box center [487, 65] width 54 height 16
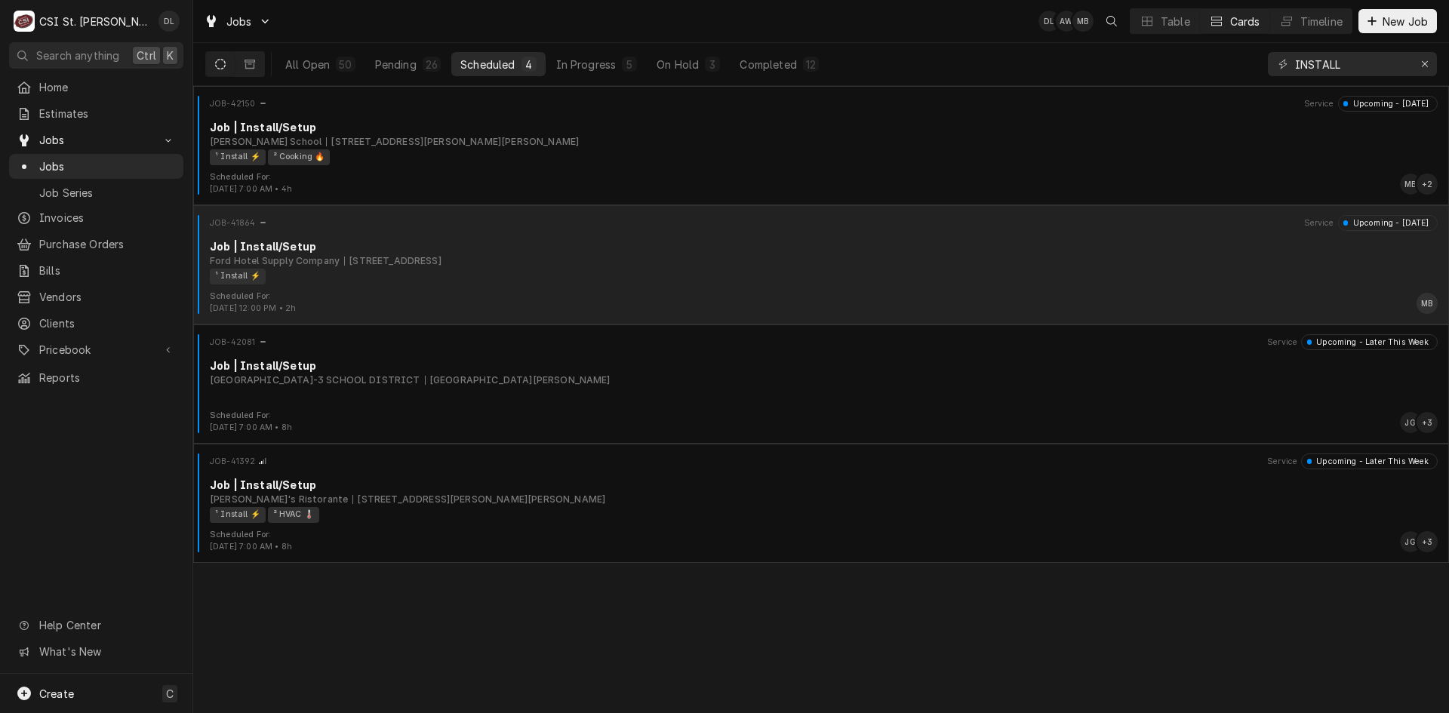
click at [571, 276] on div "¹ Install ⚡️" at bounding box center [818, 277] width 1217 height 16
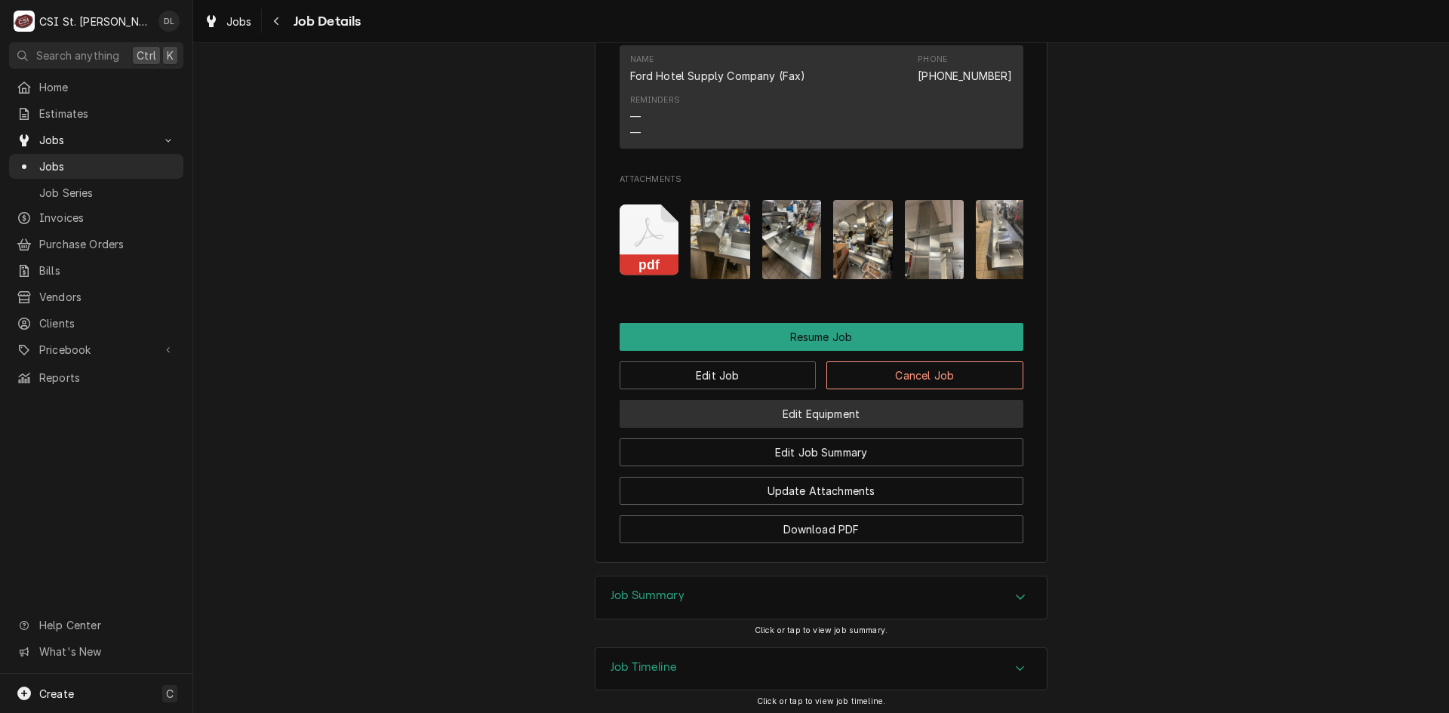
scroll to position [1434, 0]
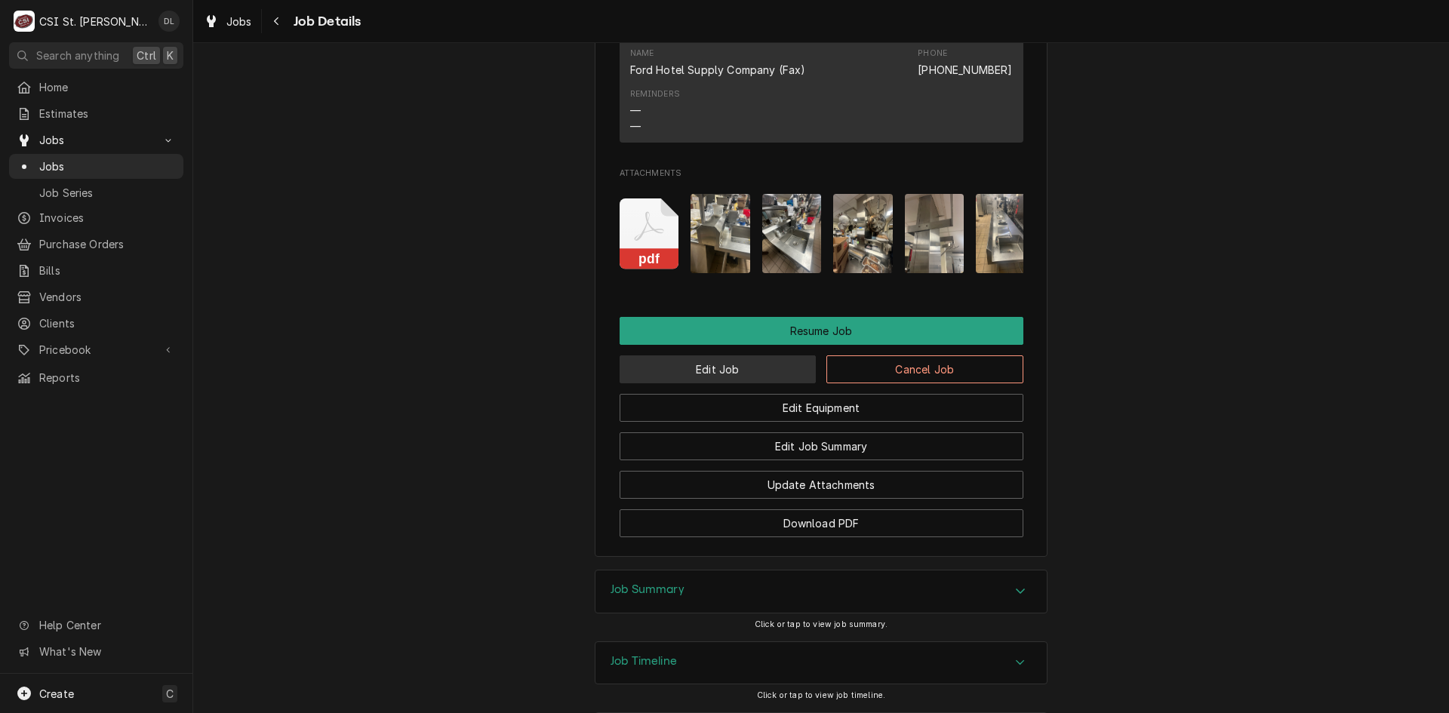
click at [708, 383] on button "Edit Job" at bounding box center [717, 369] width 197 height 28
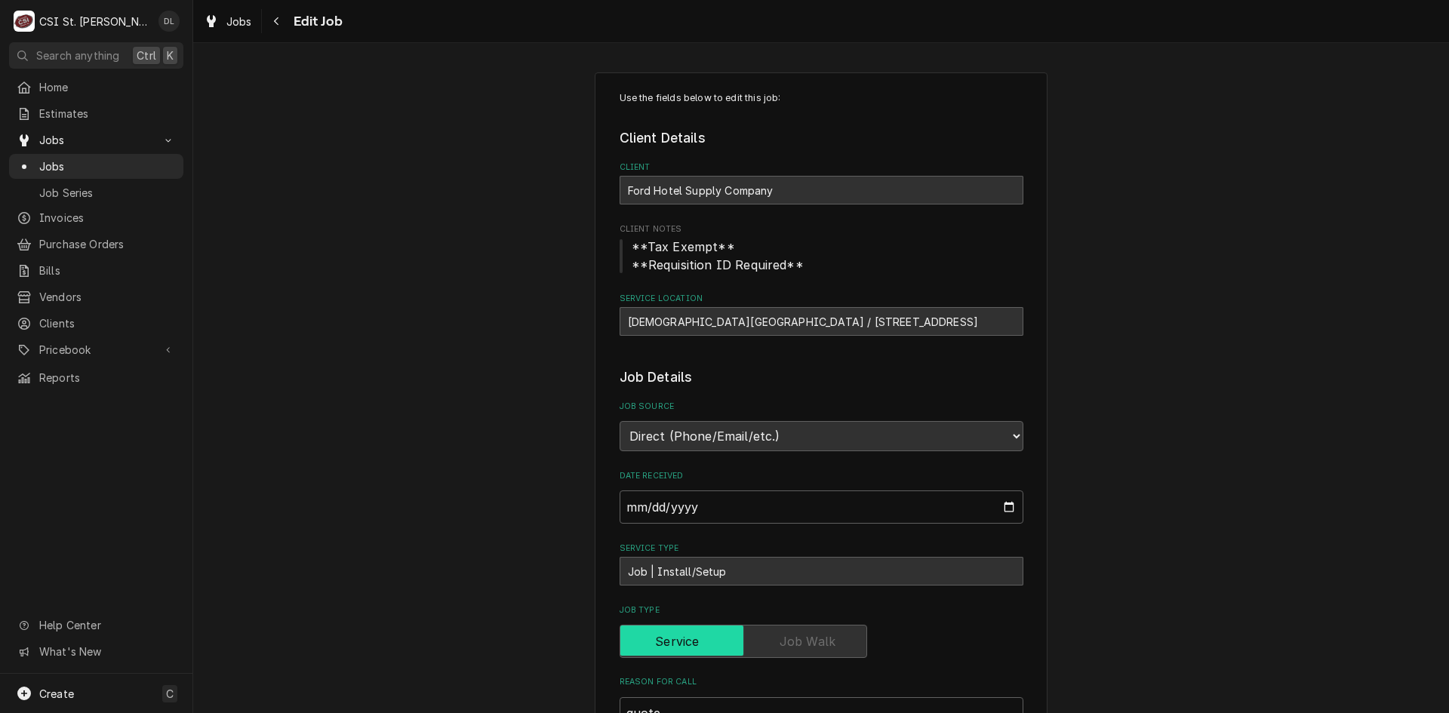
type textarea "x"
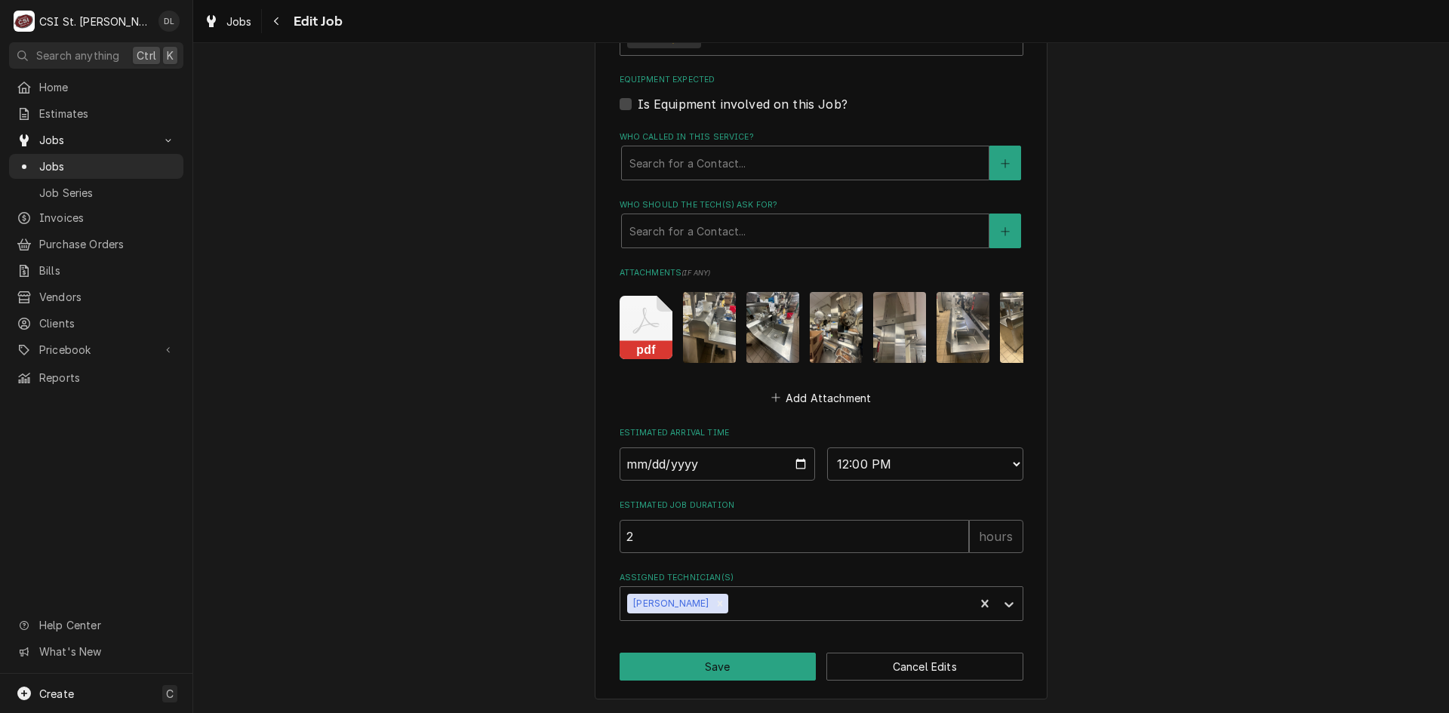
scroll to position [965, 0]
click at [796, 463] on input "2025-08-21" at bounding box center [717, 463] width 196 height 33
type input "2025-08-20"
click at [691, 662] on button "Save" at bounding box center [717, 667] width 197 height 28
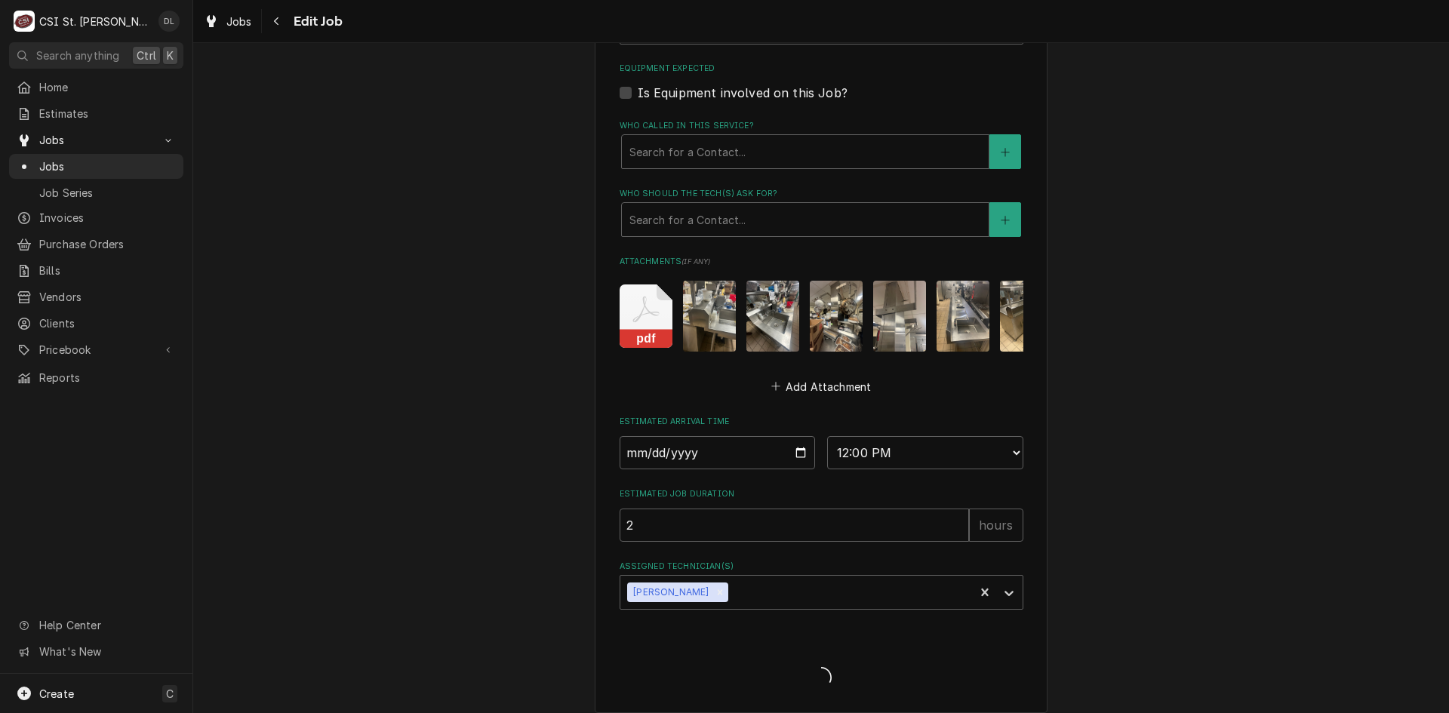
type textarea "x"
